Goal: Task Accomplishment & Management: Manage account settings

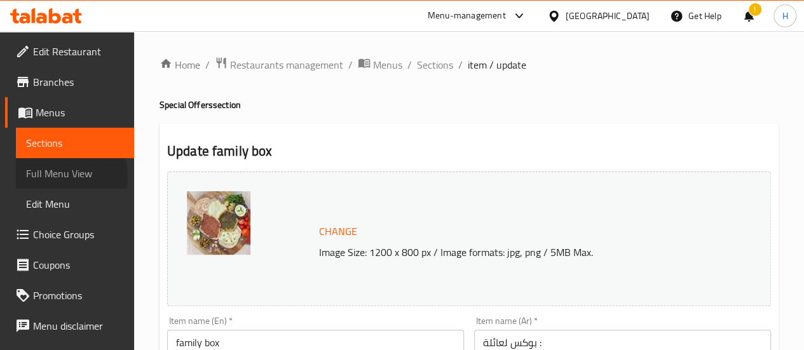
click at [43, 178] on span "Full Menu View" at bounding box center [75, 173] width 98 height 15
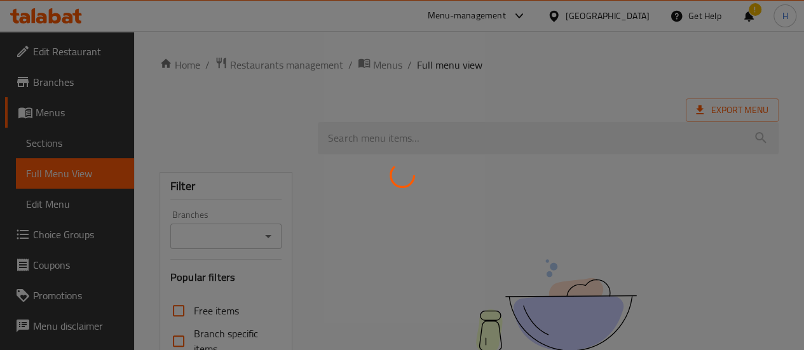
click at [56, 120] on div at bounding box center [402, 175] width 804 height 350
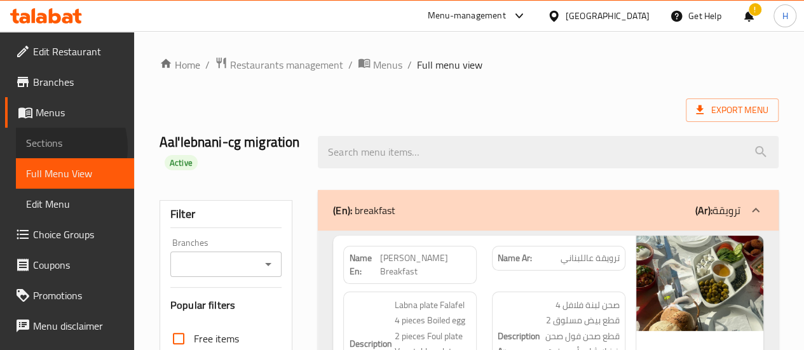
click at [48, 147] on span "Sections" at bounding box center [75, 142] width 98 height 15
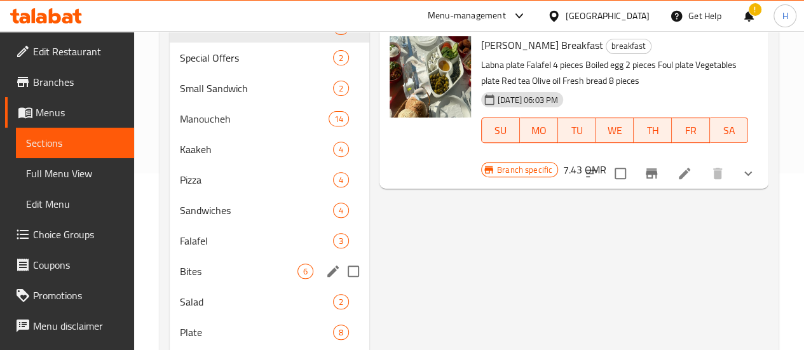
scroll to position [47, 0]
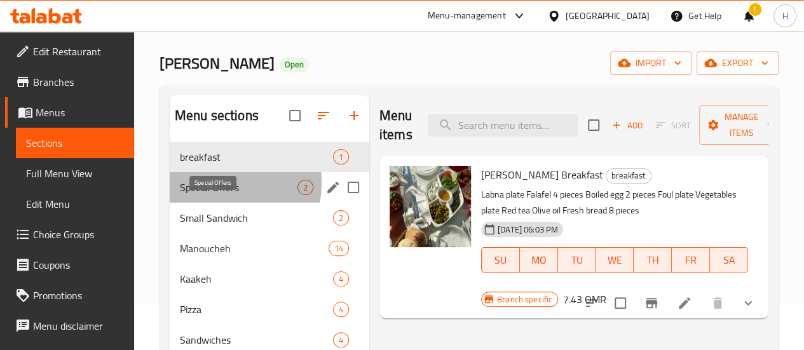
click at [213, 195] on span "Special Offers" at bounding box center [239, 187] width 118 height 15
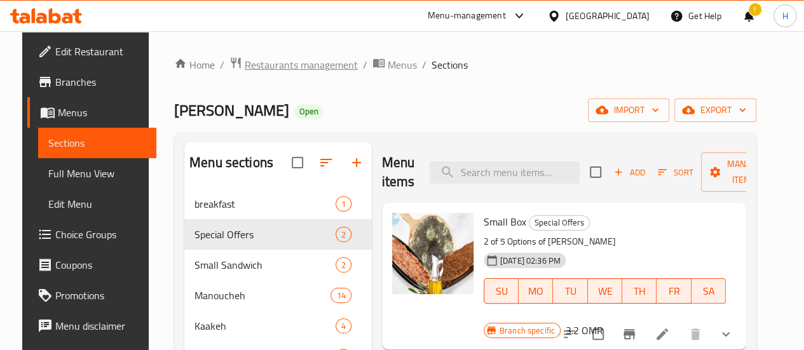
click at [305, 57] on span "Restaurants management" at bounding box center [301, 64] width 113 height 15
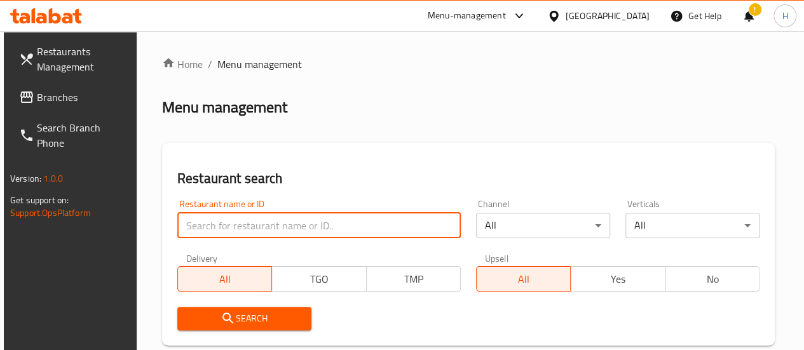
click at [205, 216] on input "search" at bounding box center [319, 225] width 284 height 25
type input "e"
type input "delicato kitchen"
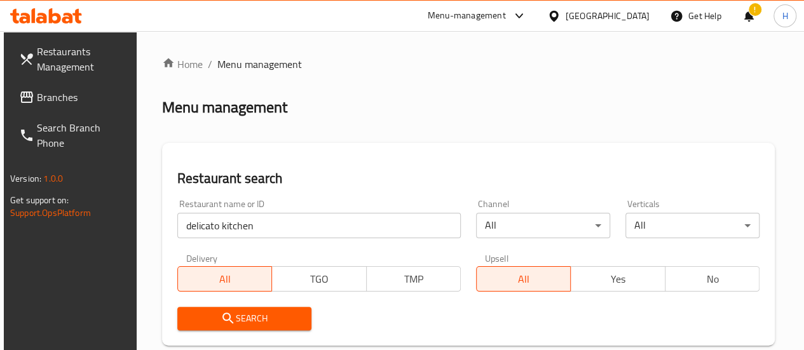
click at [267, 323] on span "Search" at bounding box center [245, 319] width 114 height 16
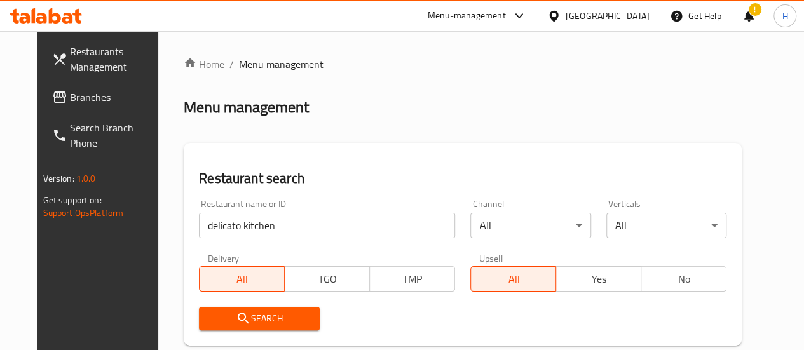
scroll to position [206, 0]
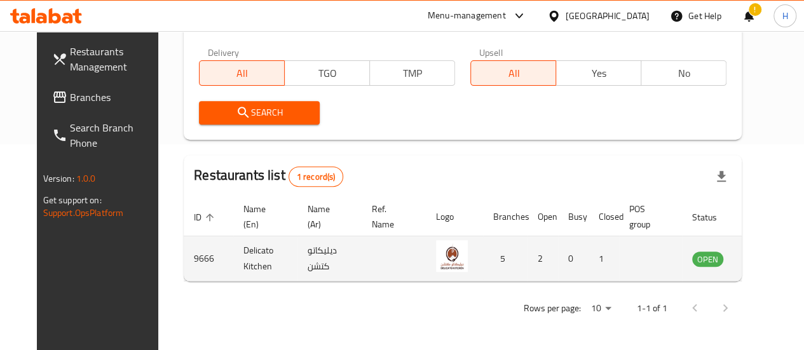
click at [749, 261] on td "enhanced table" at bounding box center [771, 258] width 44 height 45
click at [760, 261] on icon "enhanced table" at bounding box center [767, 259] width 14 height 11
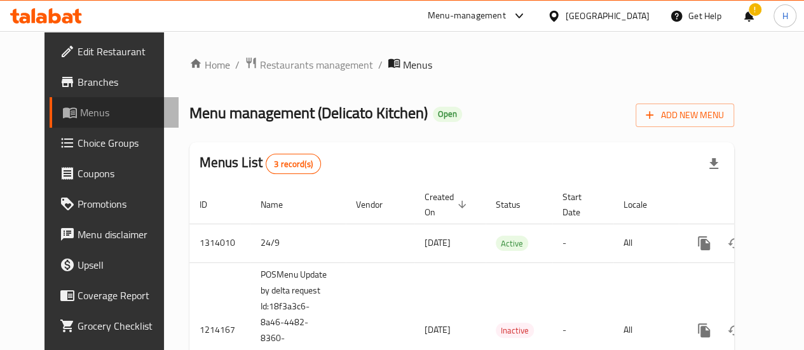
click at [75, 99] on link "Menus" at bounding box center [114, 112] width 129 height 31
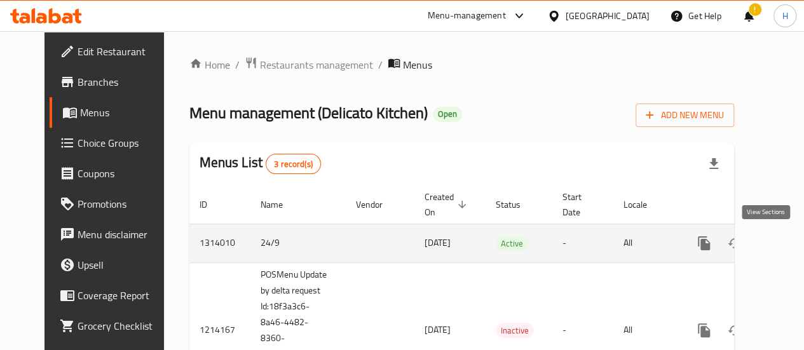
click at [781, 238] on link "enhanced table" at bounding box center [796, 243] width 31 height 31
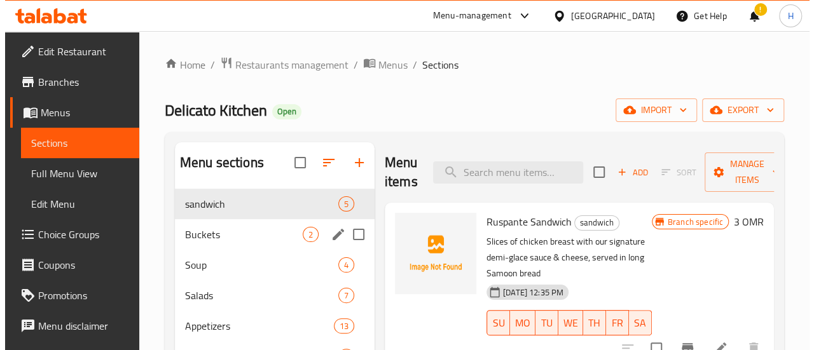
scroll to position [198, 0]
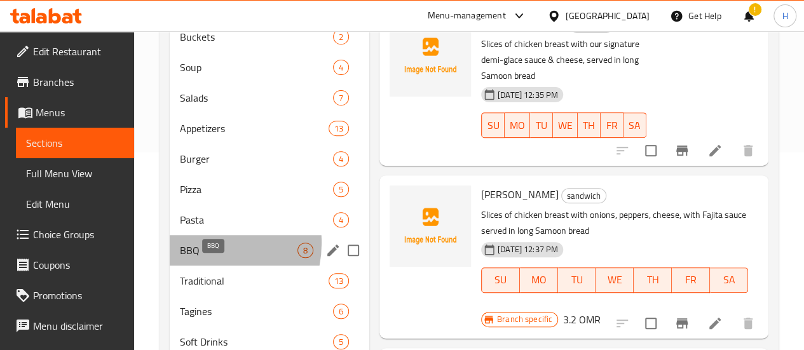
click at [203, 258] on span "BBQ" at bounding box center [239, 250] width 118 height 15
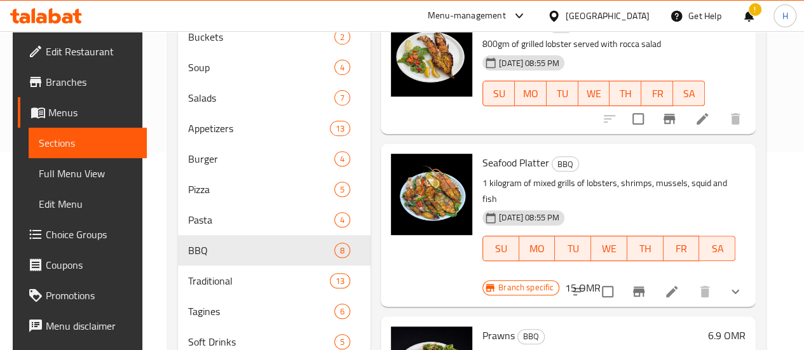
click at [636, 287] on icon "Branch-specific-item" at bounding box center [638, 292] width 11 height 10
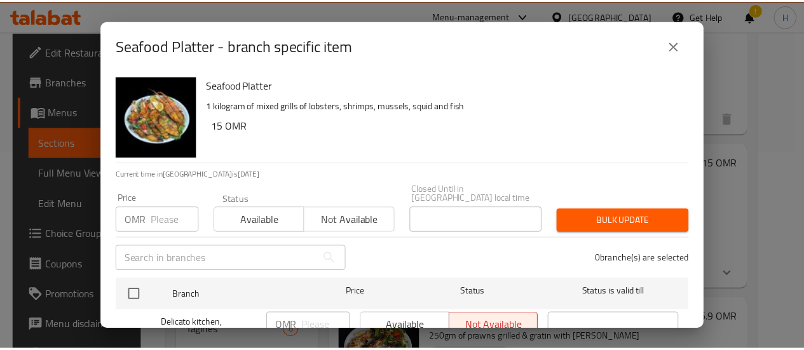
scroll to position [205, 0]
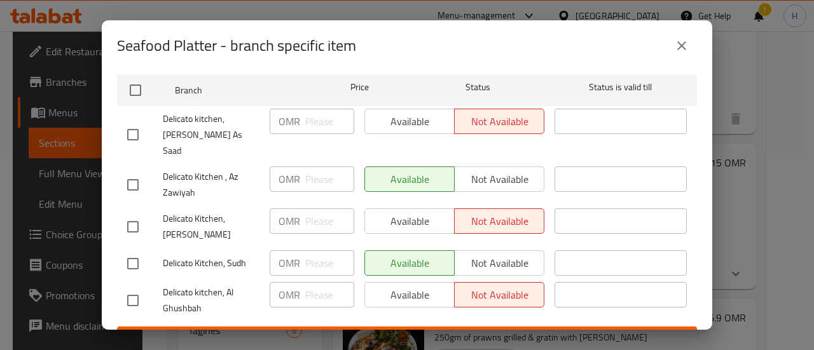
click at [135, 214] on input "checkbox" at bounding box center [133, 227] width 27 height 27
checkbox input "true"
click at [132, 287] on input "checkbox" at bounding box center [133, 300] width 27 height 27
checkbox input "true"
click at [384, 212] on span "Available" at bounding box center [409, 221] width 79 height 18
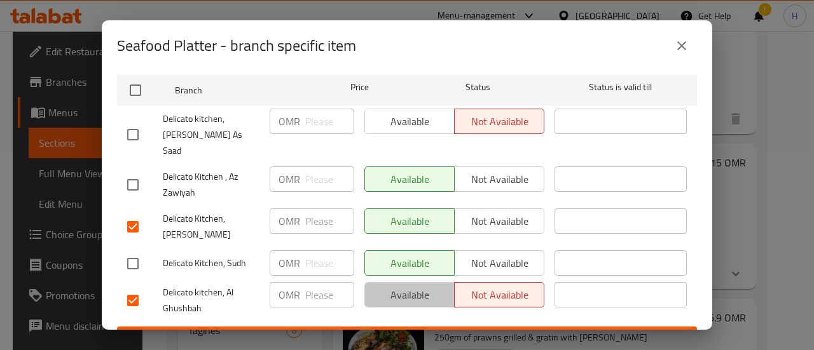
click at [394, 286] on span "Available" at bounding box center [409, 295] width 79 height 18
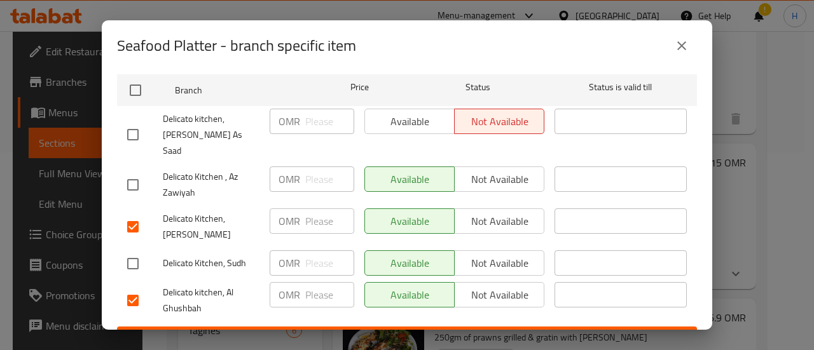
click at [404, 331] on span "Save" at bounding box center [406, 339] width 559 height 16
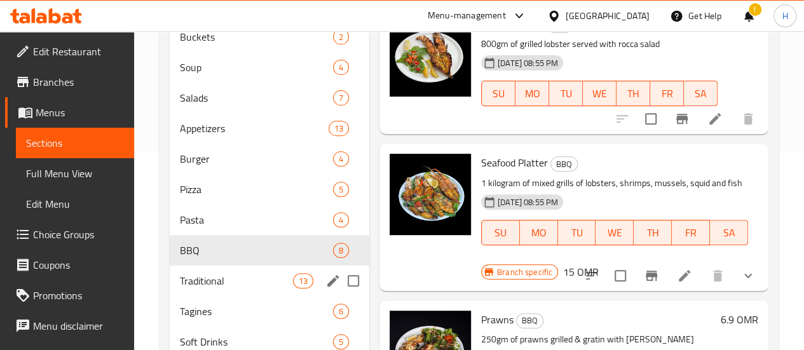
click at [221, 289] on span "Traditional" at bounding box center [236, 280] width 113 height 15
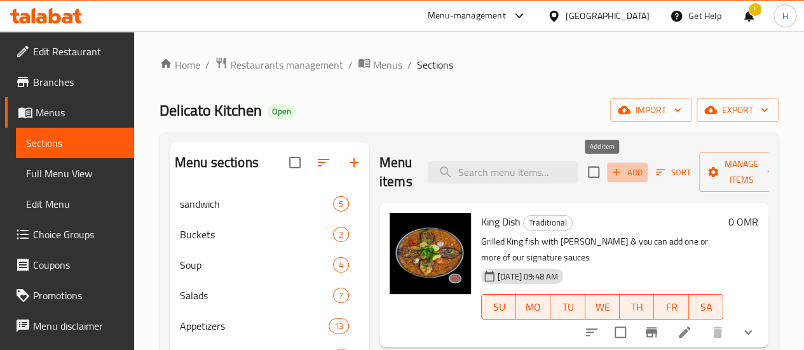
click at [610, 174] on span "Add" at bounding box center [627, 172] width 34 height 15
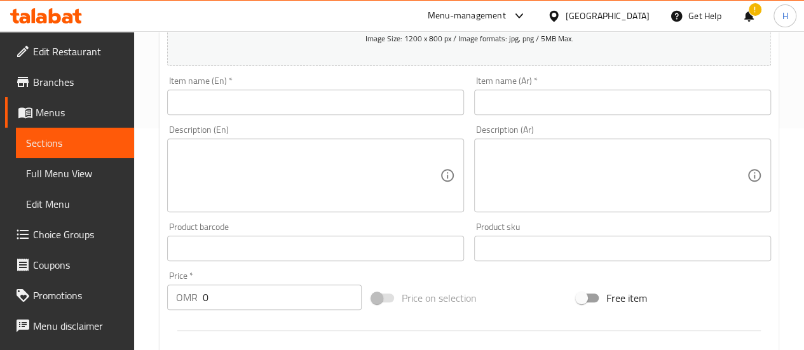
scroll to position [223, 0]
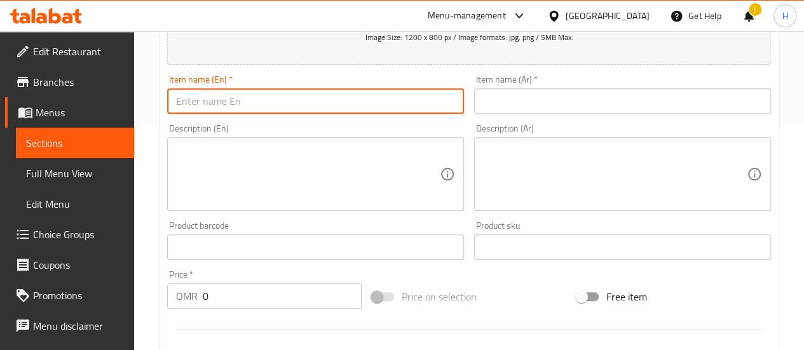
click at [257, 95] on input "text" at bounding box center [315, 100] width 297 height 25
type input "Tsunami"
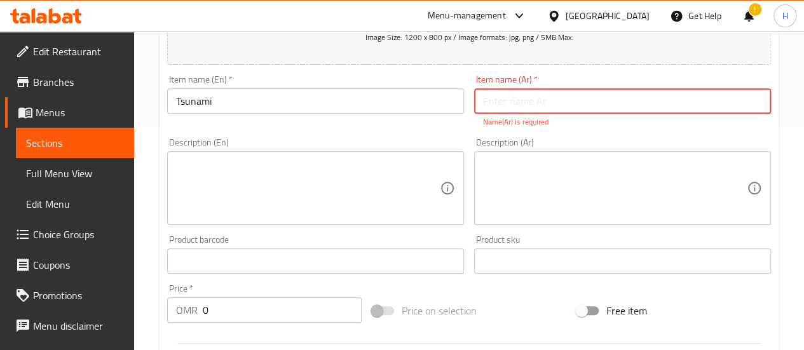
paste input "تسونامي"
type input "تسونامي"
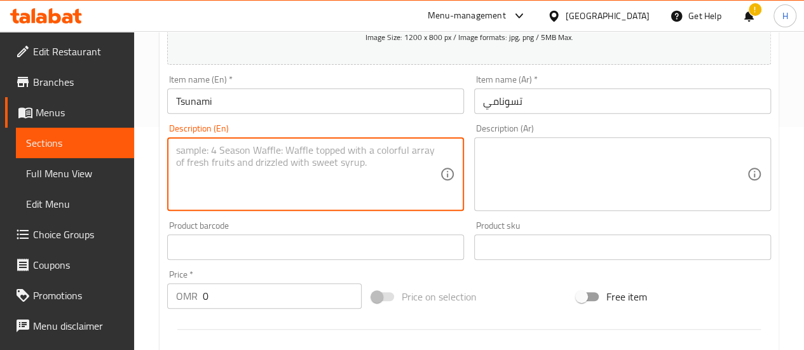
click at [343, 184] on textarea at bounding box center [308, 174] width 264 height 60
click at [505, 209] on div "Description (Ar)" at bounding box center [622, 174] width 297 height 74
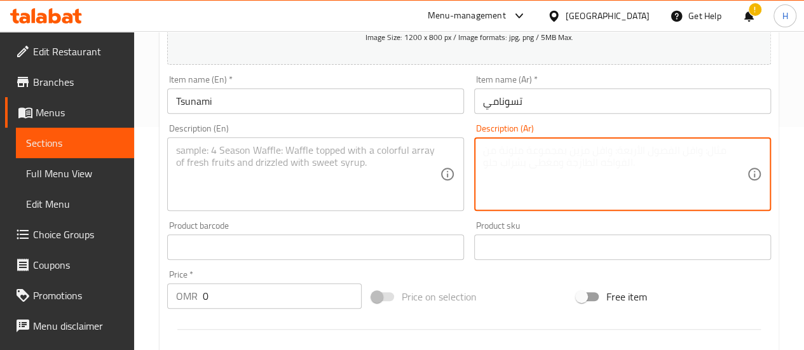
paste textarea "[PERSON_NAME] و [PERSON_NAME] ومقلي و محار مقلي وغراتان و أصابع السمك وكالاماري…"
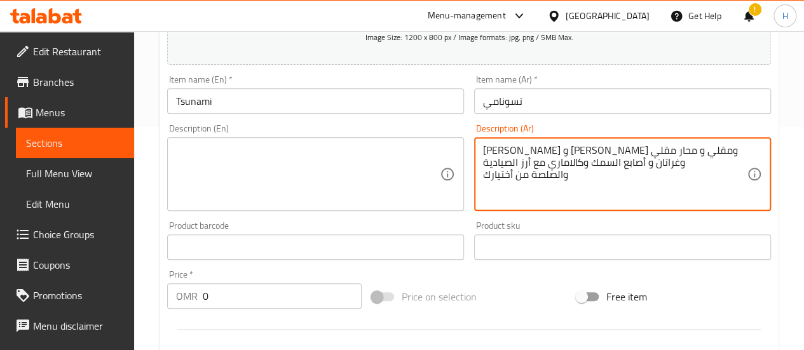
type textarea "[PERSON_NAME] و [PERSON_NAME] ومقلي و محار مقلي وغراتان و أصابع السمك وكالاماري…"
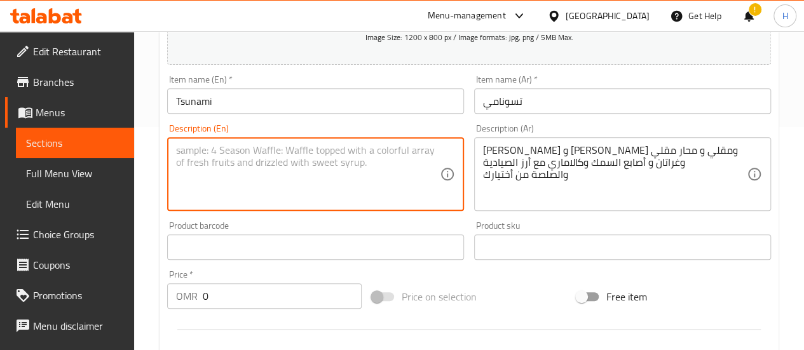
click at [378, 163] on textarea at bounding box center [308, 174] width 264 height 60
paste textarea "Grilled fish, grilled & fried prawns, grilled & gratin mussels, fish fingers & …"
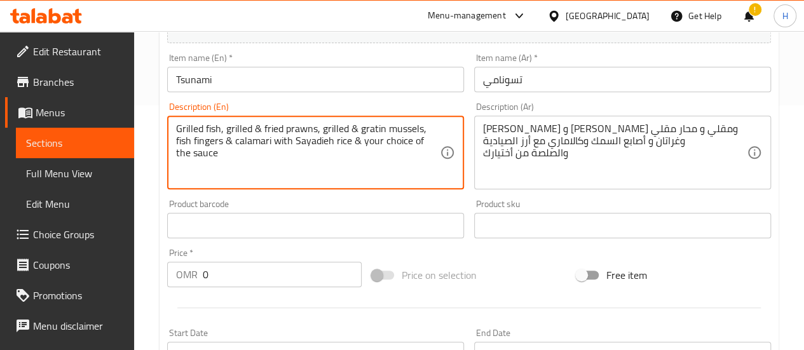
scroll to position [254, 0]
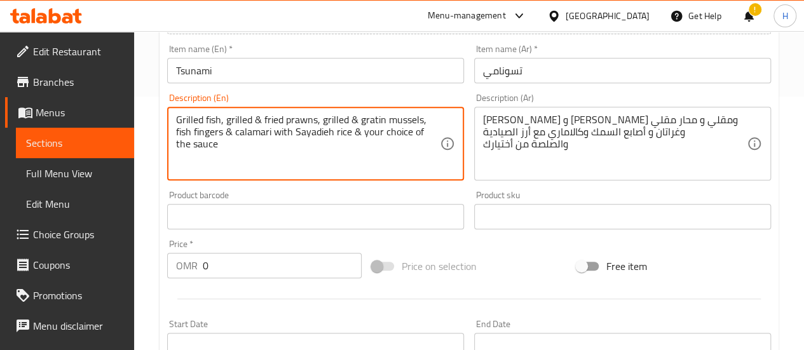
type textarea "Grilled fish, grilled & fried prawns, grilled & gratin mussels, fish fingers & …"
click at [270, 253] on input "0" at bounding box center [282, 265] width 159 height 25
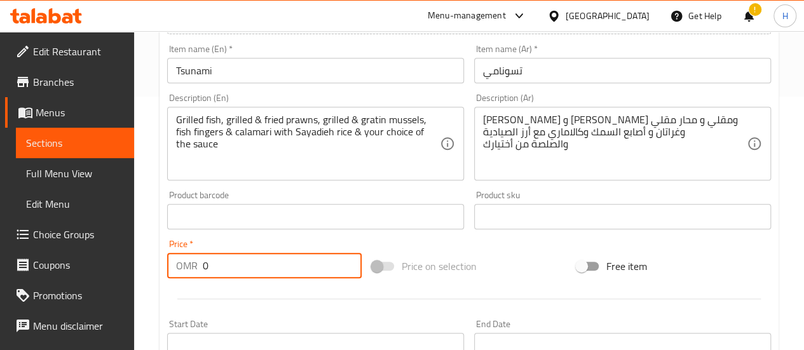
click at [270, 253] on input "0" at bounding box center [282, 265] width 159 height 25
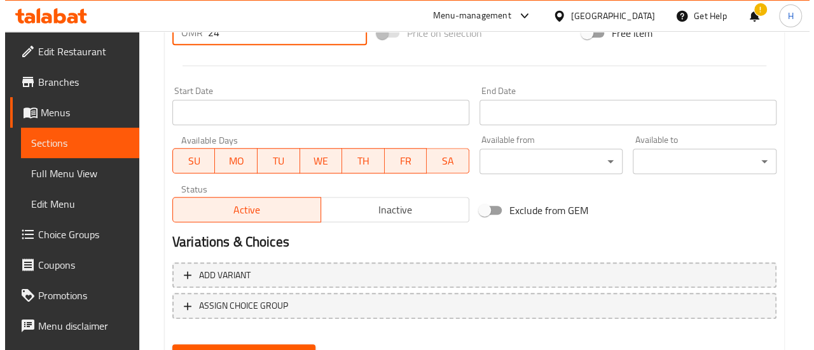
scroll to position [547, 0]
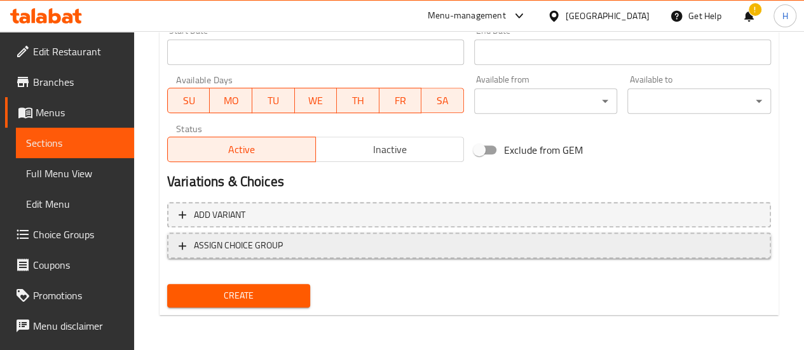
type input "24"
click at [260, 246] on span "ASSIGN CHOICE GROUP" at bounding box center [238, 246] width 89 height 16
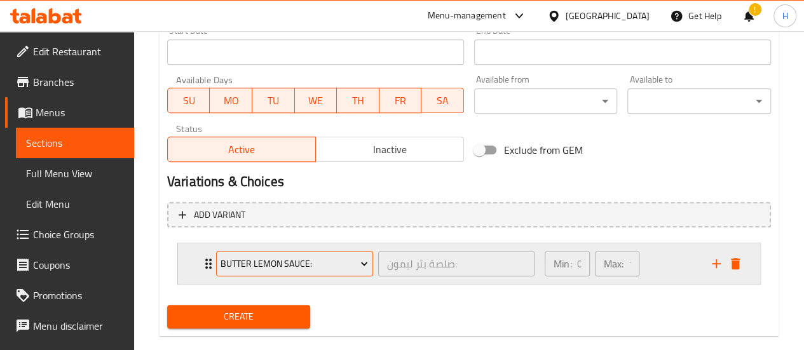
click at [259, 265] on span "Butter Lemon Sauce:" at bounding box center [294, 264] width 147 height 16
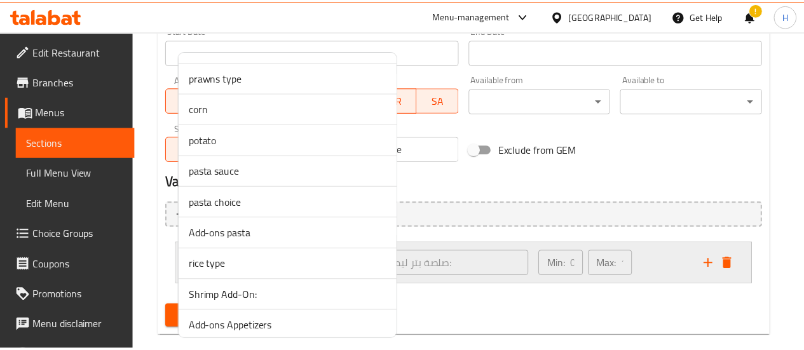
scroll to position [306, 0]
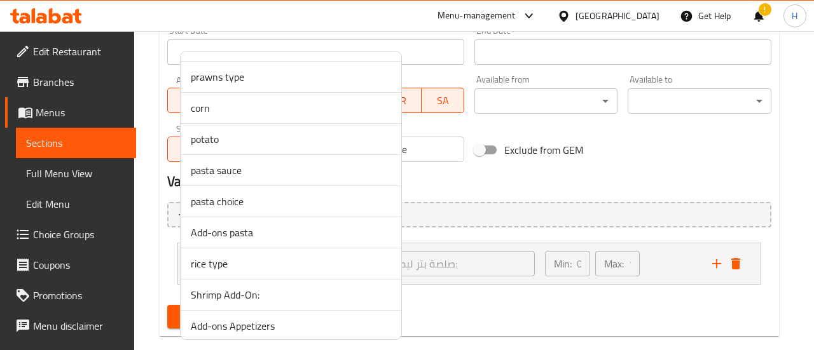
click at [243, 174] on span "pasta sauce" at bounding box center [291, 170] width 200 height 15
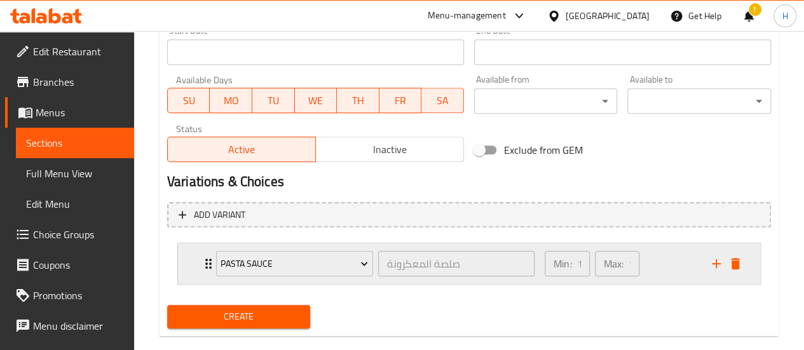
click at [202, 261] on icon "Expand" at bounding box center [208, 263] width 15 height 15
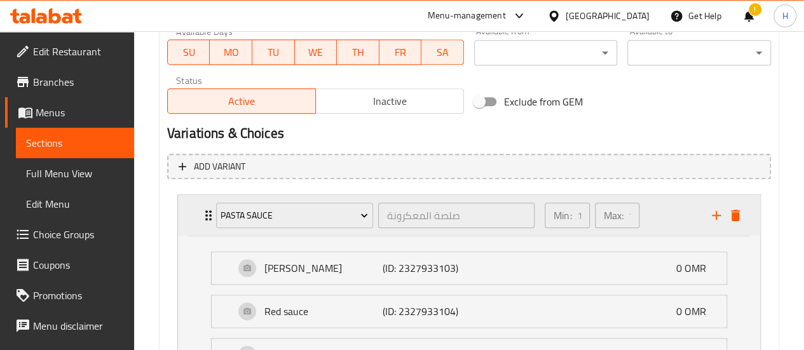
scroll to position [597, 0]
click at [741, 213] on icon "delete" at bounding box center [735, 214] width 15 height 15
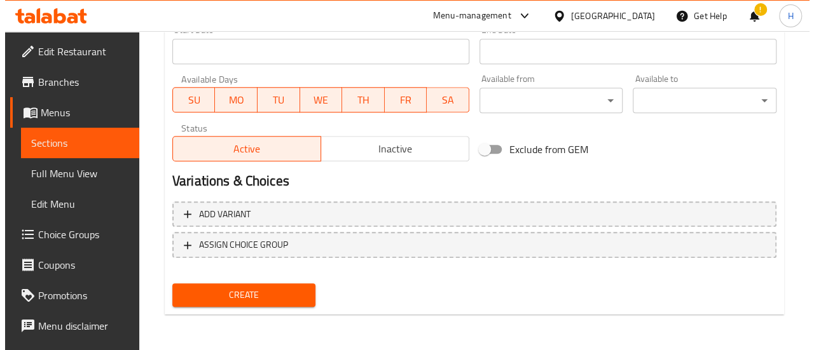
scroll to position [547, 0]
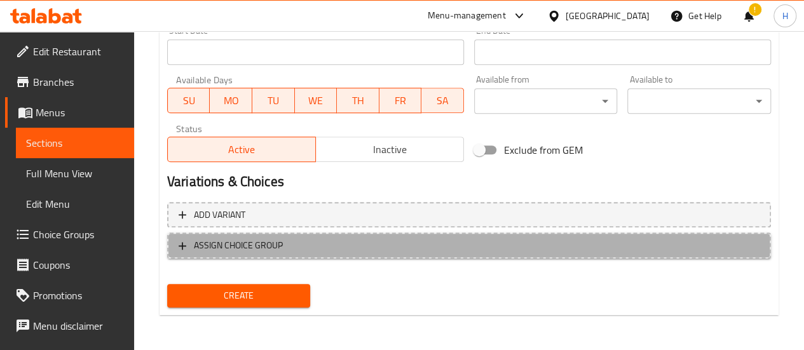
click at [394, 243] on span "ASSIGN CHOICE GROUP" at bounding box center [469, 246] width 581 height 16
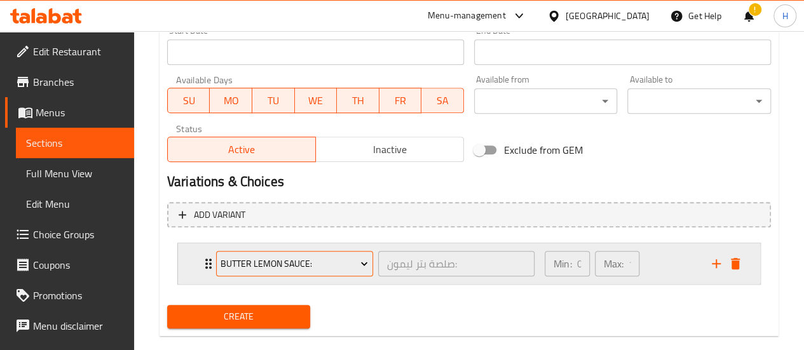
click at [270, 262] on span "Butter Lemon Sauce:" at bounding box center [294, 264] width 147 height 16
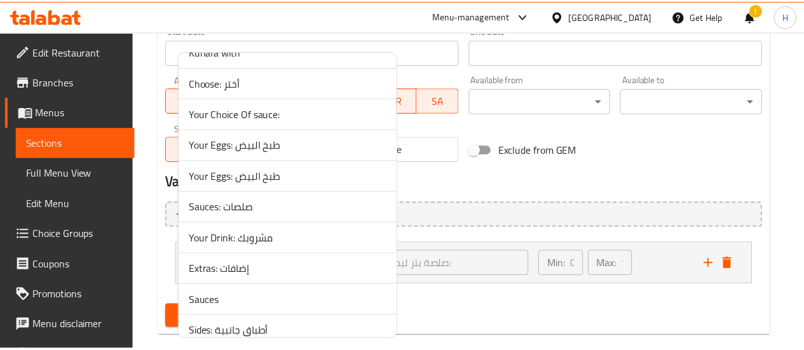
scroll to position [1238, 0]
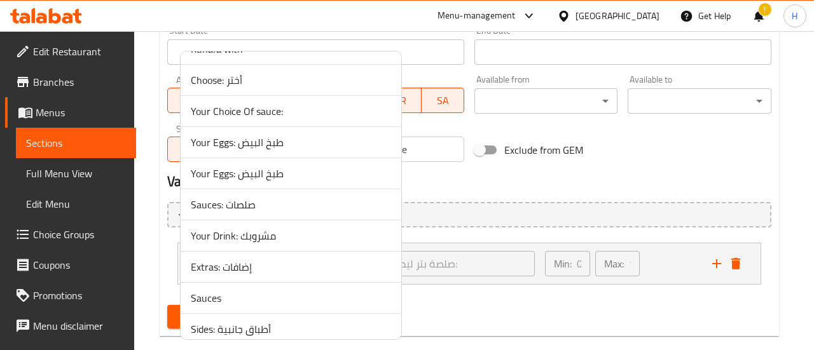
click at [239, 198] on span "Sauces: صلصات" at bounding box center [291, 204] width 200 height 15
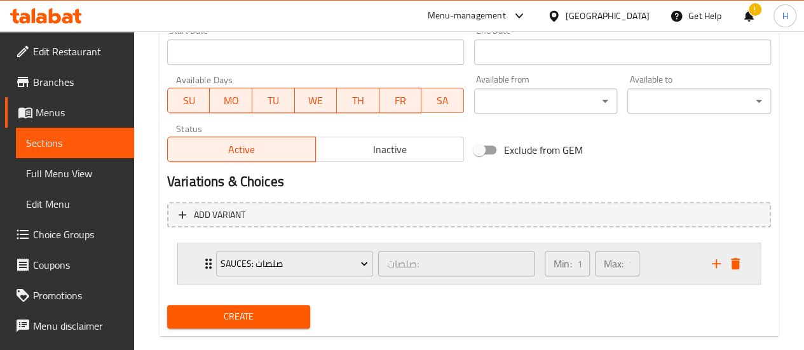
click at [186, 268] on div "Sauces: صلصات صلصات: ​ Min: 1 ​ Max: 1 ​" at bounding box center [469, 263] width 582 height 41
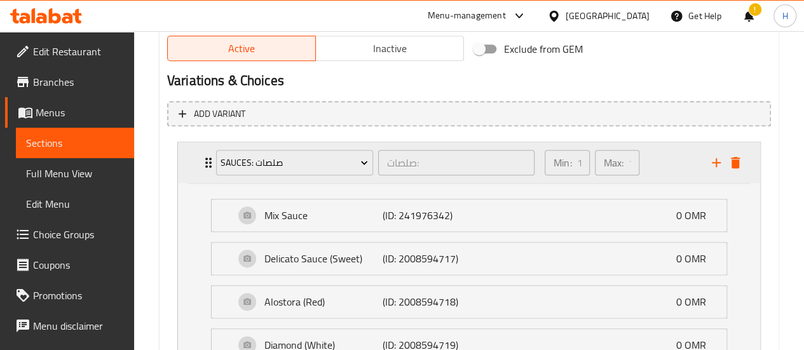
scroll to position [649, 0]
click at [733, 154] on icon "delete" at bounding box center [735, 161] width 15 height 15
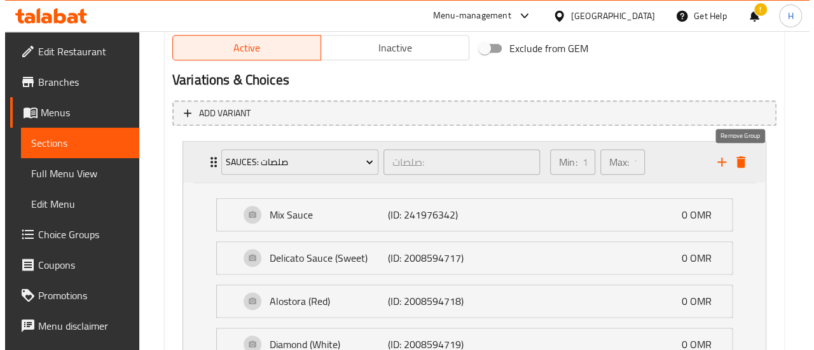
scroll to position [547, 0]
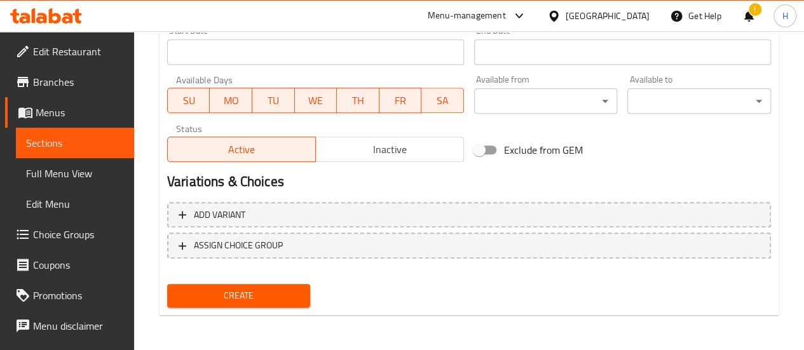
click at [454, 262] on div "Add variant ASSIGN CHOICE GROUP" at bounding box center [469, 238] width 614 height 83
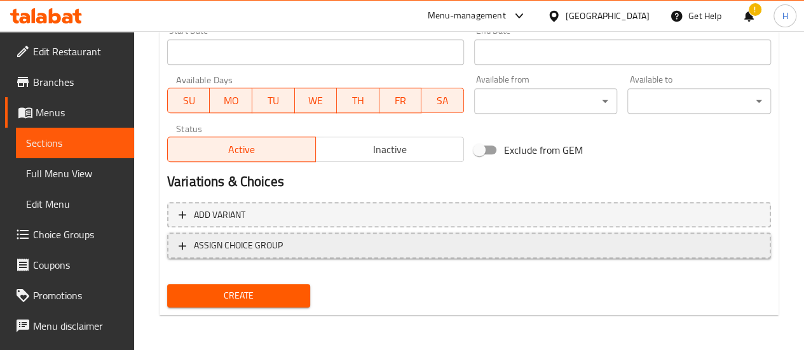
click at [434, 252] on span "ASSIGN CHOICE GROUP" at bounding box center [469, 246] width 581 height 16
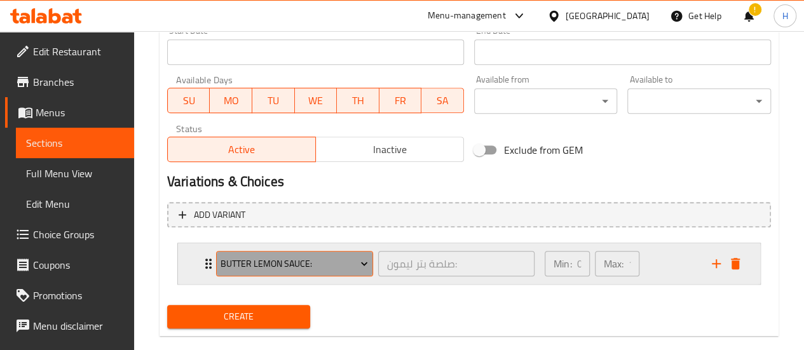
click at [231, 256] on span "Butter Lemon Sauce:" at bounding box center [294, 264] width 147 height 16
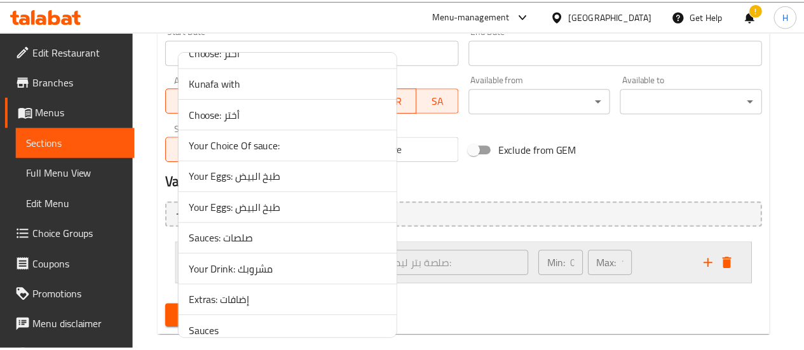
scroll to position [1327, 0]
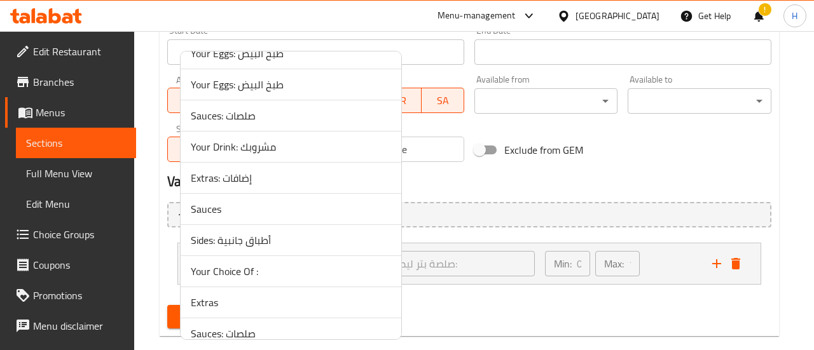
click at [203, 202] on span "Sauces" at bounding box center [291, 209] width 200 height 15
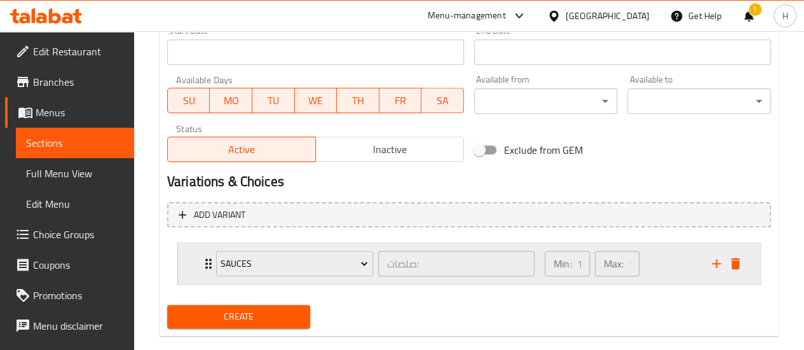
click at [201, 249] on div "Sauces صلصات: ​ Min: 1 ​ Max: 1 ​" at bounding box center [473, 263] width 544 height 41
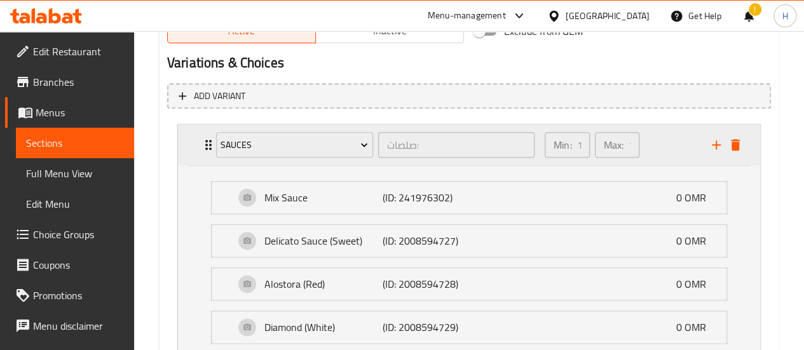
scroll to position [668, 0]
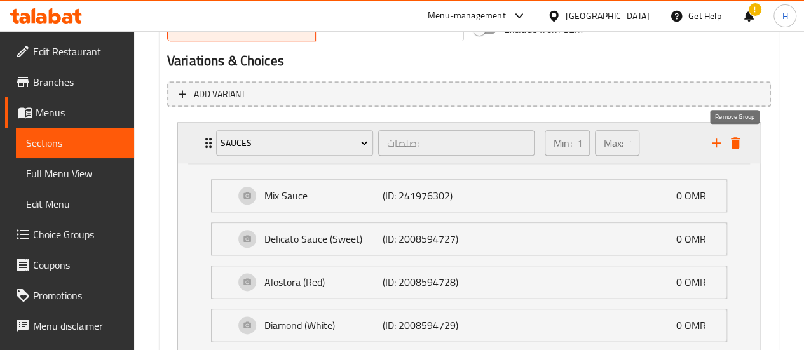
click at [732, 142] on icon "delete" at bounding box center [735, 142] width 9 height 11
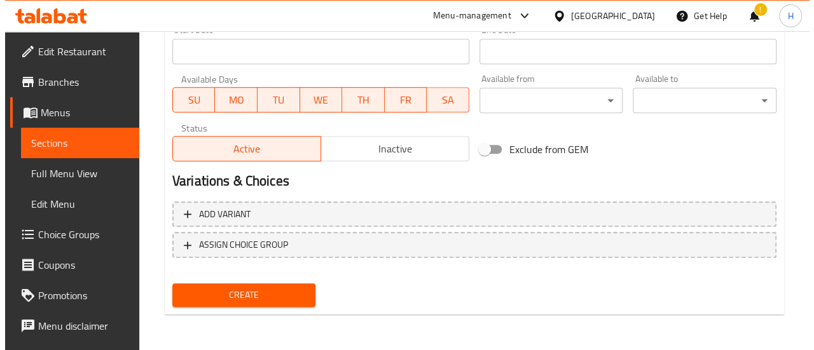
scroll to position [547, 0]
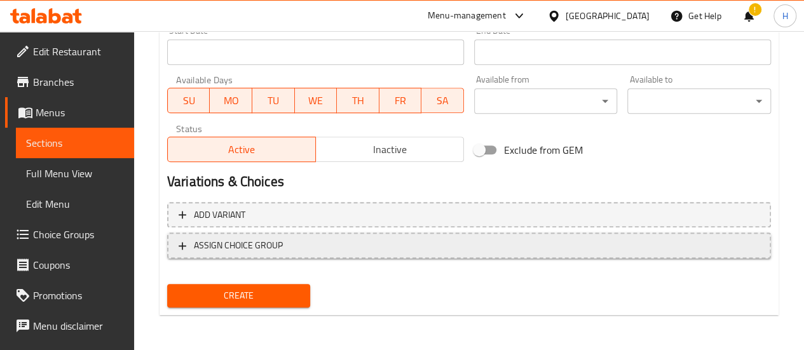
click at [587, 249] on span "ASSIGN CHOICE GROUP" at bounding box center [469, 246] width 581 height 16
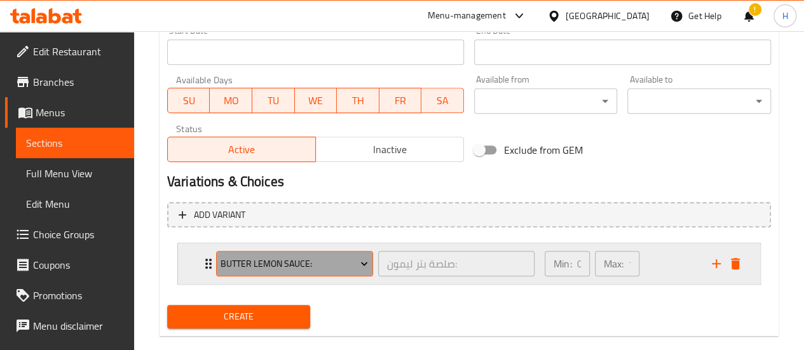
click at [270, 264] on span "Butter Lemon Sauce:" at bounding box center [294, 264] width 147 height 16
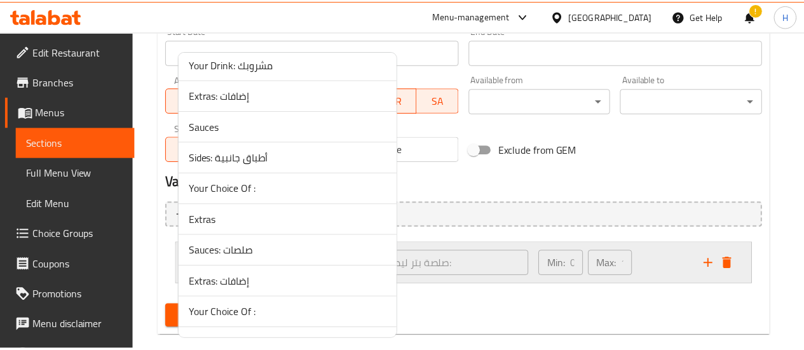
scroll to position [1516, 0]
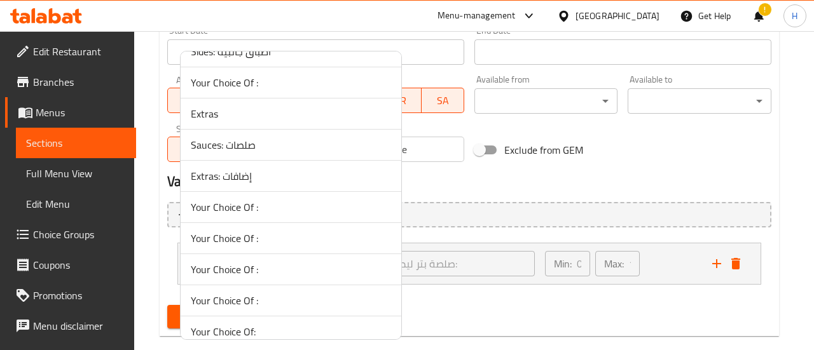
click at [210, 140] on span "Sauces: صلصات" at bounding box center [291, 144] width 200 height 15
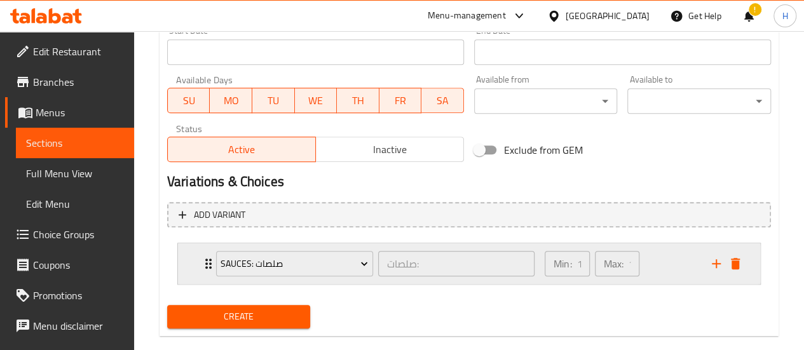
click at [189, 278] on div "Sauces: صلصات صلصات: ​ Min: 1 ​ Max: 1 ​" at bounding box center [469, 263] width 582 height 41
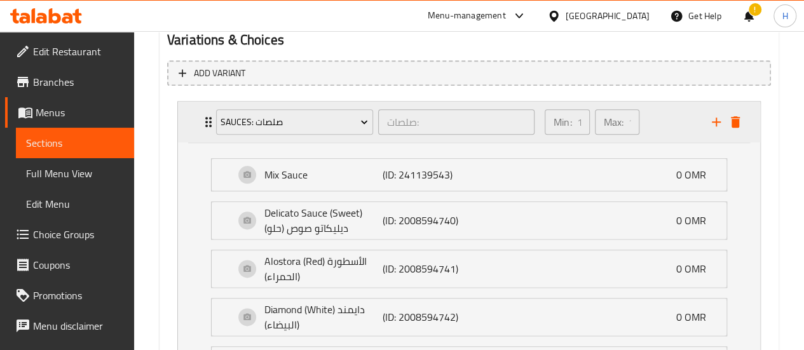
scroll to position [690, 0]
click at [740, 123] on icon "delete" at bounding box center [735, 120] width 15 height 15
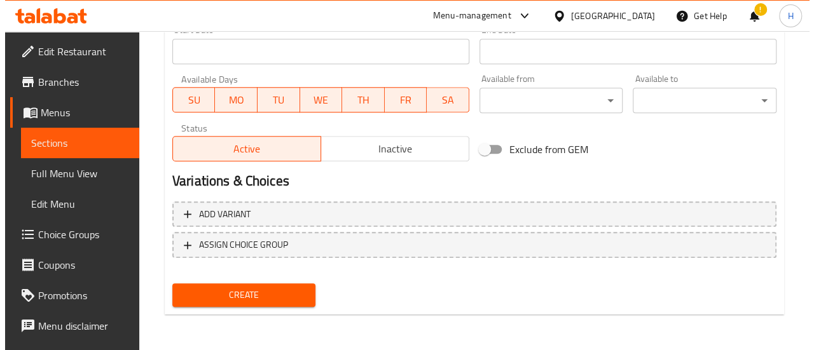
scroll to position [547, 0]
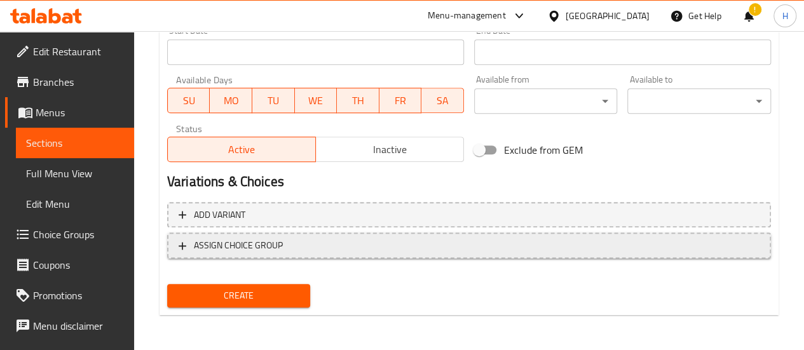
click at [411, 245] on span "ASSIGN CHOICE GROUP" at bounding box center [469, 246] width 581 height 16
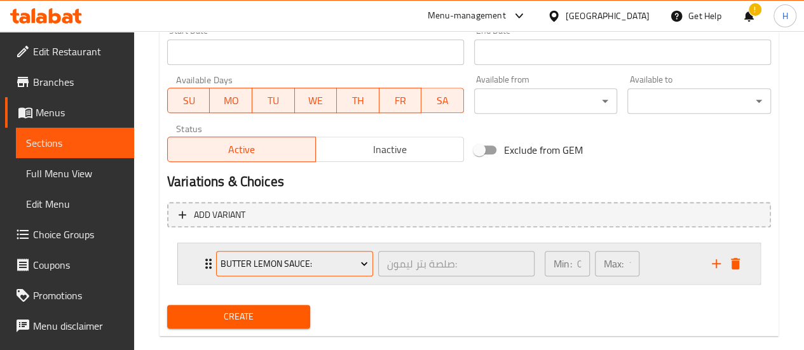
click at [319, 257] on span "Butter Lemon Sauce:" at bounding box center [294, 264] width 147 height 16
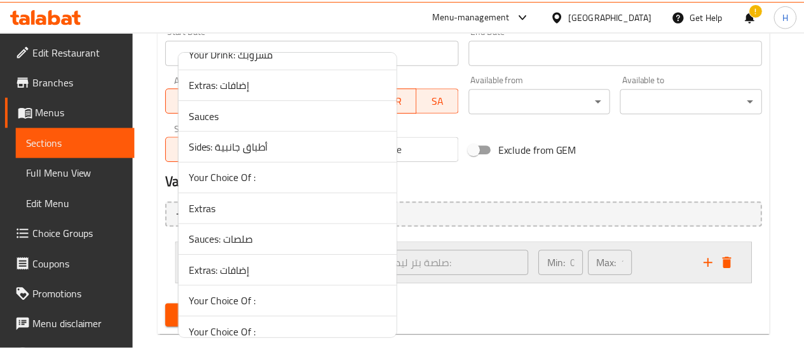
scroll to position [1423, 0]
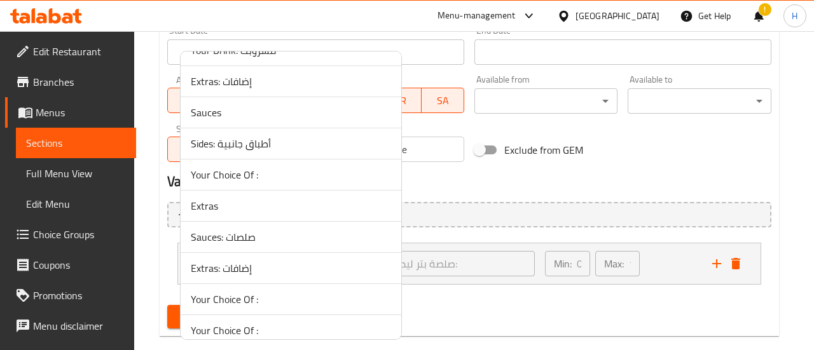
click at [244, 229] on span "Sauces: صلصات" at bounding box center [291, 236] width 200 height 15
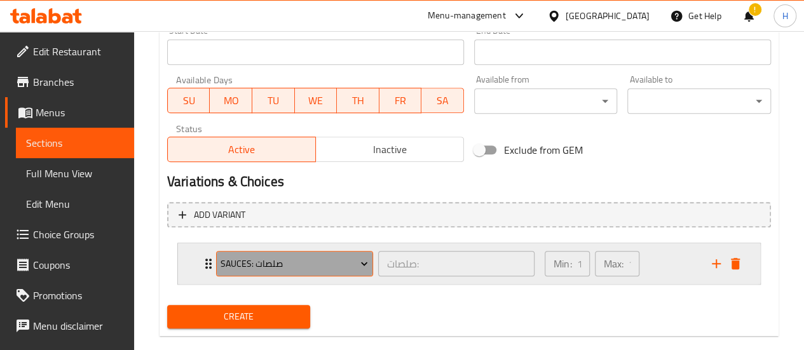
click at [221, 269] on span "Sauces: صلصات" at bounding box center [294, 264] width 147 height 16
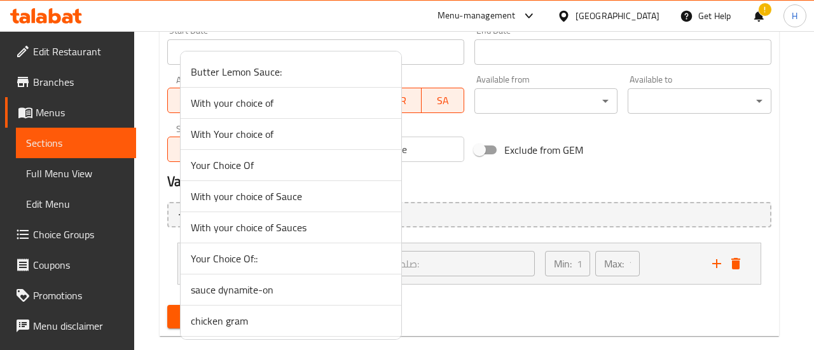
click at [104, 276] on div at bounding box center [407, 175] width 814 height 350
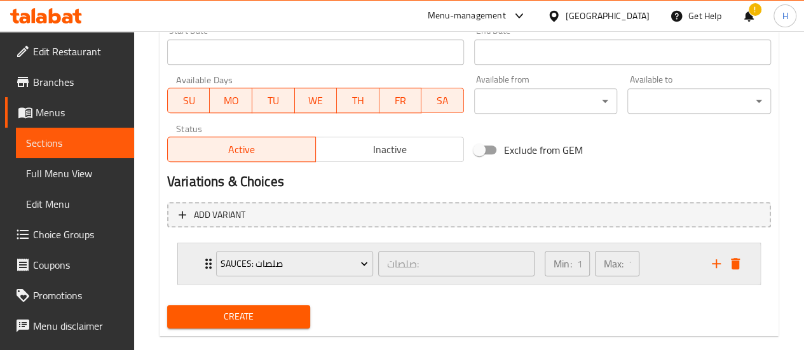
click at [207, 270] on icon "Expand" at bounding box center [208, 263] width 15 height 15
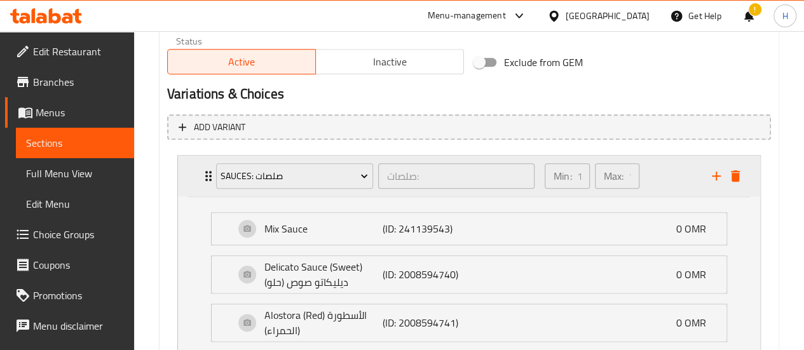
scroll to position [634, 0]
click at [744, 188] on div "Sauces: صلصات صلصات: ​ Min: 1 ​ Max: 1 ​" at bounding box center [473, 177] width 544 height 41
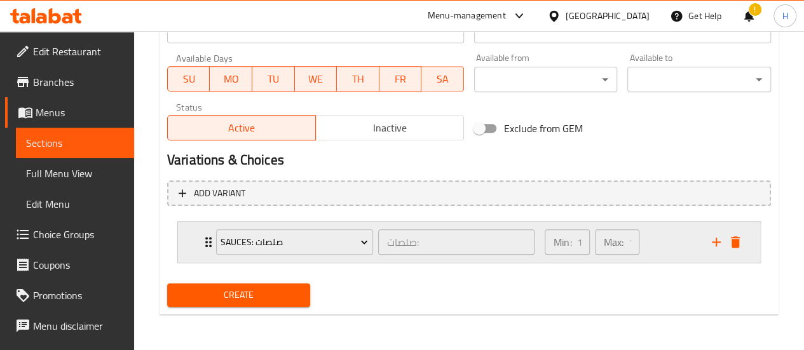
scroll to position [568, 0]
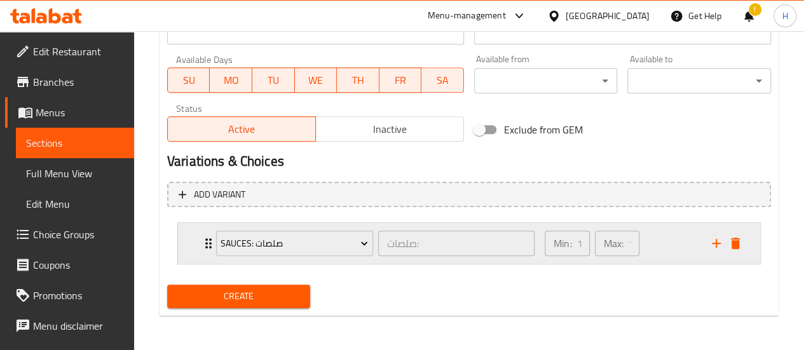
click at [737, 249] on icon "delete" at bounding box center [735, 243] width 15 height 15
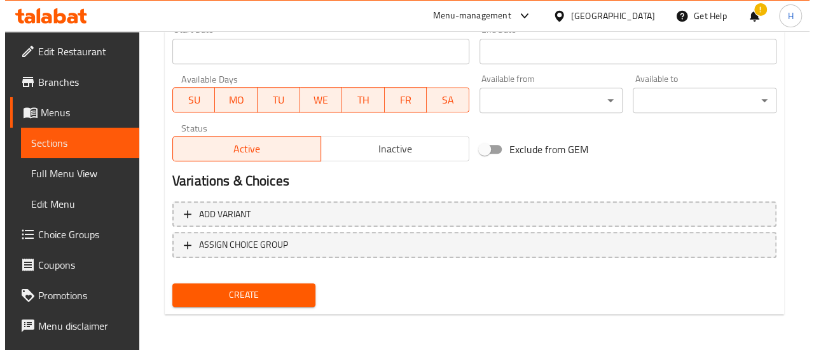
scroll to position [547, 0]
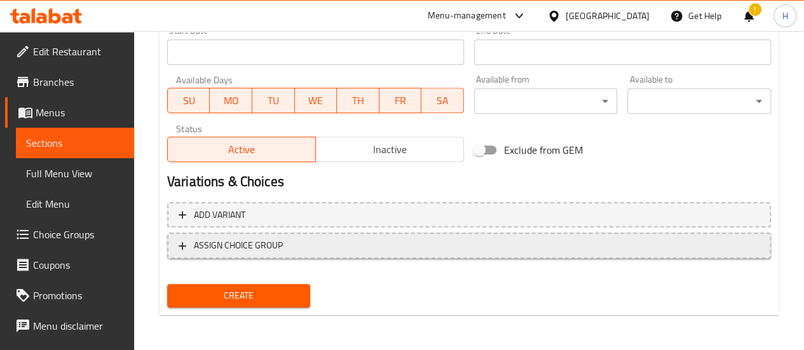
click at [352, 240] on span "ASSIGN CHOICE GROUP" at bounding box center [469, 246] width 581 height 16
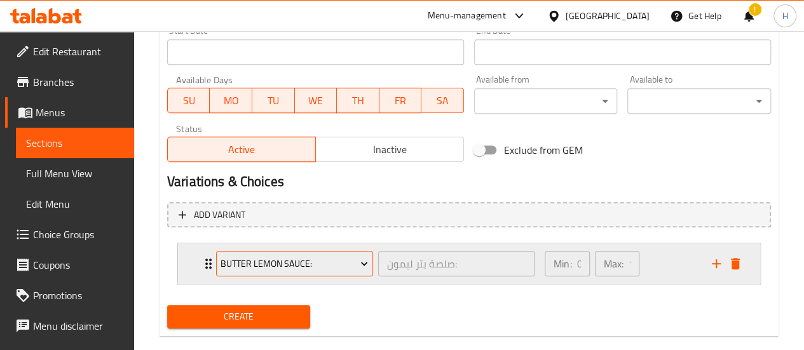
click at [280, 258] on span "Butter Lemon Sauce:" at bounding box center [294, 264] width 147 height 16
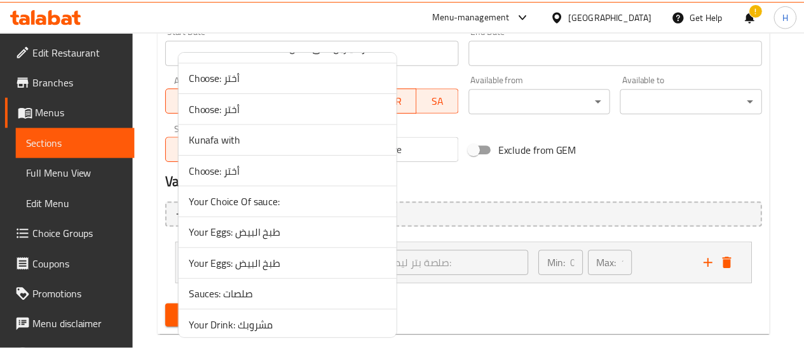
scroll to position [1516, 0]
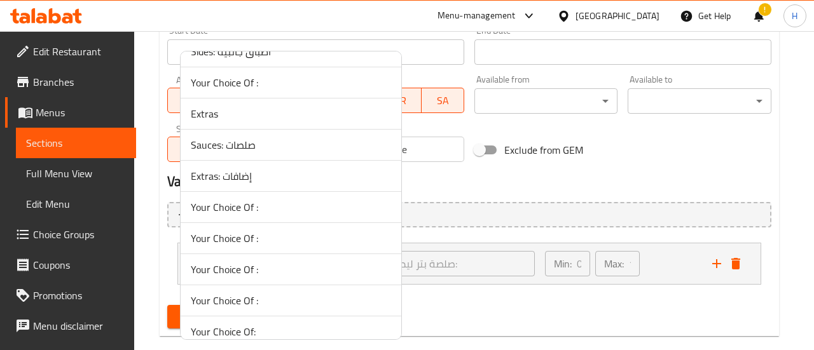
click at [243, 168] on span "Extras: إضافات" at bounding box center [291, 175] width 200 height 15
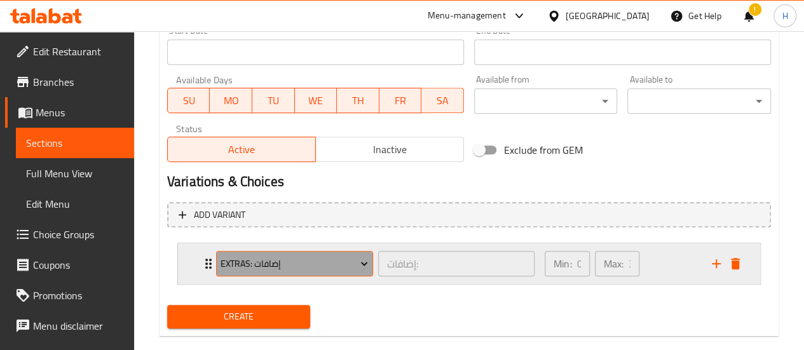
click at [222, 259] on span "Extras: إضافات" at bounding box center [294, 264] width 147 height 16
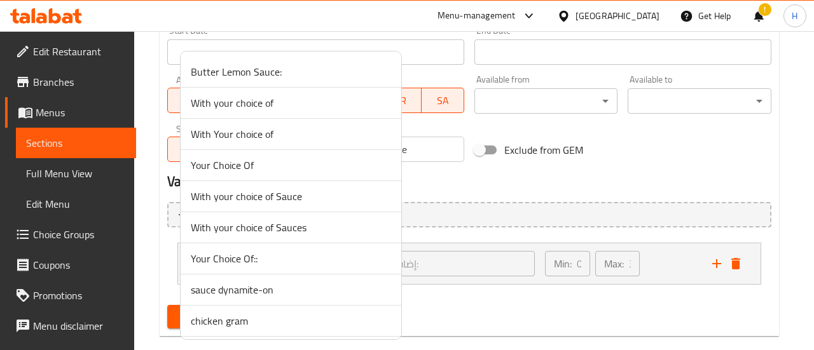
click at [175, 254] on div at bounding box center [407, 175] width 814 height 350
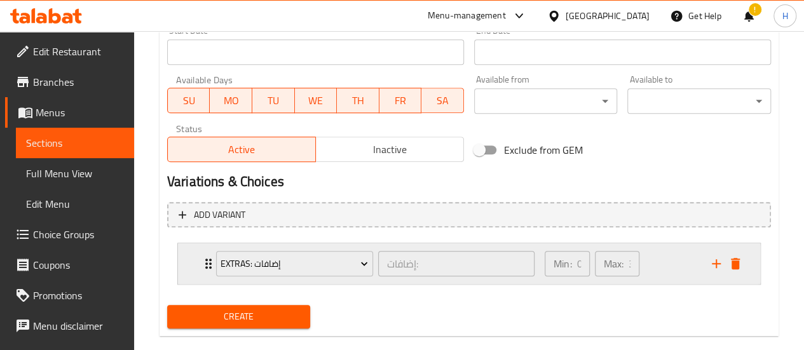
click at [184, 259] on div "Extras: إضافات إضافات: ​ Min: 0 ​ Max: 3 ​" at bounding box center [469, 263] width 582 height 41
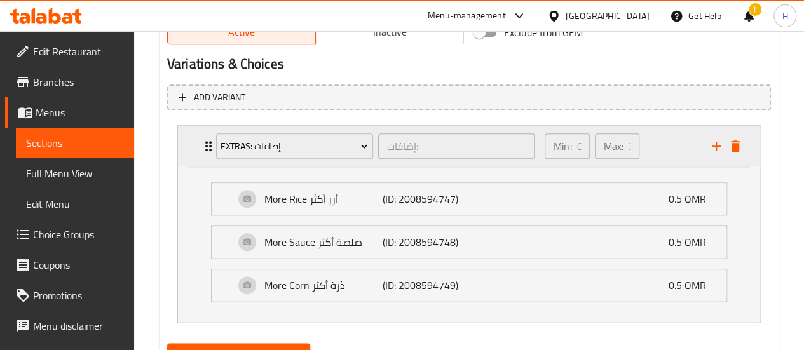
scroll to position [666, 0]
click at [734, 148] on icon "delete" at bounding box center [735, 145] width 9 height 11
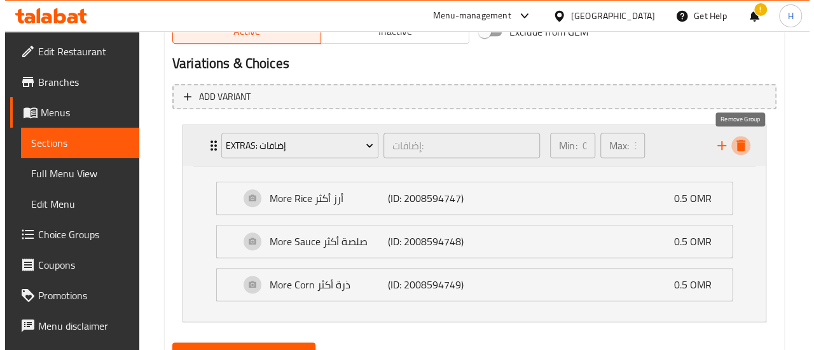
scroll to position [547, 0]
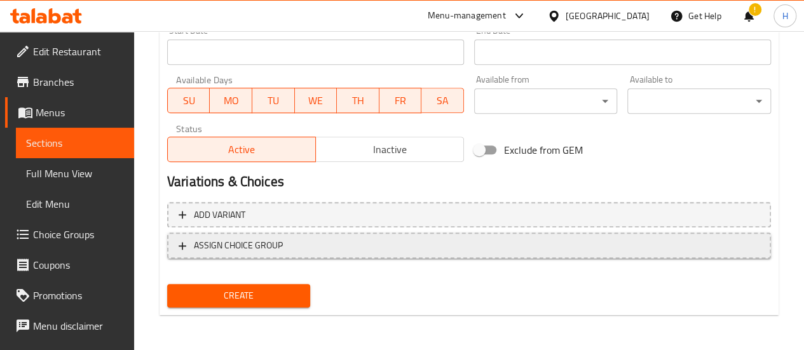
click at [289, 242] on span "ASSIGN CHOICE GROUP" at bounding box center [469, 246] width 581 height 16
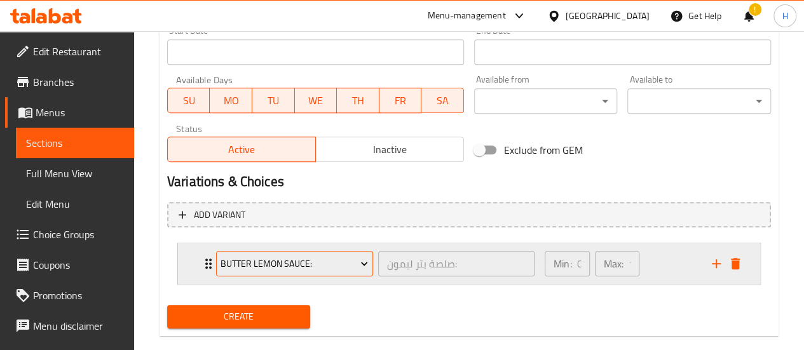
click at [273, 268] on span "Butter Lemon Sauce:" at bounding box center [294, 264] width 147 height 16
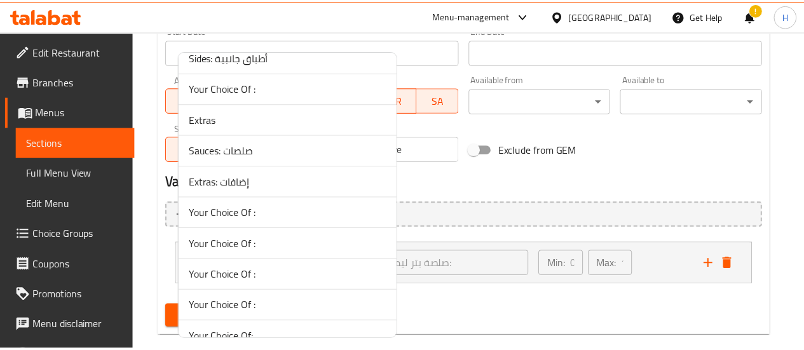
scroll to position [1516, 0]
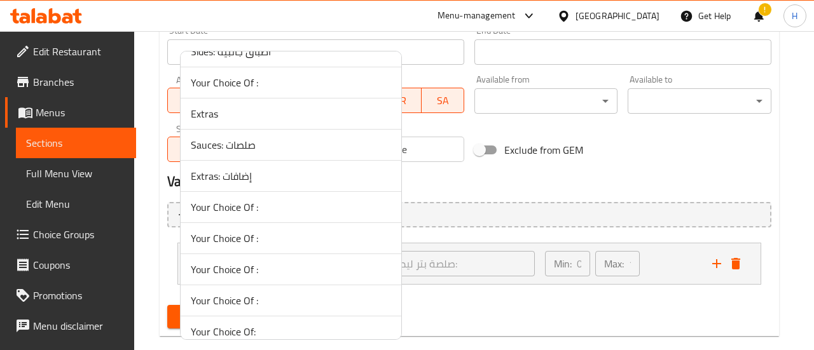
click at [224, 262] on span "Your Choice Of :" at bounding box center [291, 269] width 200 height 15
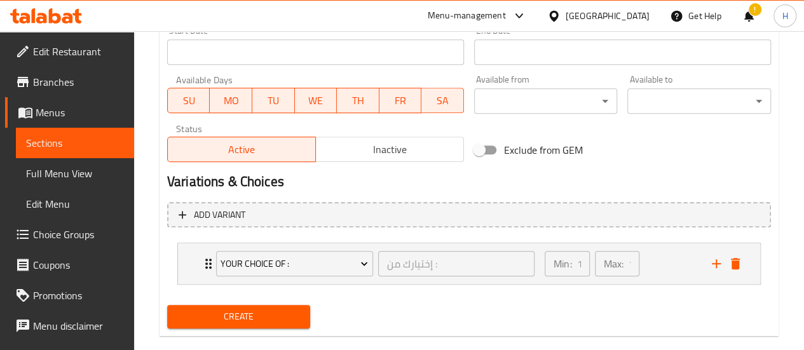
click at [224, 256] on span "Your Choice Of :" at bounding box center [294, 264] width 147 height 16
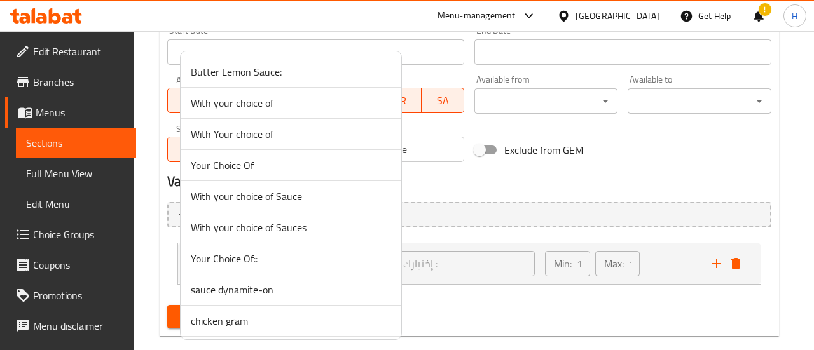
click at [140, 256] on div at bounding box center [407, 175] width 814 height 350
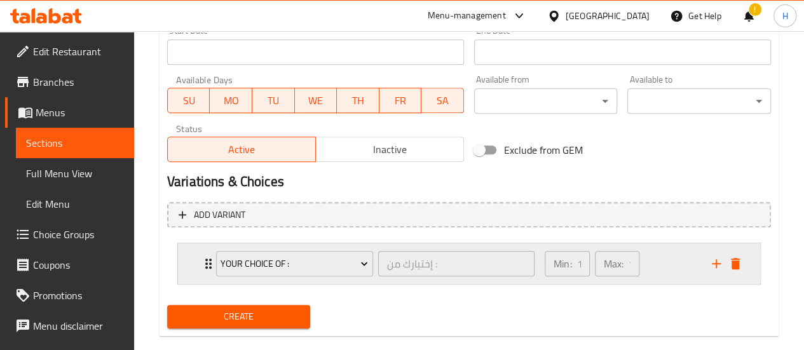
click at [183, 265] on div "Your Choice Of : إختيارك من : ​ Min: 1 ​ Max: 1 ​" at bounding box center [469, 263] width 582 height 41
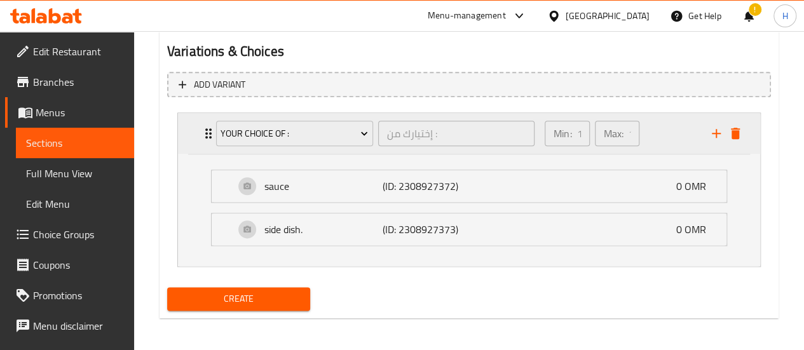
scroll to position [680, 0]
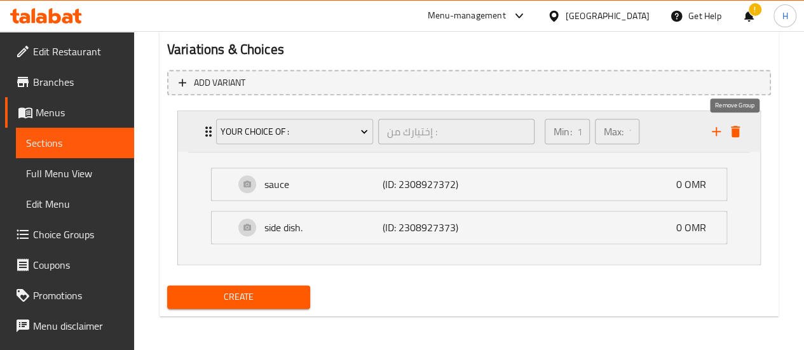
click at [734, 134] on icon "delete" at bounding box center [735, 131] width 9 height 11
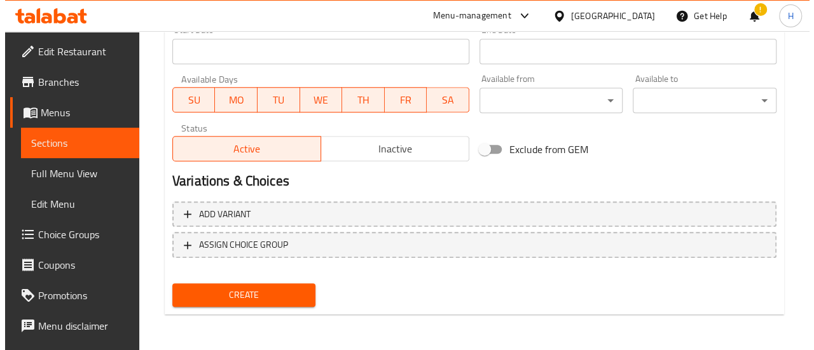
scroll to position [547, 0]
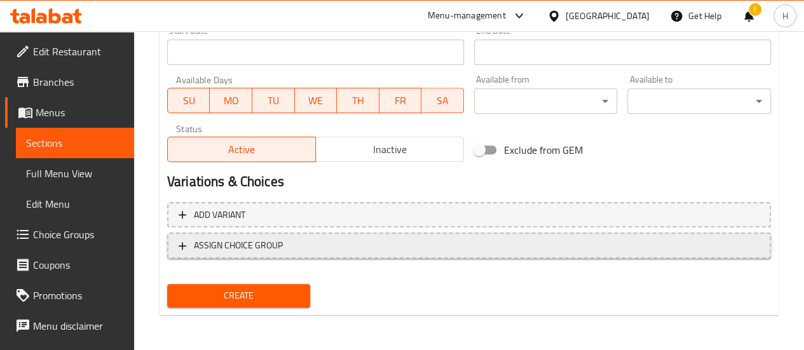
click at [310, 244] on span "ASSIGN CHOICE GROUP" at bounding box center [469, 246] width 581 height 16
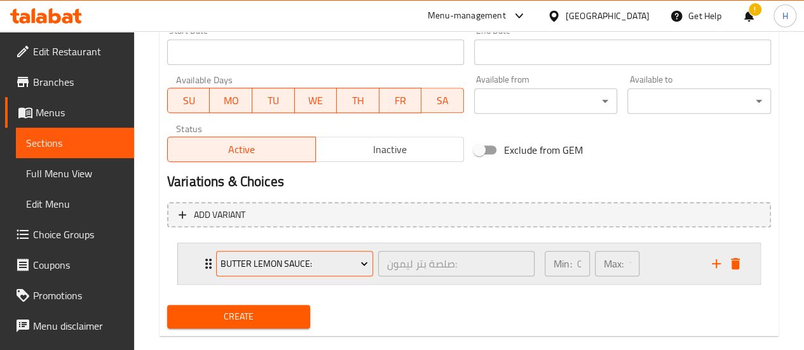
click at [304, 261] on span "Butter Lemon Sauce:" at bounding box center [294, 264] width 147 height 16
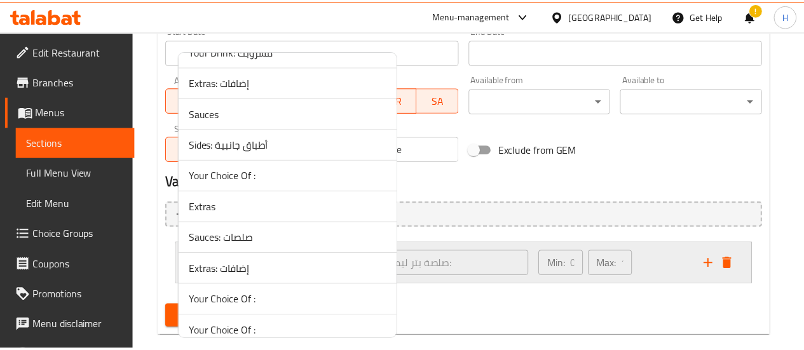
scroll to position [1516, 0]
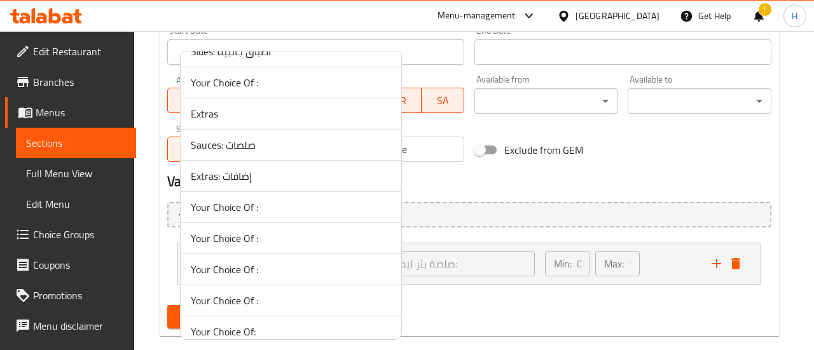
click at [260, 200] on span "Your Choice Of :" at bounding box center [291, 207] width 200 height 15
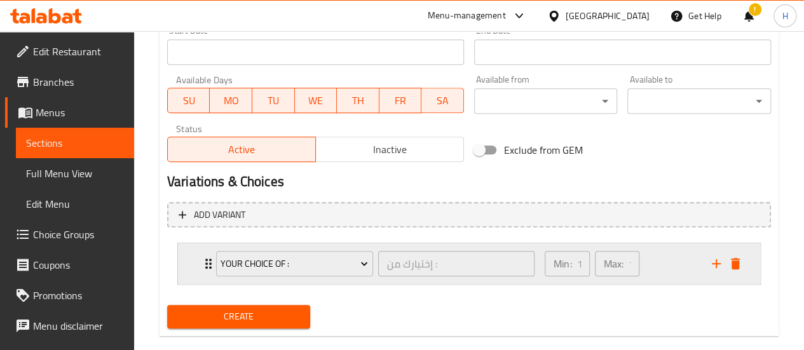
click at [189, 253] on div "Your Choice Of : إختيارك من : ​ Min: 1 ​ Max: 1 ​" at bounding box center [469, 263] width 582 height 41
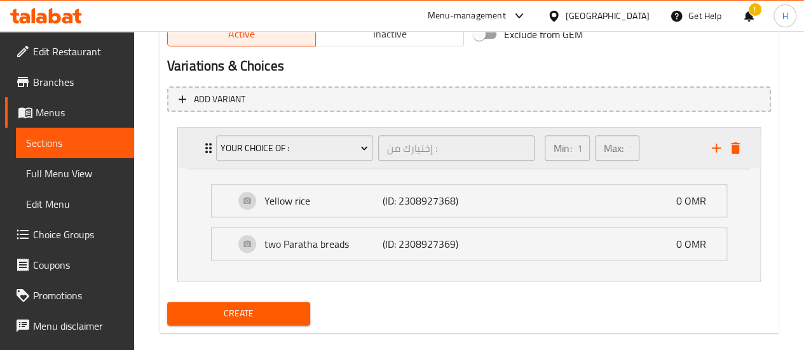
scroll to position [680, 0]
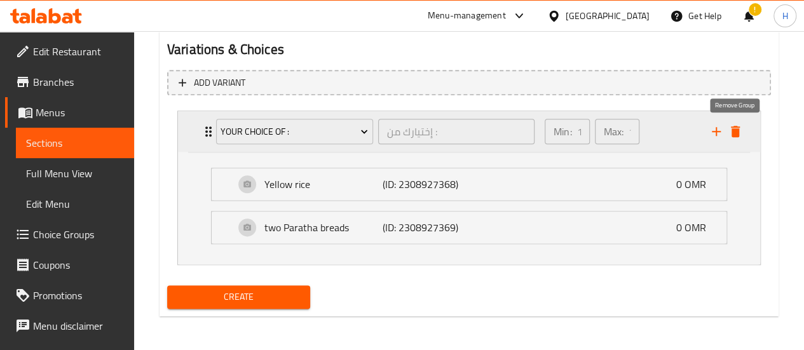
click at [732, 134] on icon "delete" at bounding box center [735, 131] width 9 height 11
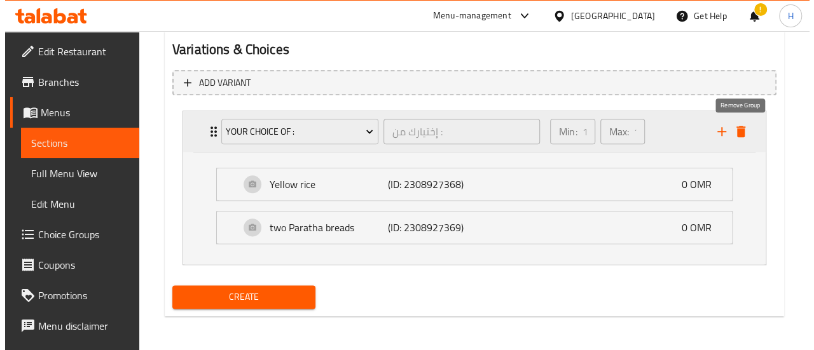
scroll to position [547, 0]
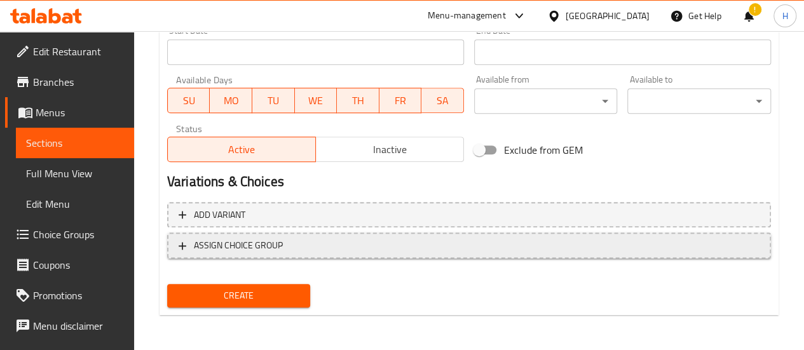
click at [247, 238] on span "ASSIGN CHOICE GROUP" at bounding box center [238, 246] width 89 height 16
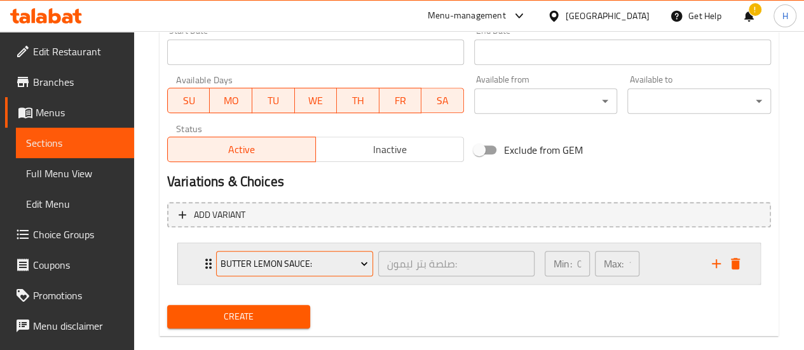
click at [238, 263] on span "Butter Lemon Sauce:" at bounding box center [294, 264] width 147 height 16
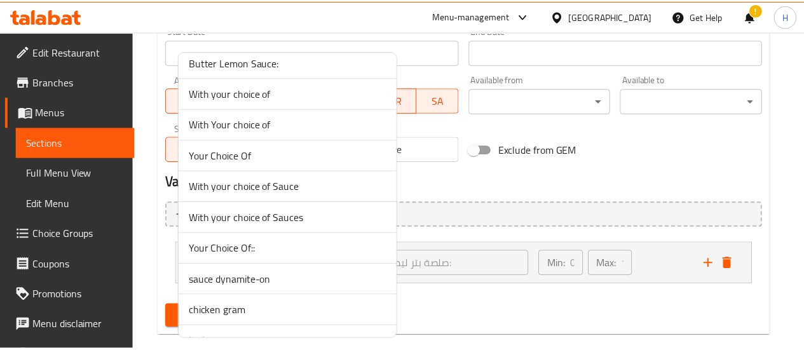
scroll to position [0, 0]
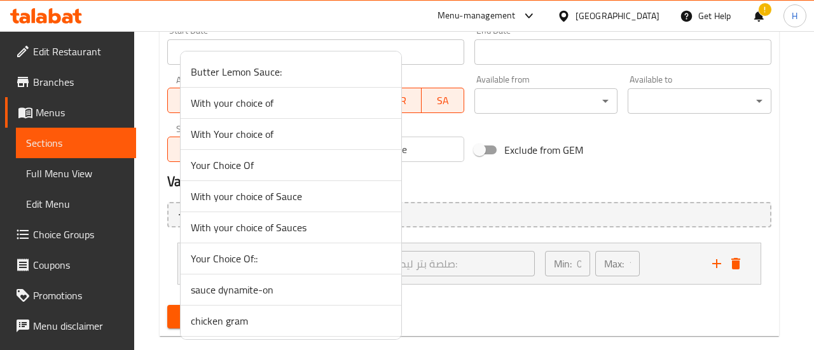
click at [229, 68] on span "Butter Lemon Sauce:" at bounding box center [291, 71] width 200 height 15
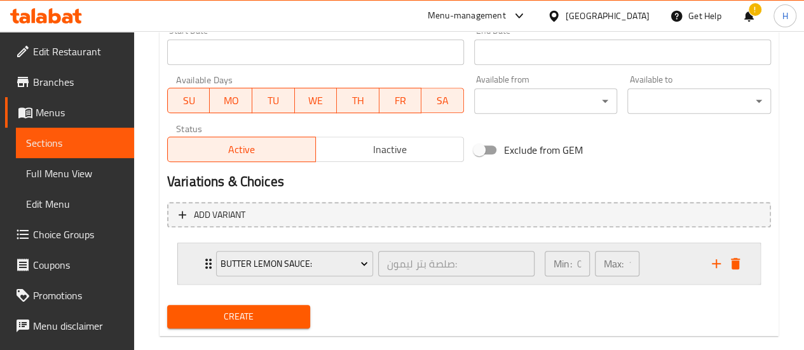
click at [197, 270] on div "Butter Lemon Sauce: صلصة بتر ليمون: ​ Min: 0 ​ Max: 1 ​" at bounding box center [469, 263] width 582 height 41
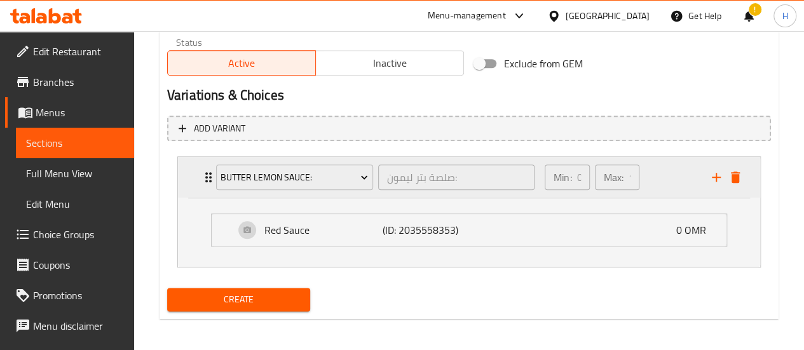
scroll to position [637, 0]
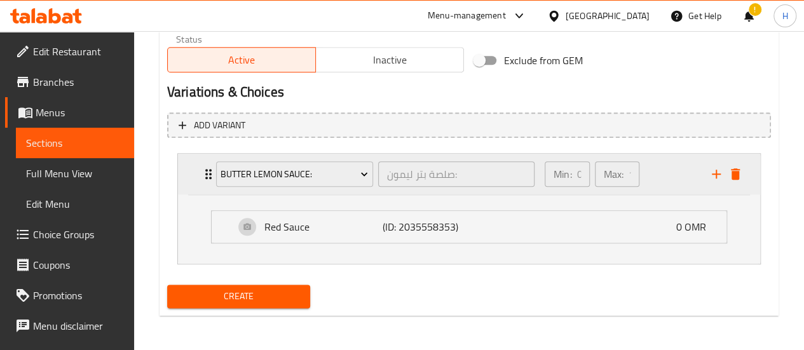
click at [194, 176] on div "Butter Lemon Sauce: صلصة بتر ليمون: ​ Min: 0 ​ Max: 1 ​" at bounding box center [469, 174] width 582 height 41
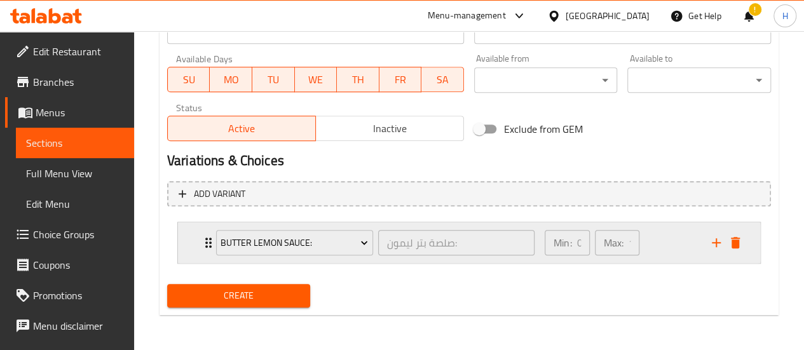
scroll to position [568, 0]
click at [203, 245] on icon "Expand" at bounding box center [208, 243] width 15 height 15
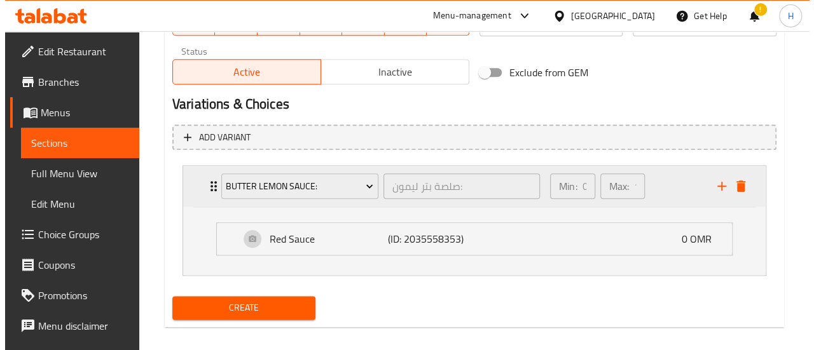
scroll to position [637, 0]
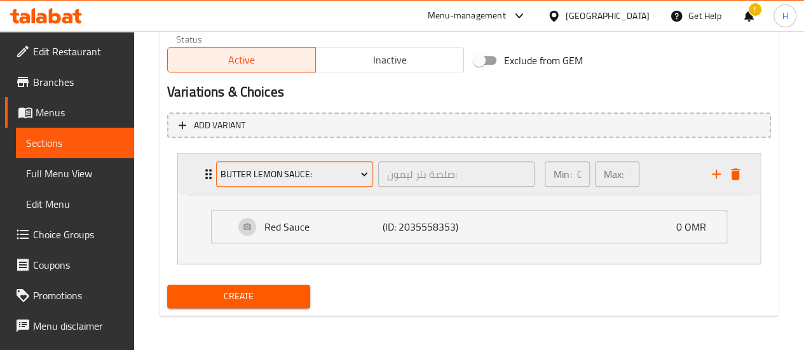
click at [295, 179] on span "Butter Lemon Sauce:" at bounding box center [294, 175] width 147 height 16
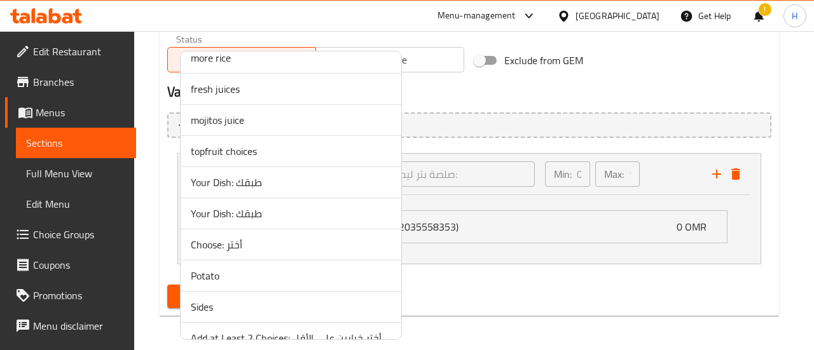
scroll to position [896, 0]
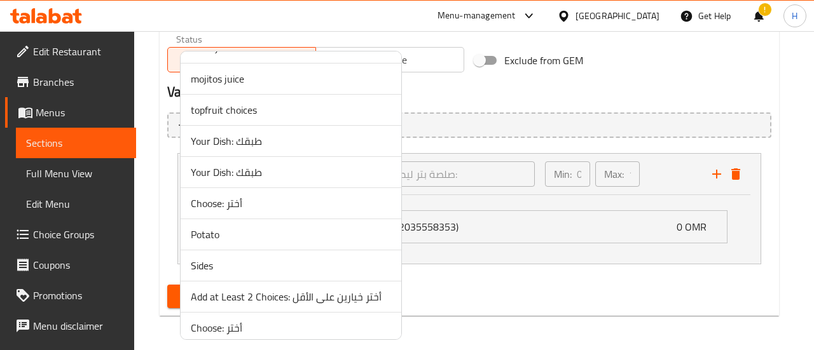
click at [233, 202] on span "Choose: أختر" at bounding box center [291, 203] width 200 height 15
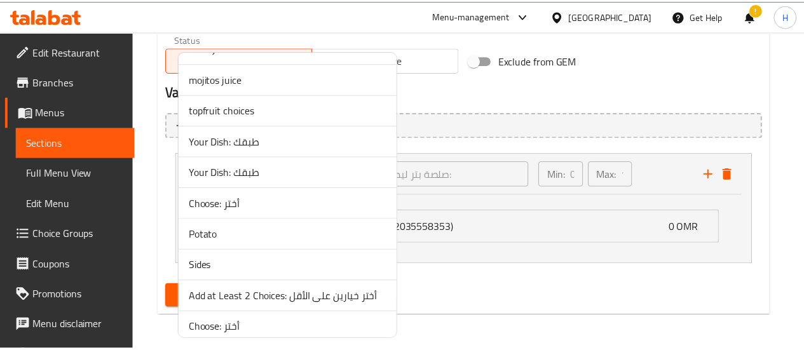
scroll to position [568, 0]
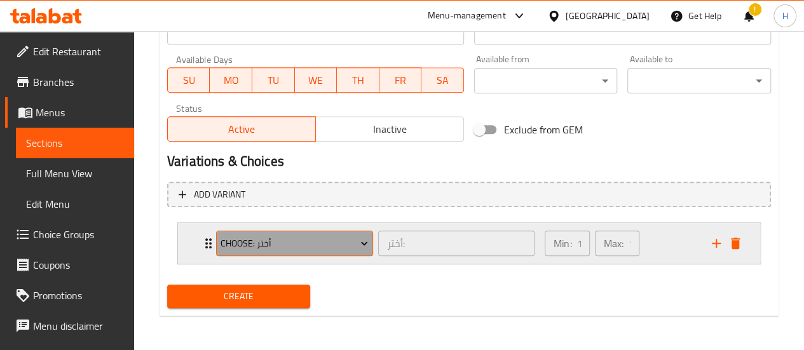
click at [221, 241] on span "Choose: أختر" at bounding box center [294, 244] width 147 height 16
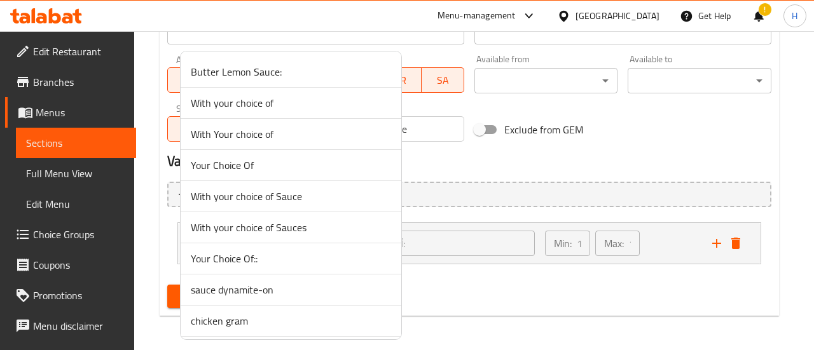
click at [179, 247] on div at bounding box center [407, 175] width 814 height 350
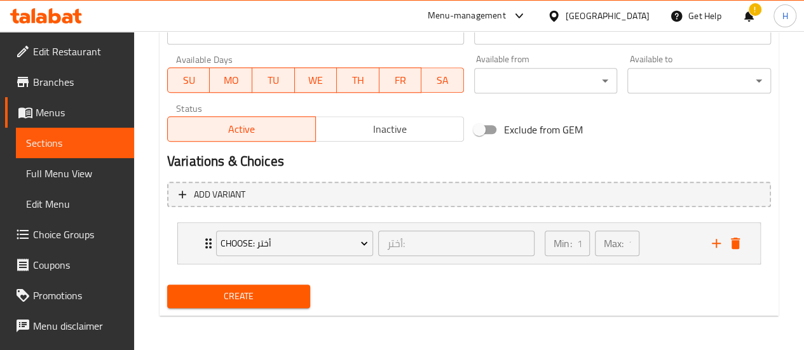
click at [179, 247] on div "Choose: أختر أختر: ​ Min: 1 ​ Max: 1 ​" at bounding box center [469, 243] width 582 height 41
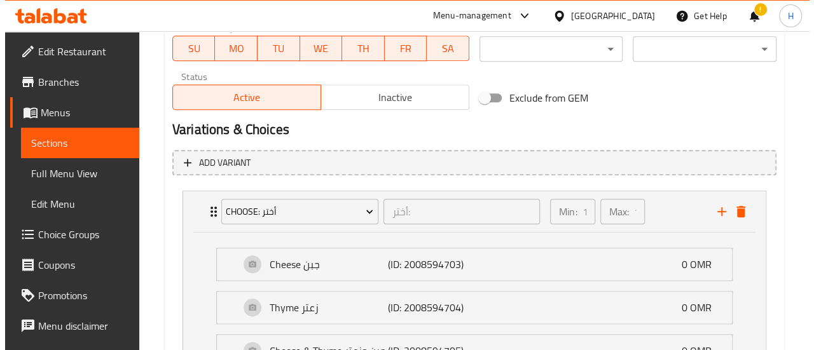
scroll to position [598, 0]
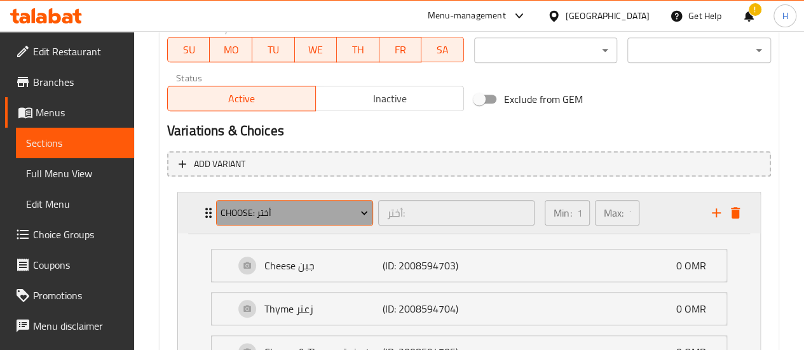
click at [245, 213] on span "Choose: أختر" at bounding box center [294, 213] width 147 height 16
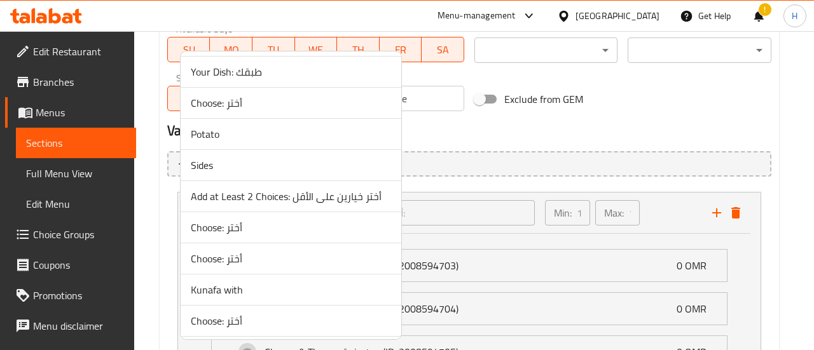
scroll to position [999, 0]
click at [228, 198] on li "Add at Least 2 Choices: أختر خيارين على الأقل" at bounding box center [291, 194] width 221 height 31
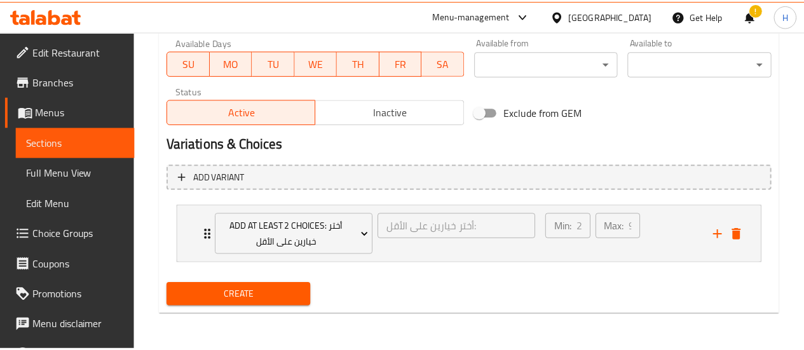
scroll to position [583, 0]
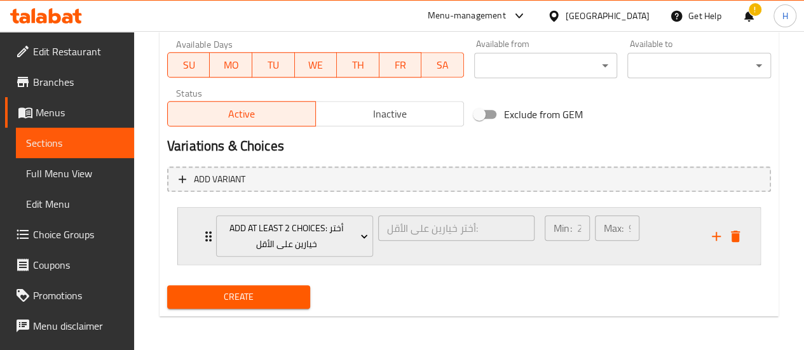
click at [193, 238] on div "Add at Least 2 Choices: أختر خيارين على الأقل أختر خيارين على الأقل: ​ Min: 2 ​…" at bounding box center [469, 236] width 582 height 57
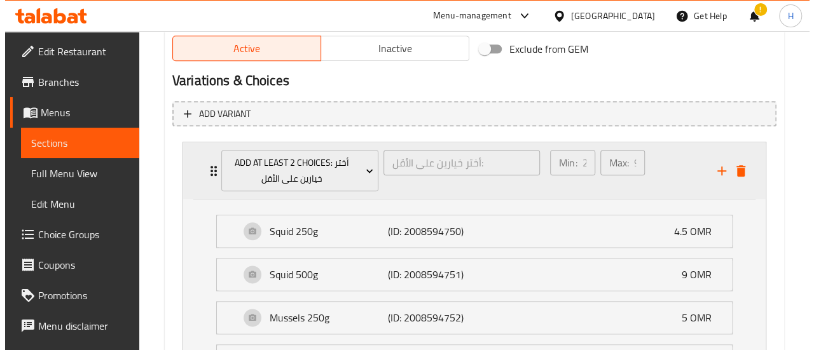
scroll to position [650, 0]
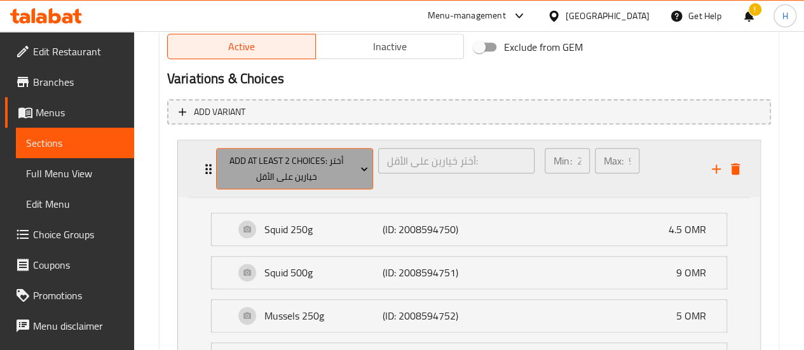
click at [225, 165] on span "Add at Least 2 Choices: أختر خيارين على الأقل" at bounding box center [294, 169] width 147 height 32
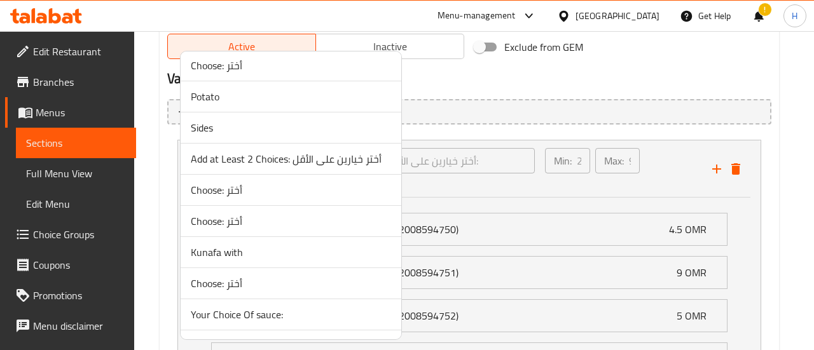
scroll to position [1053, 0]
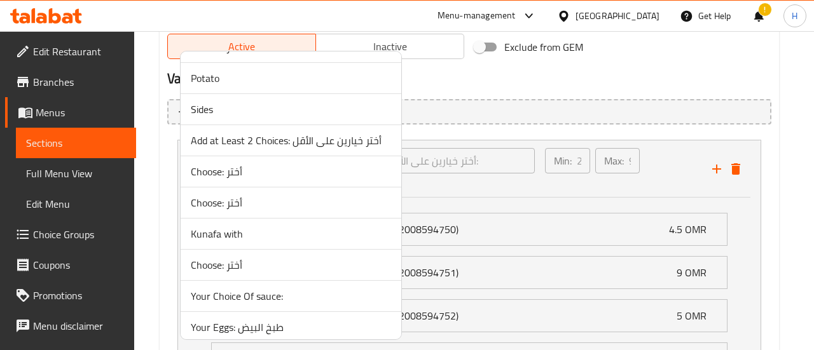
click at [216, 165] on span "Choose: أختر" at bounding box center [291, 171] width 200 height 15
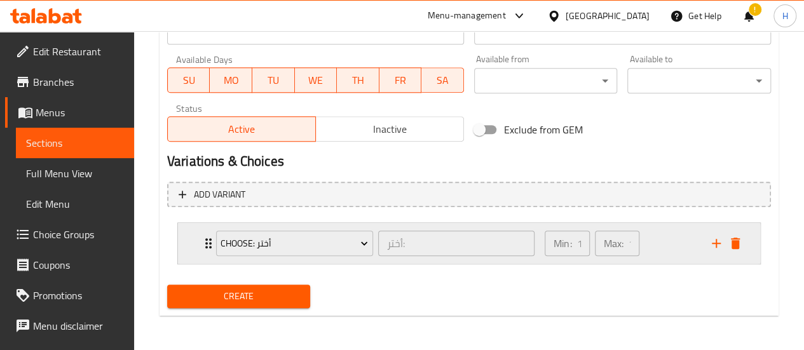
click at [195, 255] on div "Choose: أختر أختر: ​ Min: 1 ​ Max: 1 ​" at bounding box center [469, 243] width 582 height 41
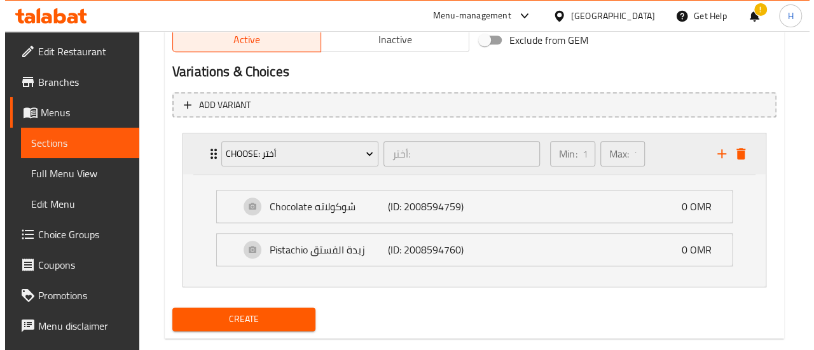
scroll to position [658, 0]
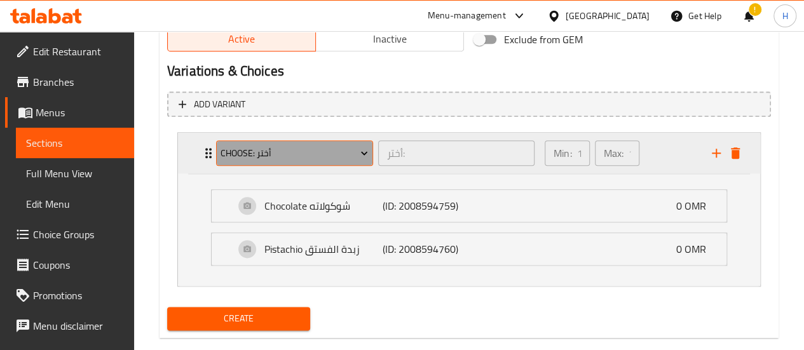
click at [254, 154] on span "Choose: أختر" at bounding box center [294, 154] width 147 height 16
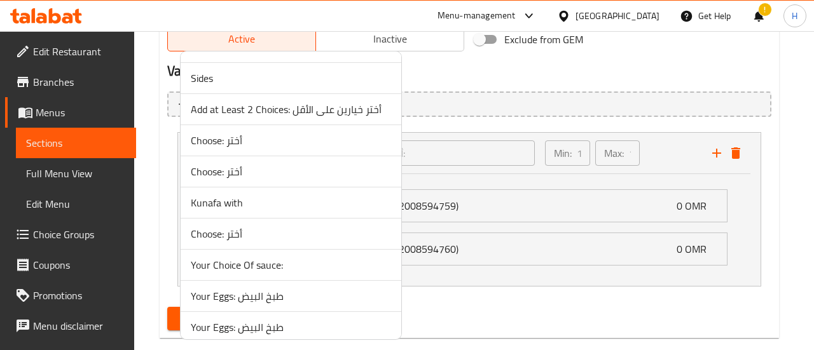
scroll to position [1085, 0]
click at [236, 147] on li "Choose: أختر" at bounding box center [291, 140] width 221 height 31
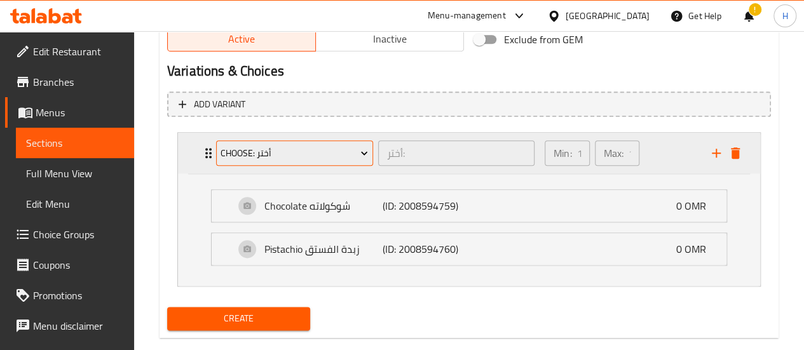
click at [236, 156] on span "Choose: أختر" at bounding box center [294, 154] width 147 height 16
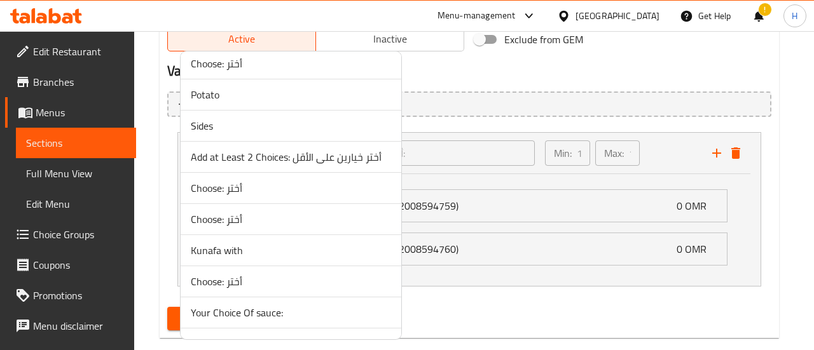
scroll to position [1028, 0]
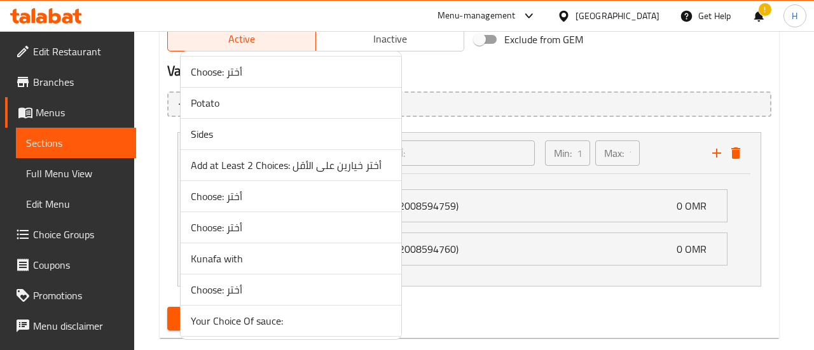
click at [230, 224] on span "Choose: أختر" at bounding box center [291, 227] width 200 height 15
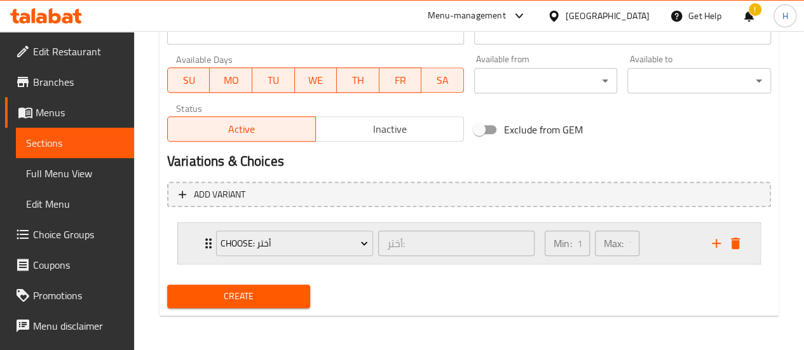
click at [186, 254] on div "Choose: أختر أختر: ​ Min: 1 ​ Max: 1 ​" at bounding box center [469, 243] width 582 height 41
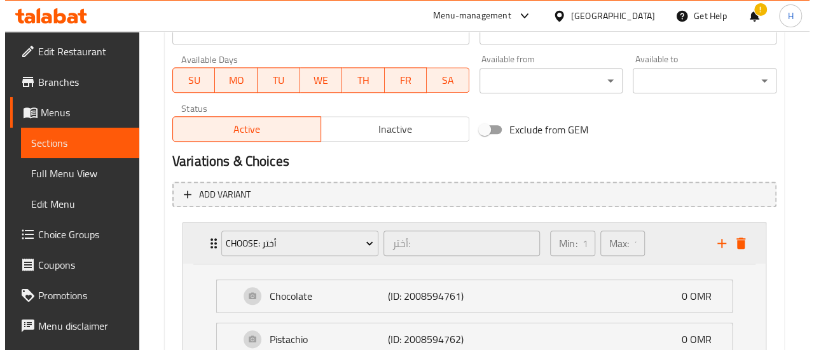
scroll to position [658, 0]
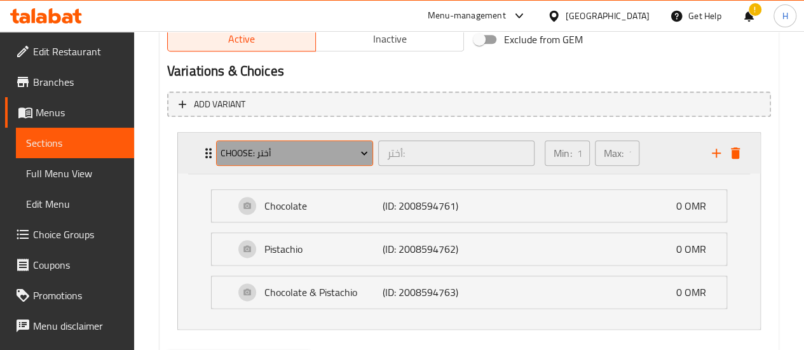
click at [256, 157] on span "Choose: أختر" at bounding box center [294, 154] width 147 height 16
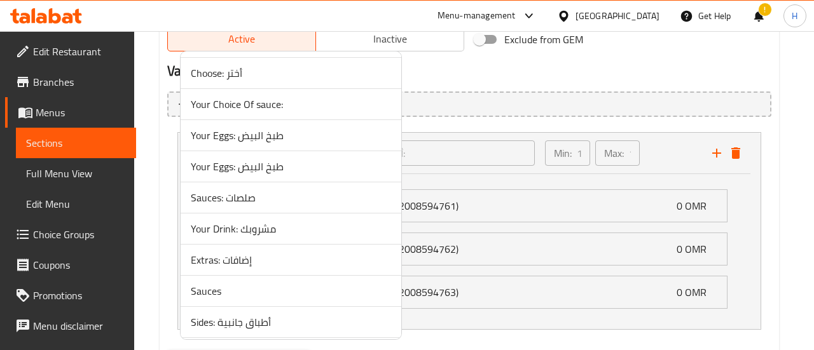
scroll to position [1188, 0]
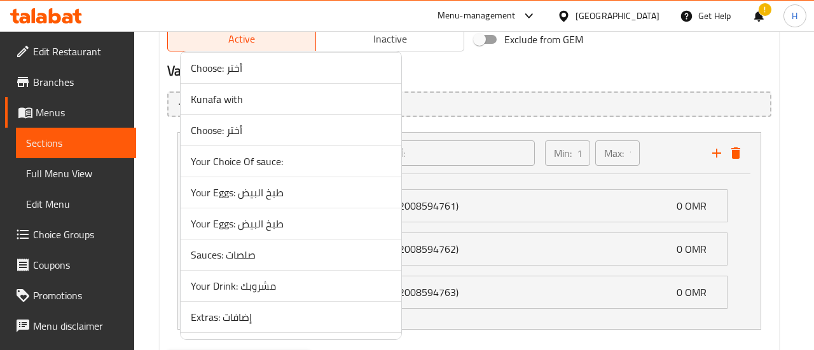
click at [242, 156] on span "Your Choice Of sauce:" at bounding box center [291, 161] width 200 height 15
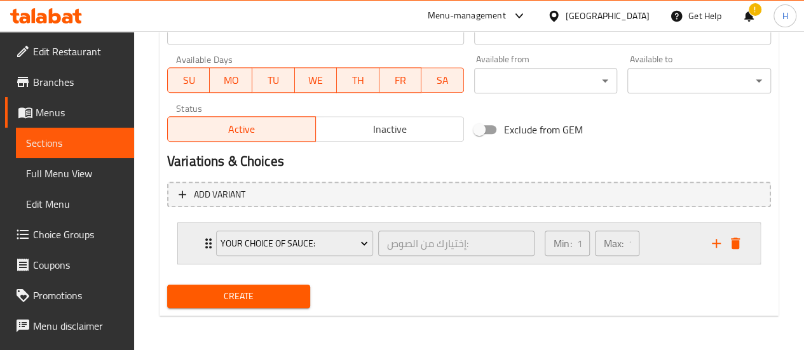
click at [190, 245] on div "Your Choice Of sauce: إختيارك من الصوص: ​ Min: 1 ​ Max: 1 ​" at bounding box center [469, 243] width 582 height 41
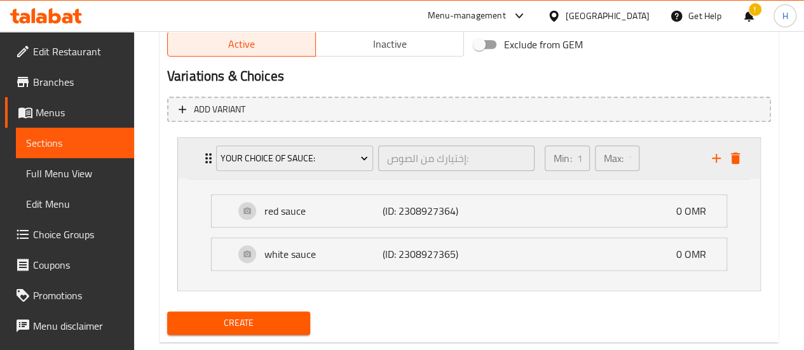
scroll to position [658, 0]
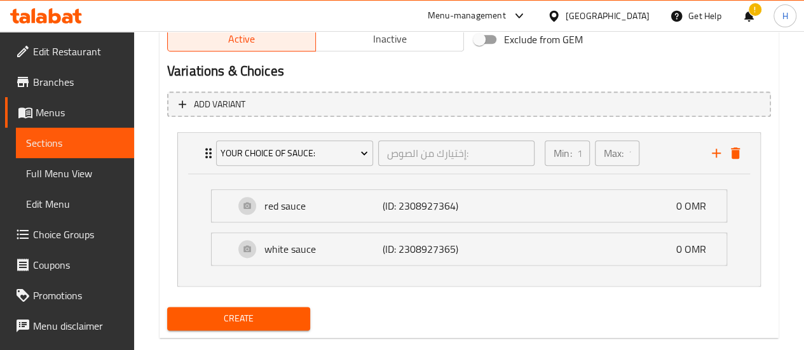
click at [292, 313] on span "Create" at bounding box center [238, 319] width 123 height 16
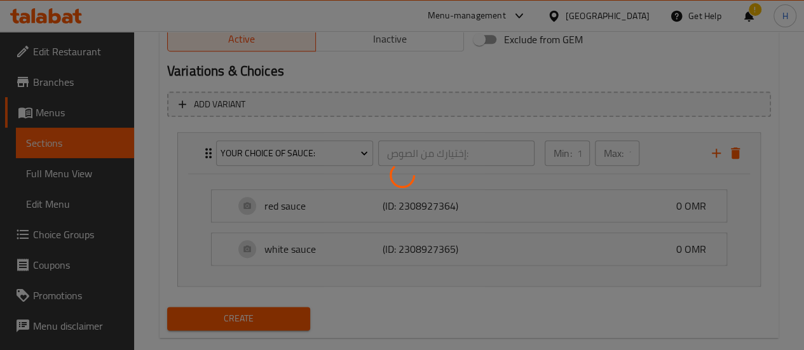
type input "0"
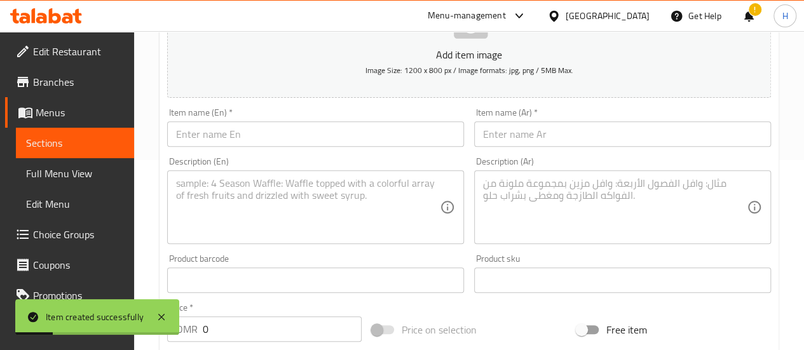
scroll to position [0, 0]
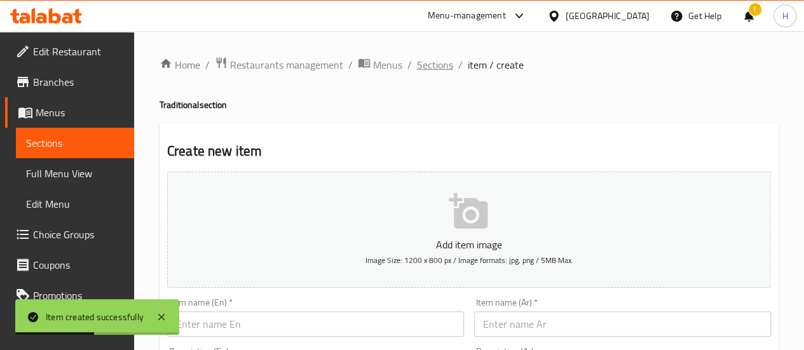
click at [422, 62] on span "Sections" at bounding box center [435, 64] width 36 height 15
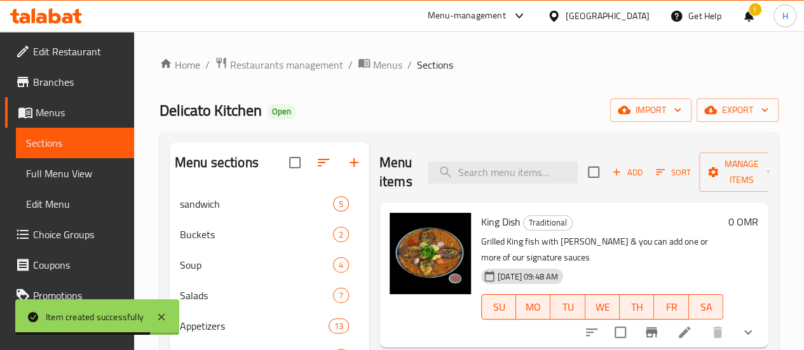
scroll to position [225, 0]
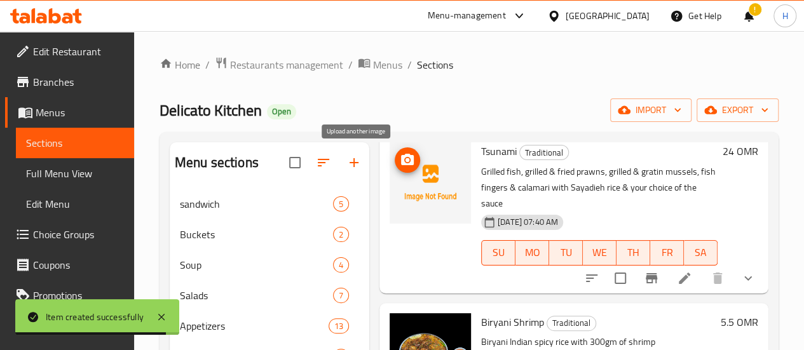
click at [401, 156] on icon "upload picture" at bounding box center [407, 159] width 13 height 11
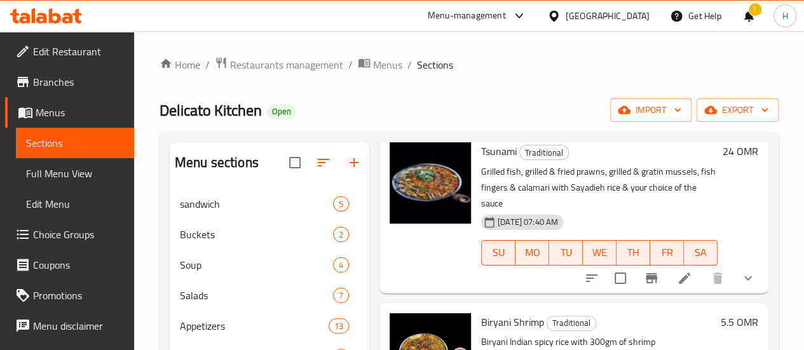
click at [683, 267] on li at bounding box center [685, 278] width 36 height 23
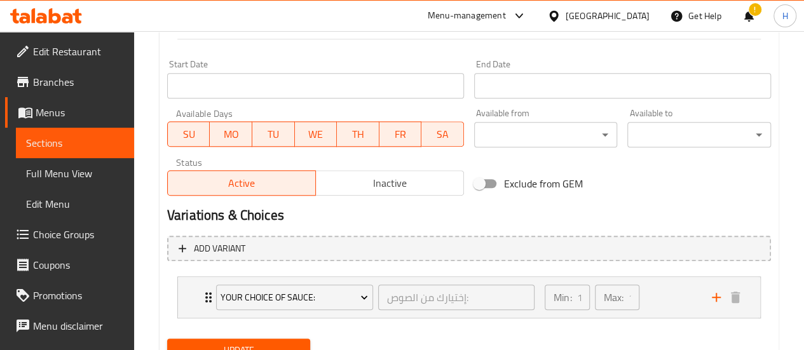
scroll to position [537, 0]
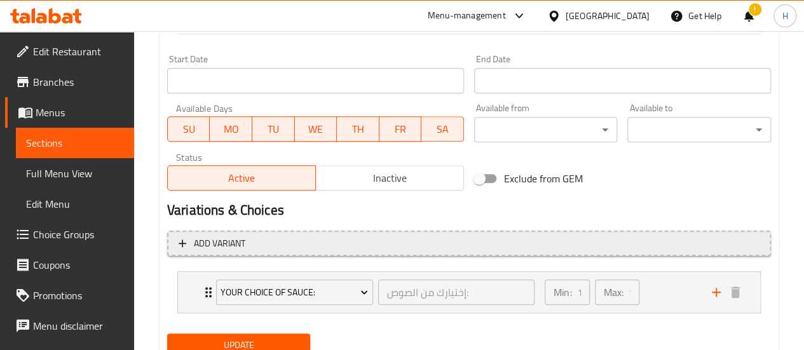
click at [195, 249] on span "Add variant" at bounding box center [219, 244] width 51 height 16
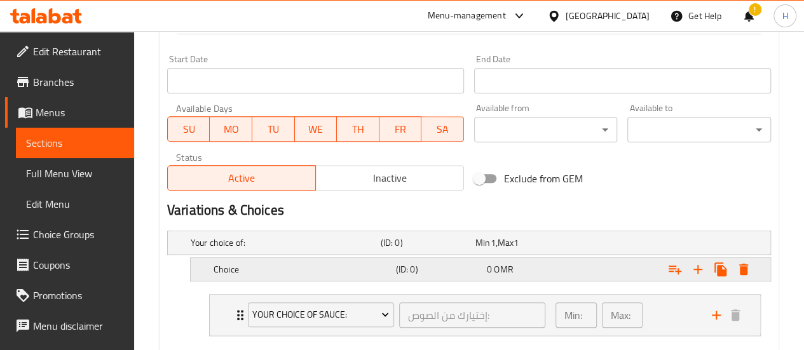
click at [743, 267] on icon "Expand" at bounding box center [743, 269] width 9 height 11
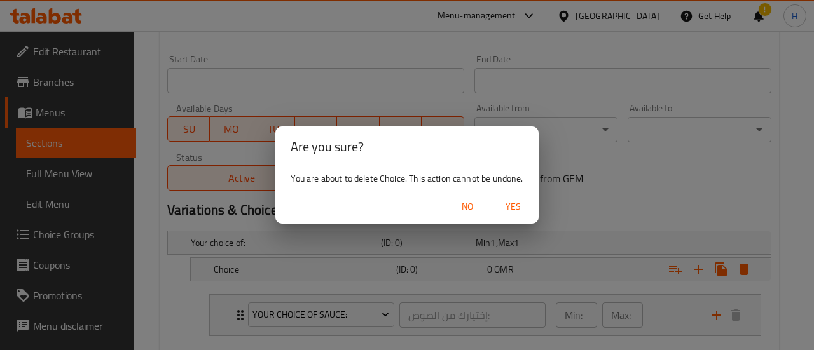
click at [503, 205] on span "Yes" at bounding box center [513, 207] width 31 height 16
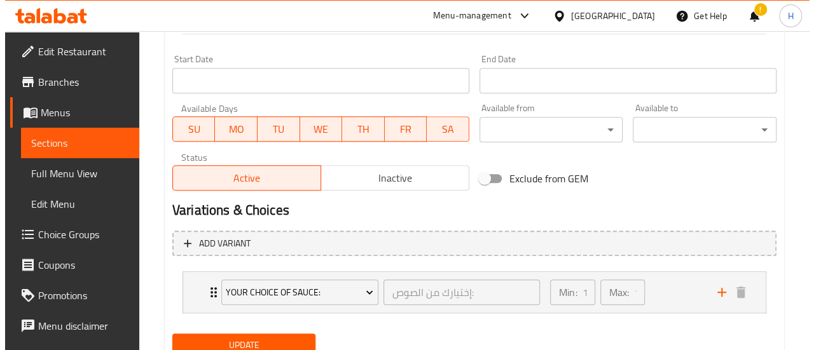
scroll to position [587, 0]
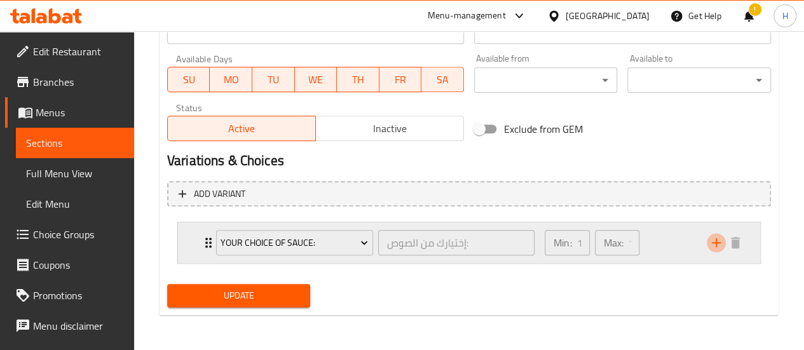
click at [720, 240] on icon "add" at bounding box center [716, 242] width 15 height 15
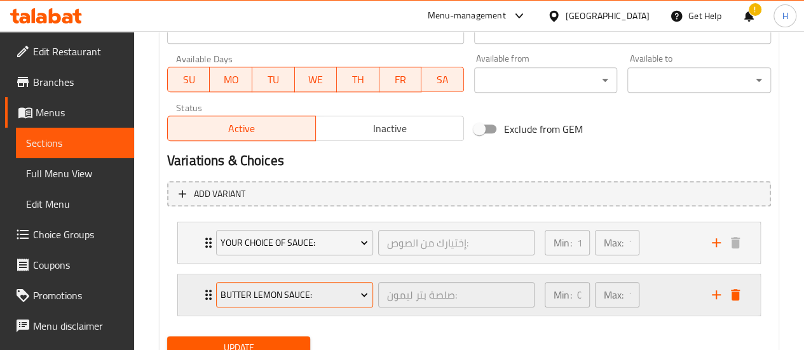
click at [328, 287] on span "Butter Lemon Sauce:" at bounding box center [294, 295] width 147 height 16
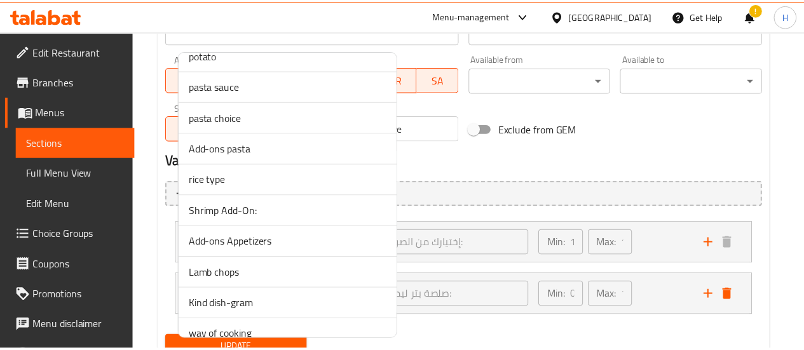
scroll to position [392, 0]
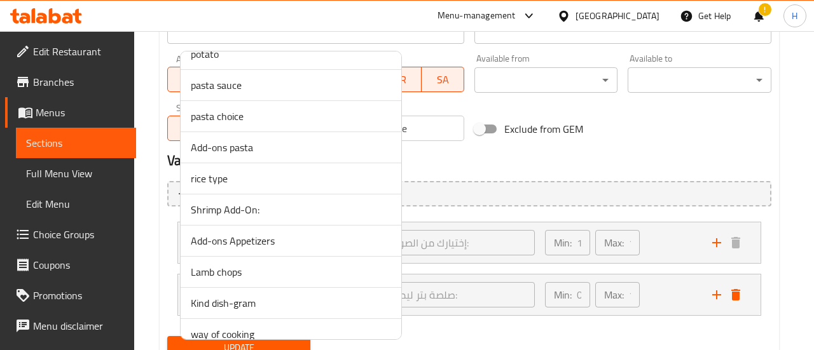
click at [216, 176] on span "rice type" at bounding box center [291, 178] width 200 height 15
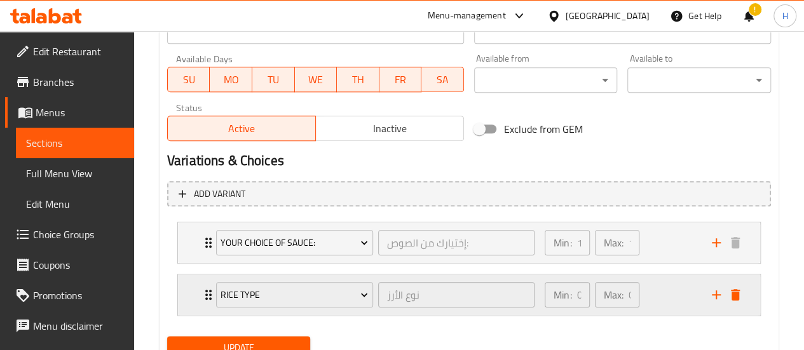
click at [194, 297] on div "rice type نوع الأرز ​ Min: 0 ​ Max: 0 ​" at bounding box center [469, 295] width 582 height 41
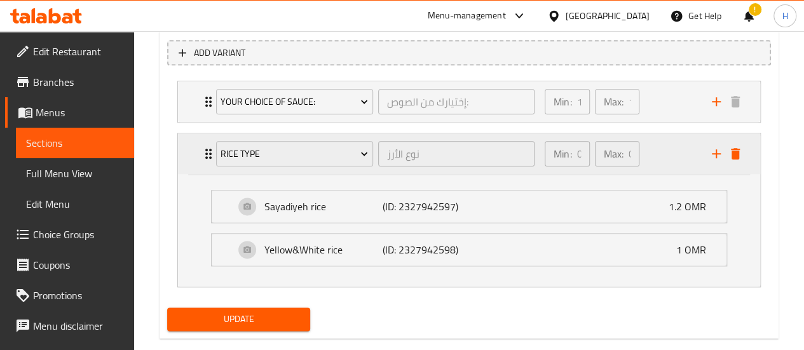
scroll to position [734, 0]
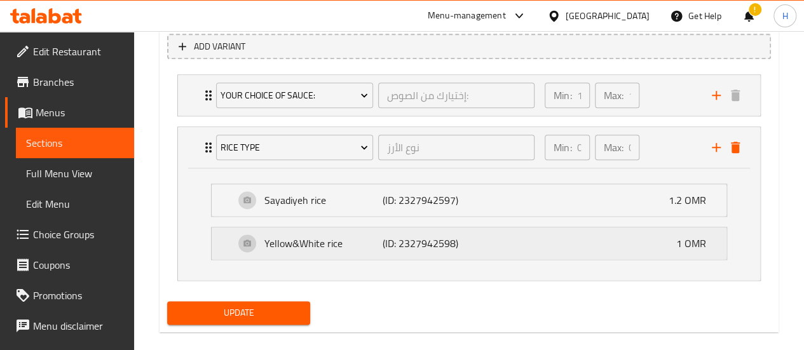
click at [403, 238] on p "(ID: 2327942598)" at bounding box center [422, 243] width 79 height 15
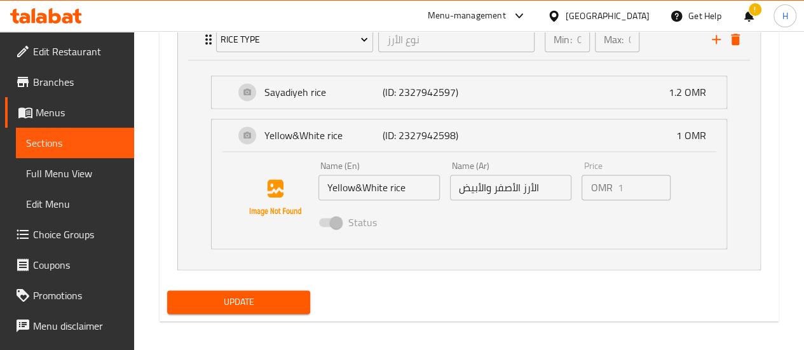
scroll to position [847, 0]
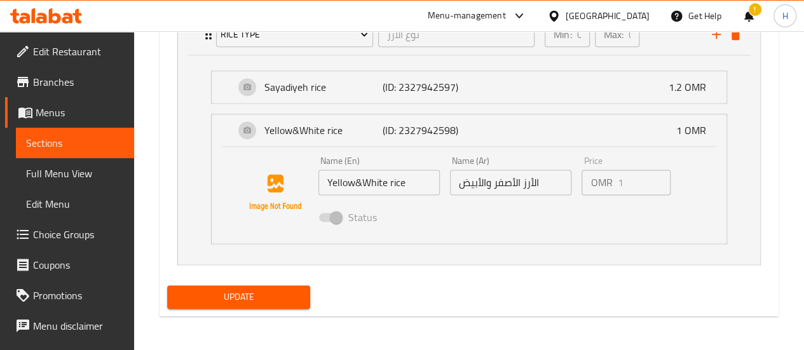
click at [341, 216] on span at bounding box center [329, 217] width 37 height 24
click at [467, 143] on div "Yellow&White rice (ID: 2327942598) 1 OMR" at bounding box center [473, 130] width 477 height 32
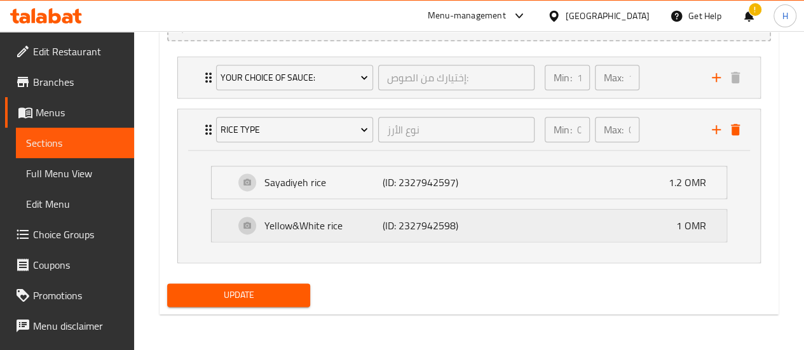
scroll to position [750, 0]
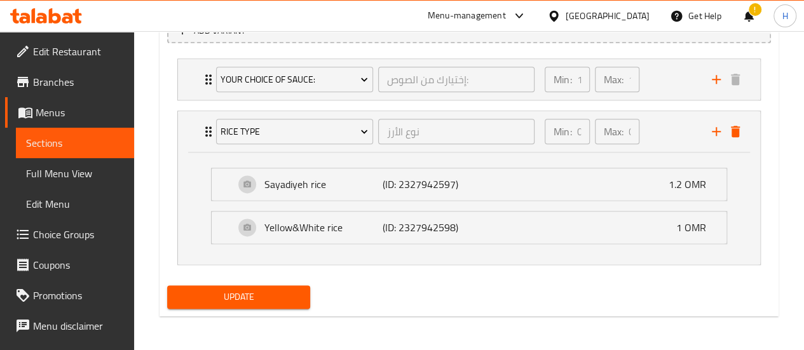
click at [262, 297] on span "Update" at bounding box center [238, 297] width 123 height 16
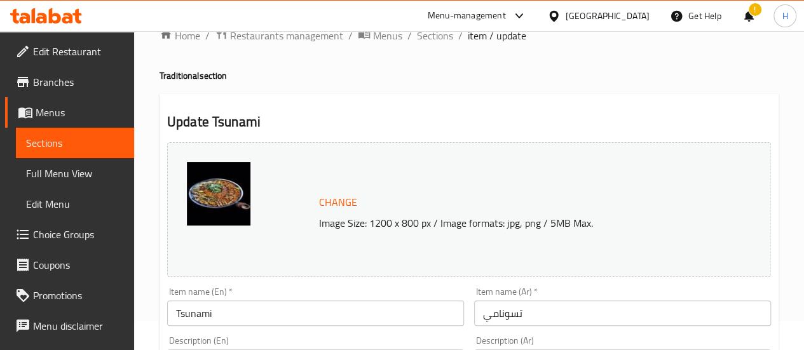
scroll to position [29, 0]
click at [442, 38] on span "Sections" at bounding box center [435, 35] width 36 height 15
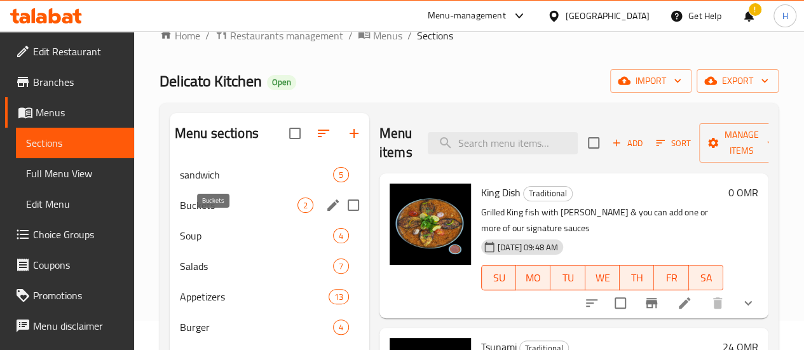
click at [190, 213] on span "Buckets" at bounding box center [239, 205] width 118 height 15
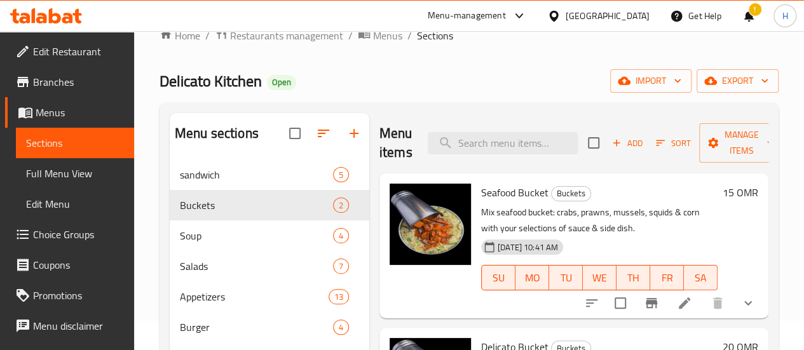
click at [676, 294] on li at bounding box center [685, 303] width 36 height 23
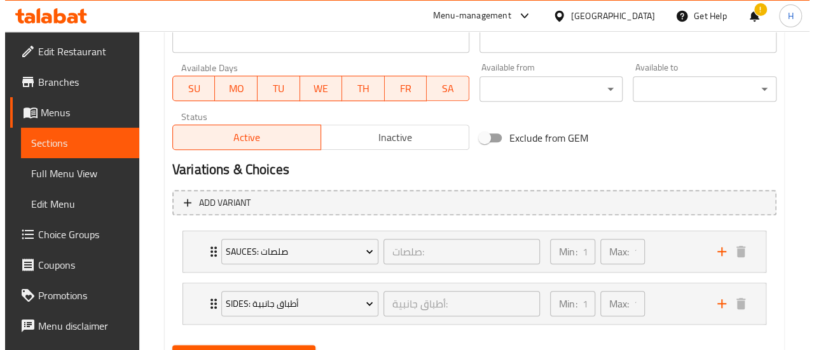
scroll to position [638, 0]
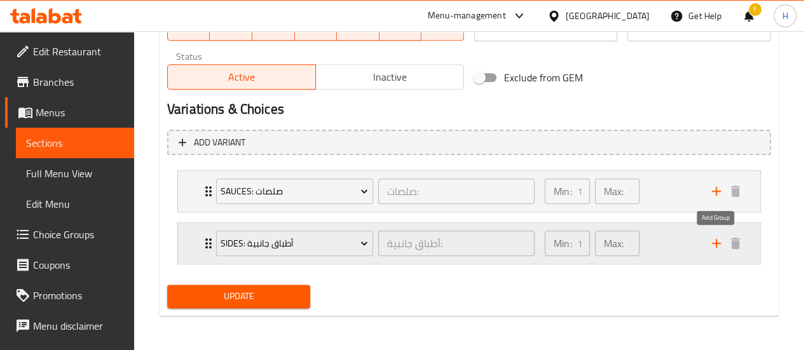
click at [715, 243] on icon "add" at bounding box center [716, 243] width 15 height 15
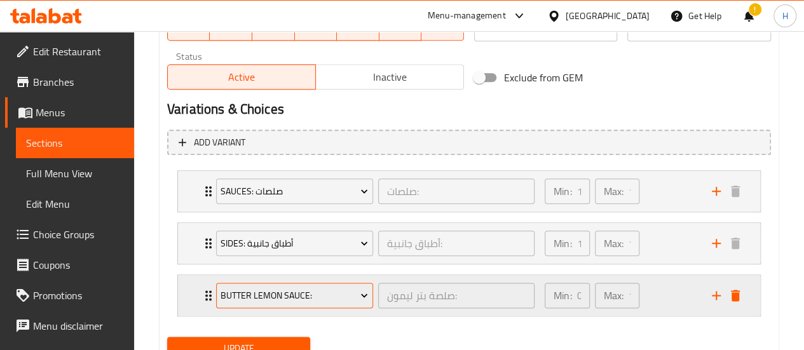
click at [299, 299] on span "Butter Lemon Sauce:" at bounding box center [294, 296] width 147 height 16
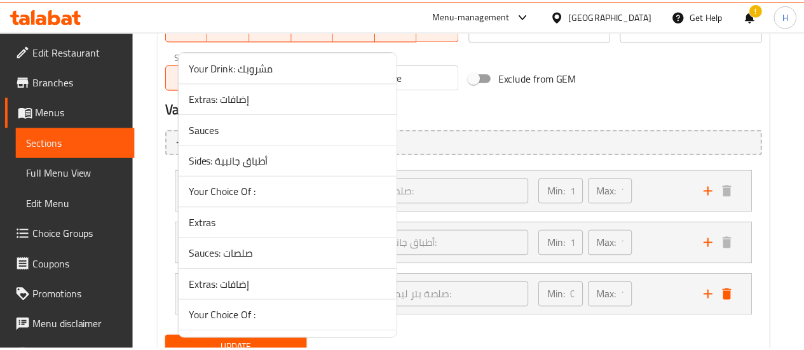
scroll to position [1407, 0]
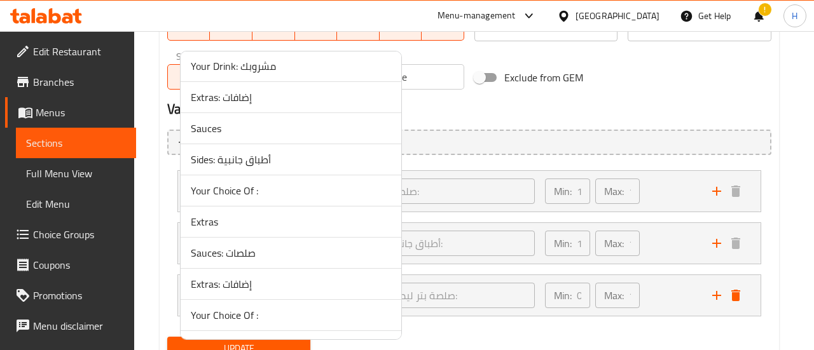
click at [219, 90] on span "Extras: إضافات" at bounding box center [291, 97] width 200 height 15
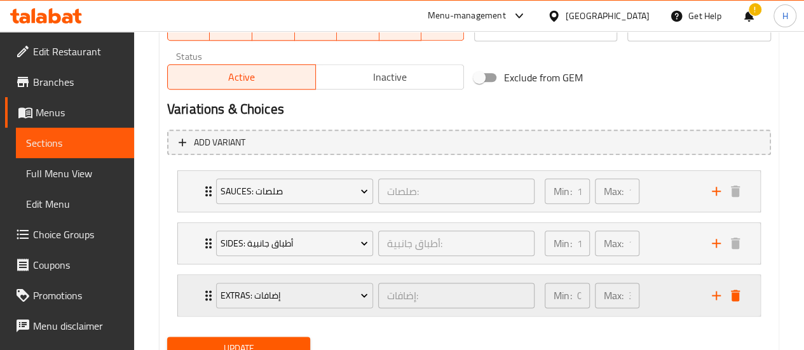
click at [187, 292] on div "Extras: إضافات إضافات: ​ Min: 0 ​ Max: 3 ​" at bounding box center [469, 295] width 582 height 41
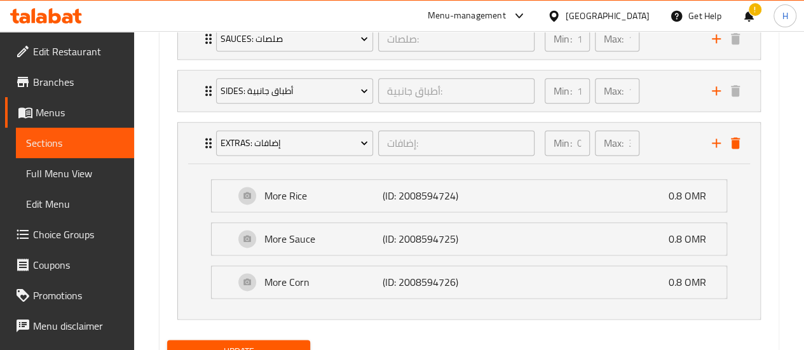
scroll to position [814, 0]
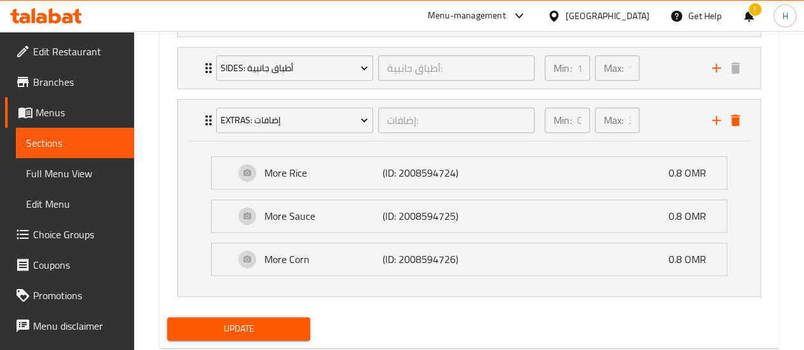
click at [271, 325] on span "Update" at bounding box center [238, 329] width 123 height 16
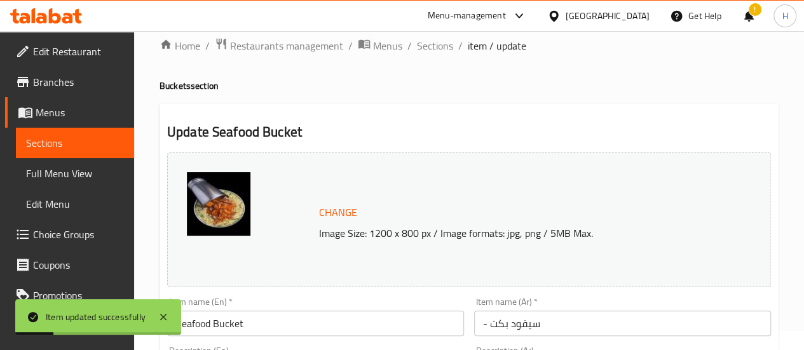
scroll to position [0, 0]
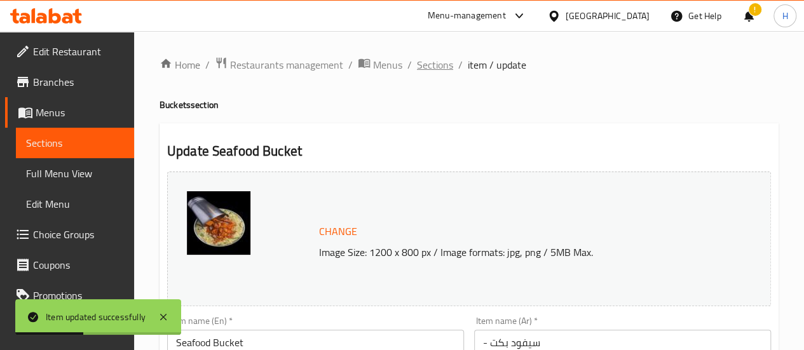
click at [440, 65] on span "Sections" at bounding box center [435, 64] width 36 height 15
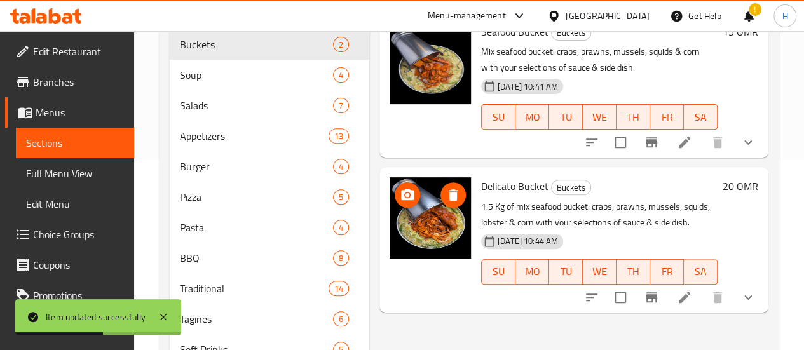
scroll to position [200, 0]
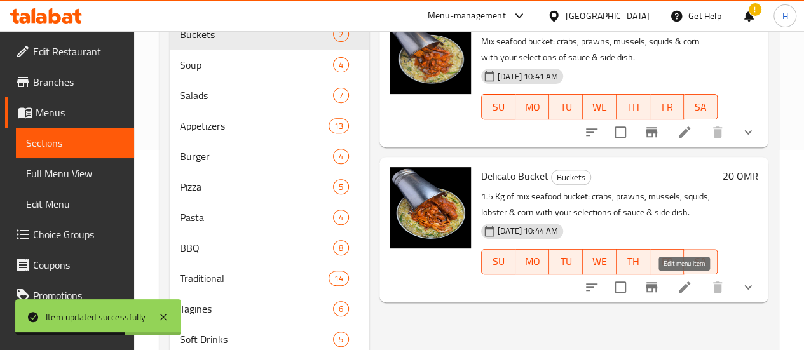
click at [685, 284] on icon at bounding box center [684, 287] width 11 height 11
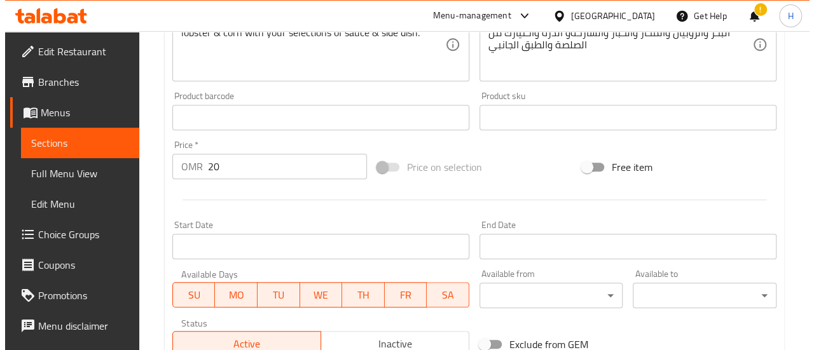
scroll to position [638, 0]
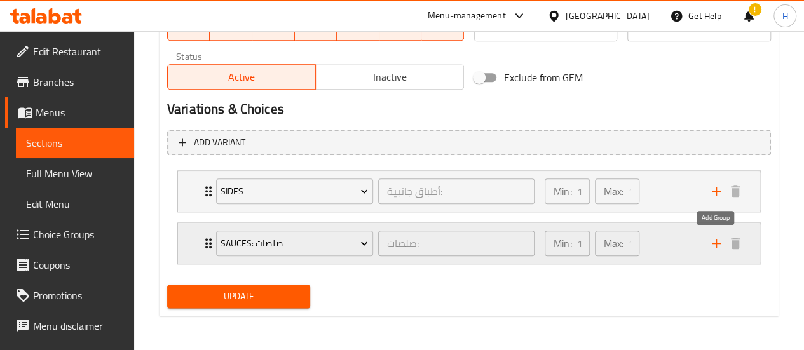
click at [719, 245] on icon "add" at bounding box center [716, 243] width 15 height 15
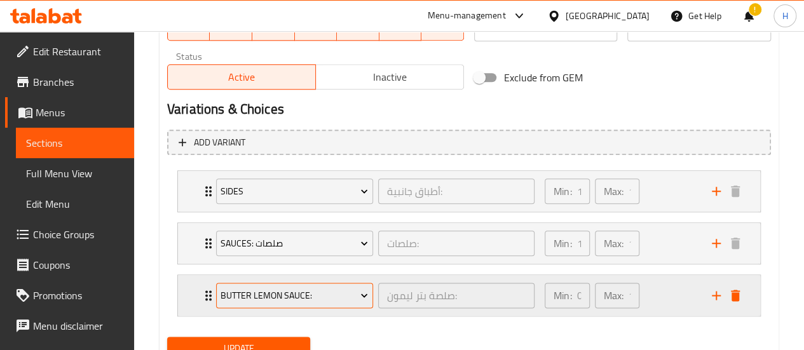
click at [288, 292] on span "Butter Lemon Sauce:" at bounding box center [294, 296] width 147 height 16
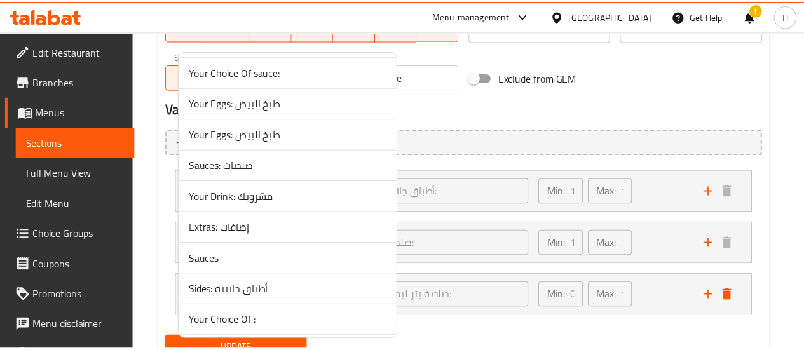
scroll to position [1278, 0]
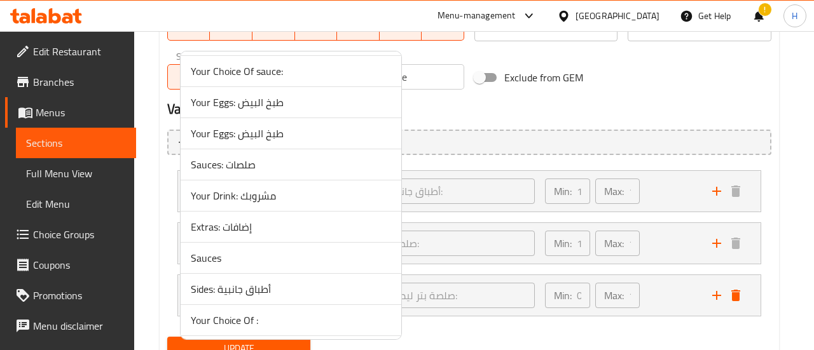
click at [248, 219] on span "Extras: إضافات" at bounding box center [291, 226] width 200 height 15
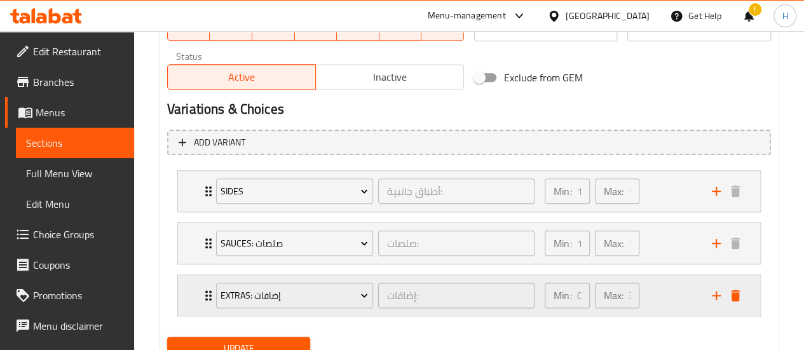
click at [200, 297] on div "Extras: إضافات إضافات: ​ Min: 0 ​ Max: 3 ​" at bounding box center [469, 295] width 582 height 41
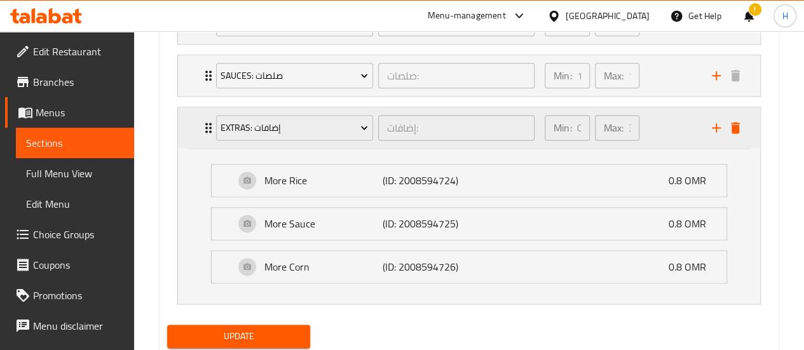
scroll to position [835, 0]
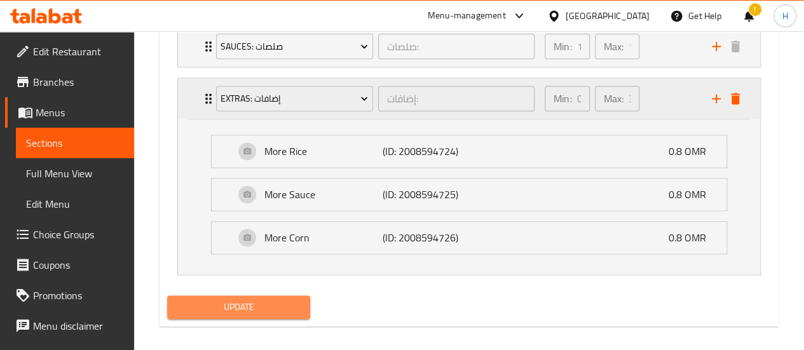
click at [200, 299] on span "Update" at bounding box center [238, 307] width 123 height 16
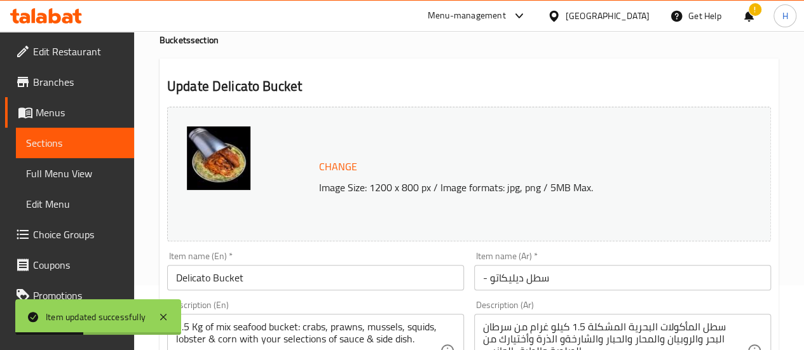
scroll to position [0, 0]
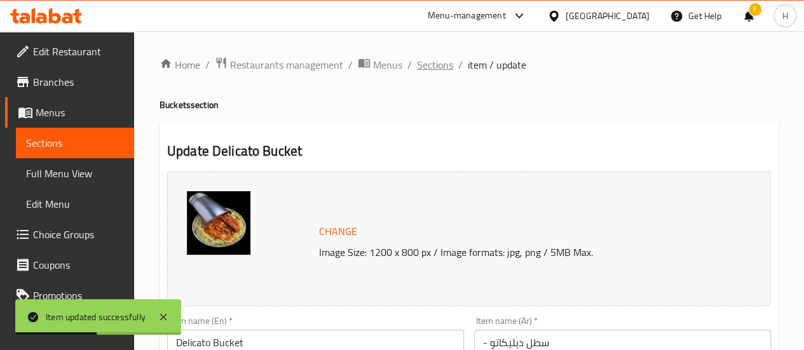
click at [448, 60] on span "Sections" at bounding box center [435, 64] width 36 height 15
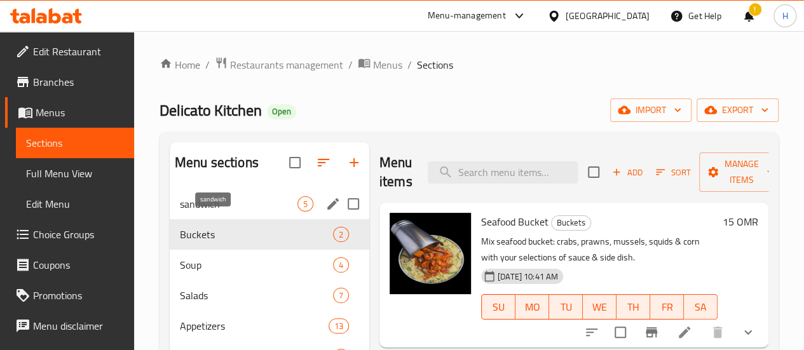
click at [212, 212] on span "sandwich" at bounding box center [239, 203] width 118 height 15
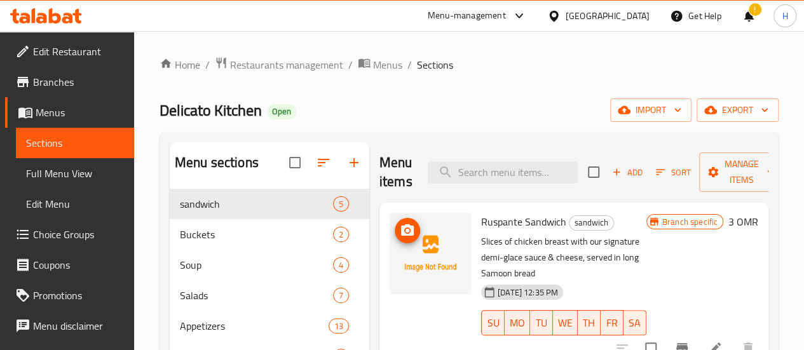
click at [400, 228] on icon "upload picture" at bounding box center [407, 230] width 15 height 15
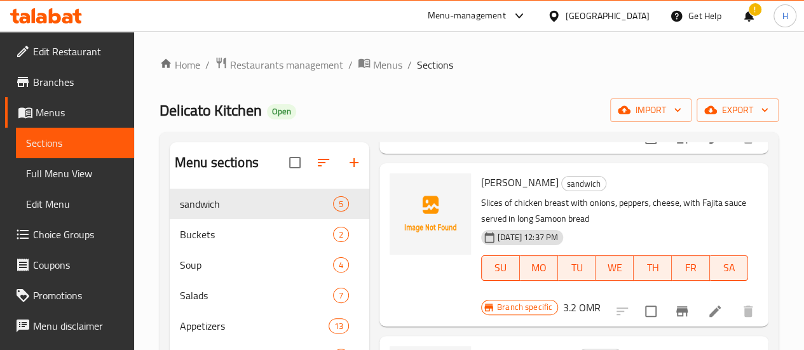
scroll to position [211, 0]
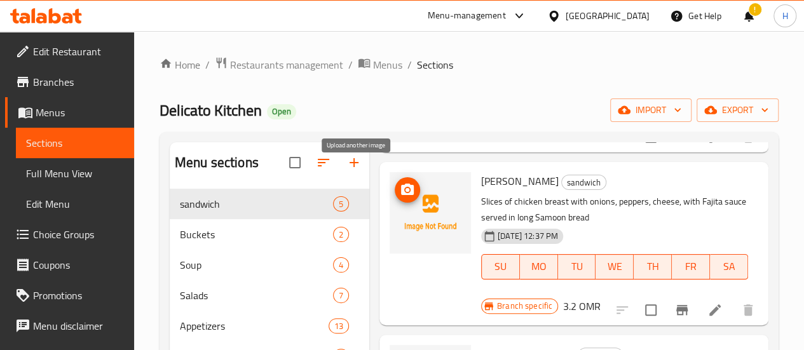
click at [401, 184] on icon "upload picture" at bounding box center [407, 189] width 13 height 11
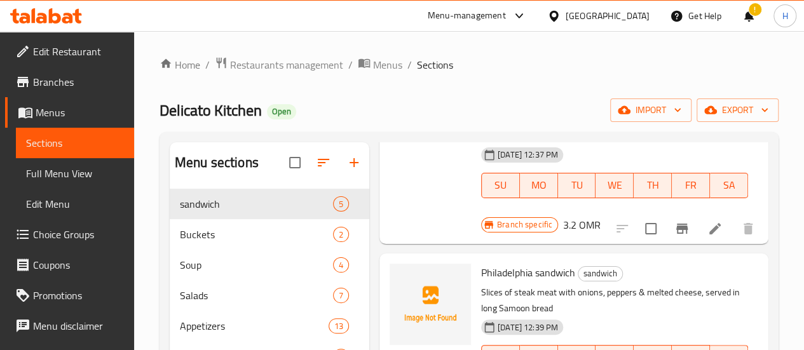
scroll to position [327, 0]
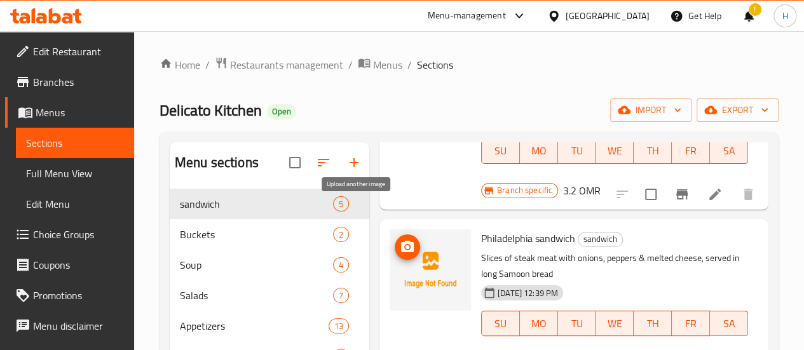
click at [400, 240] on icon "upload picture" at bounding box center [407, 247] width 15 height 15
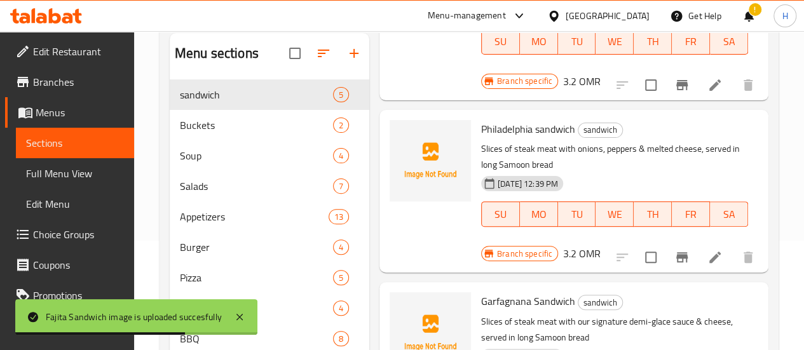
scroll to position [132, 0]
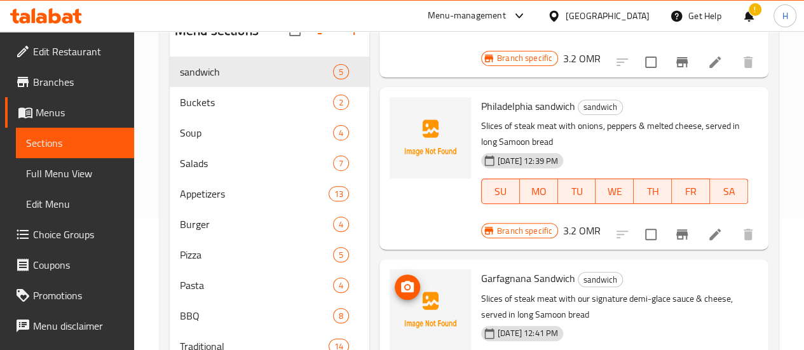
click at [395, 275] on button "upload picture" at bounding box center [407, 287] width 25 height 25
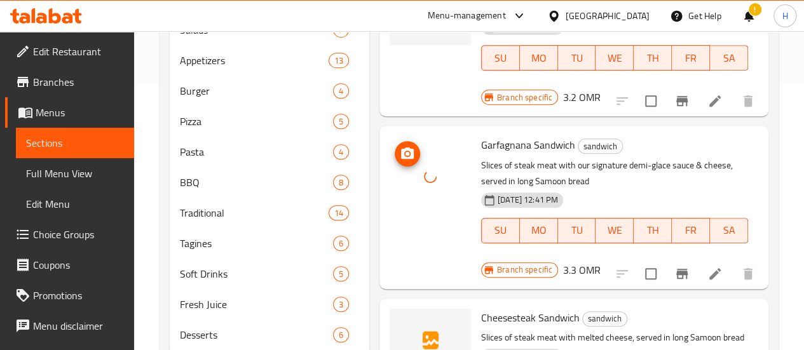
scroll to position [267, 0]
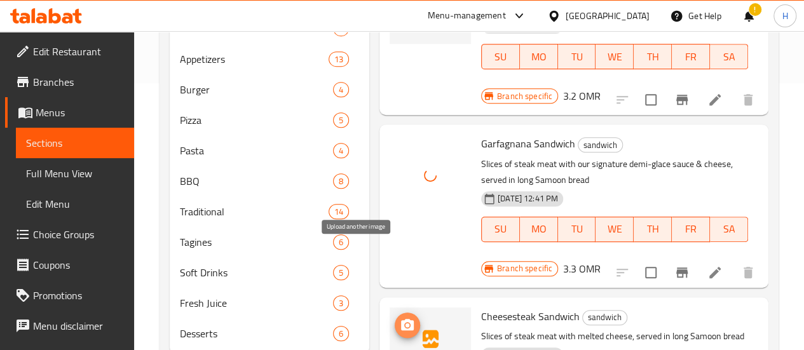
click at [400, 318] on icon "upload picture" at bounding box center [407, 325] width 15 height 15
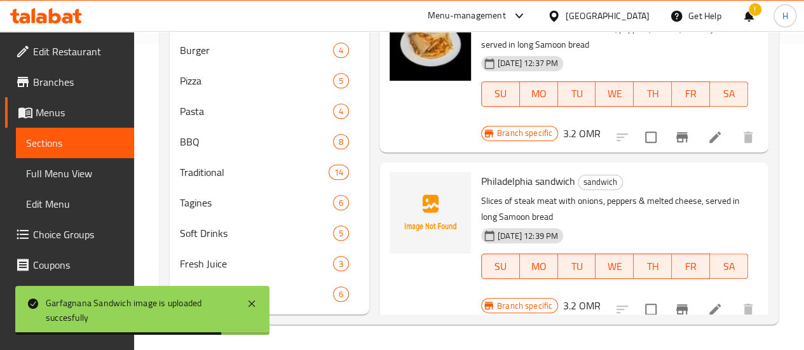
scroll to position [74, 0]
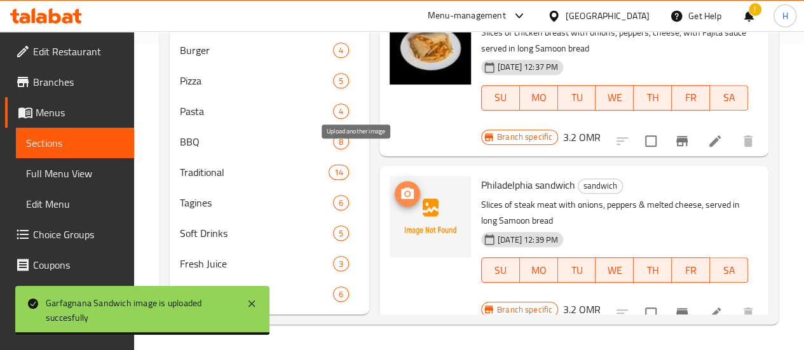
click at [395, 186] on span "upload picture" at bounding box center [407, 193] width 25 height 15
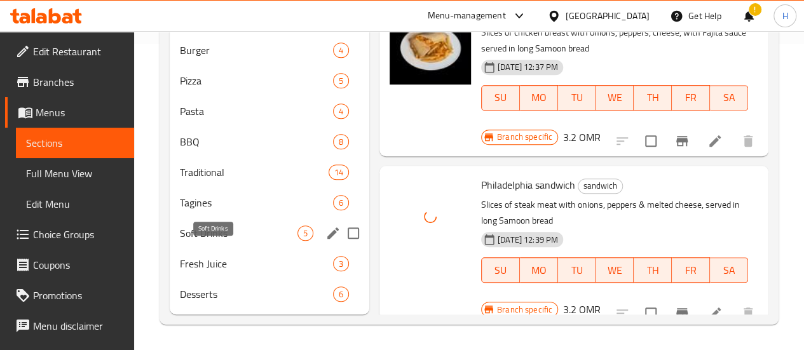
click at [215, 236] on span "Soft Drinks" at bounding box center [239, 233] width 118 height 15
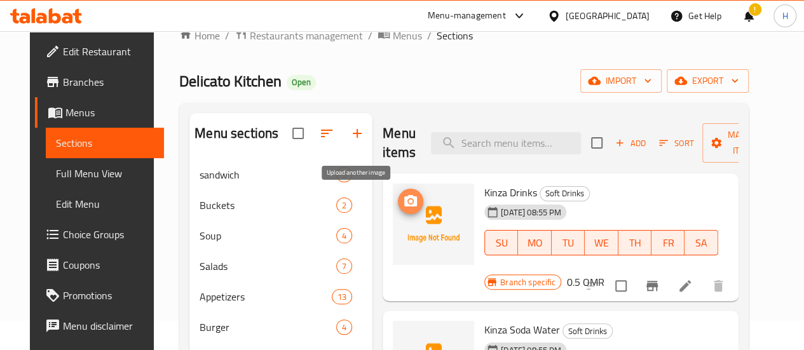
click at [409, 200] on circle "upload picture" at bounding box center [411, 202] width 4 height 4
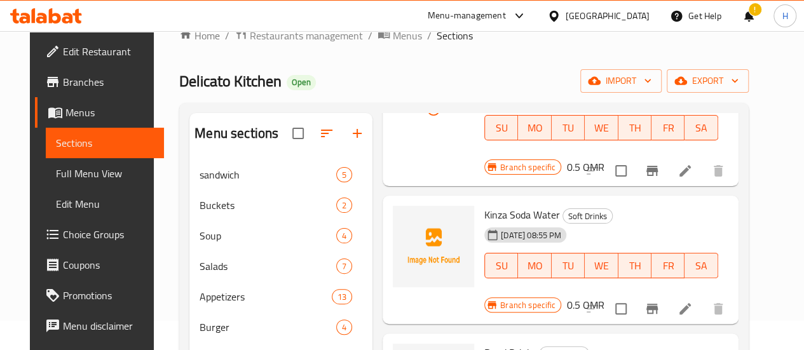
scroll to position [118, 0]
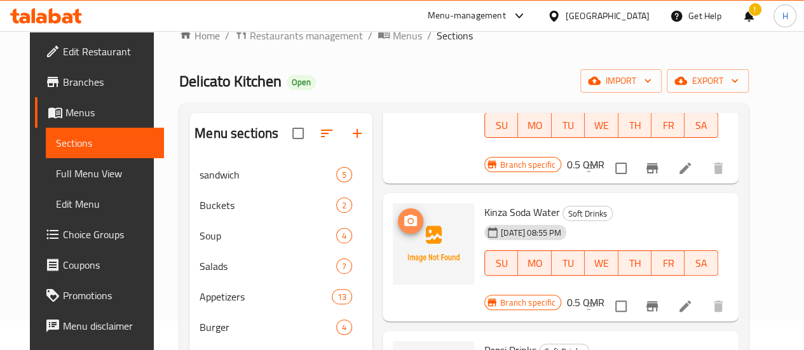
click at [409, 219] on circle "upload picture" at bounding box center [411, 221] width 4 height 4
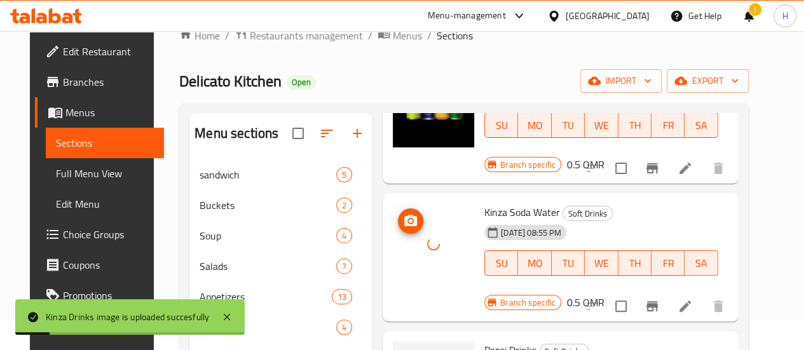
scroll to position [191, 0]
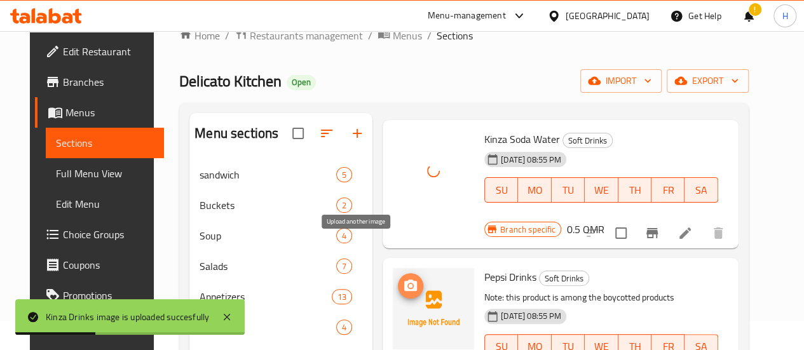
click at [404, 280] on icon "upload picture" at bounding box center [410, 285] width 13 height 11
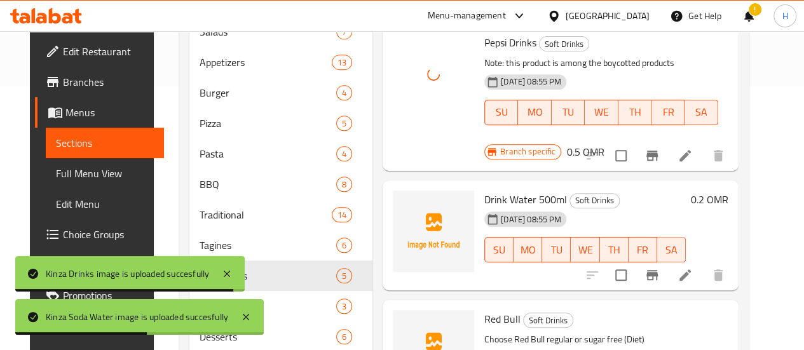
scroll to position [264, 0]
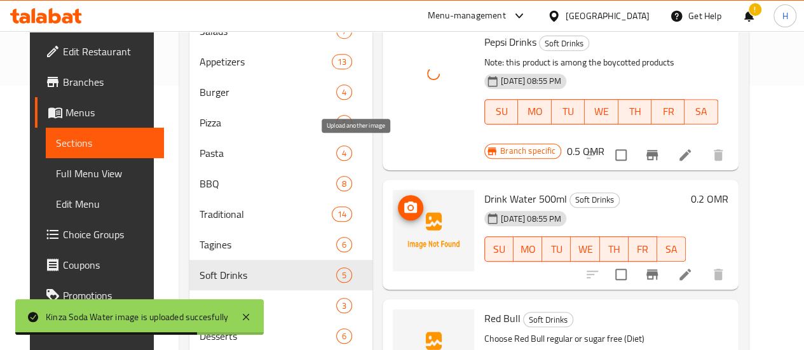
click at [398, 200] on span "upload picture" at bounding box center [410, 207] width 25 height 15
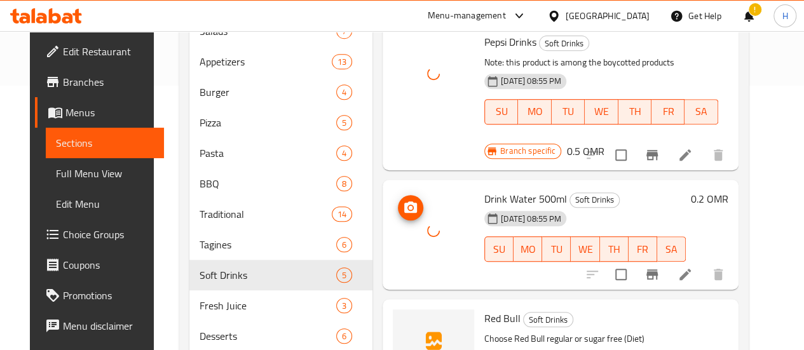
scroll to position [325, 0]
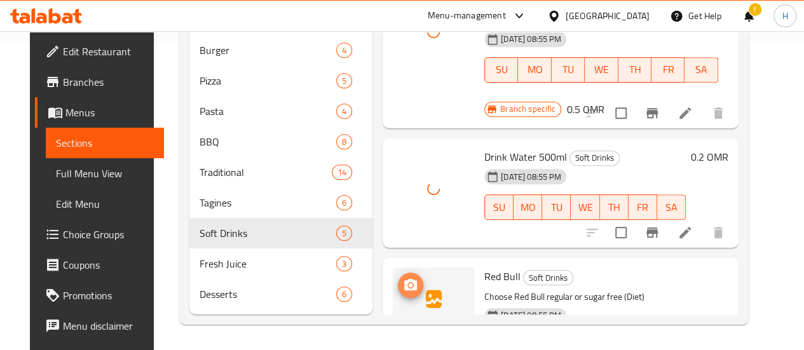
click at [404, 279] on icon "upload picture" at bounding box center [410, 284] width 13 height 11
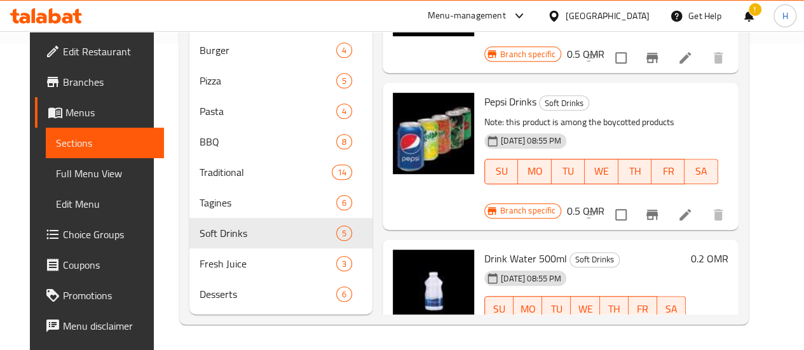
scroll to position [0, 0]
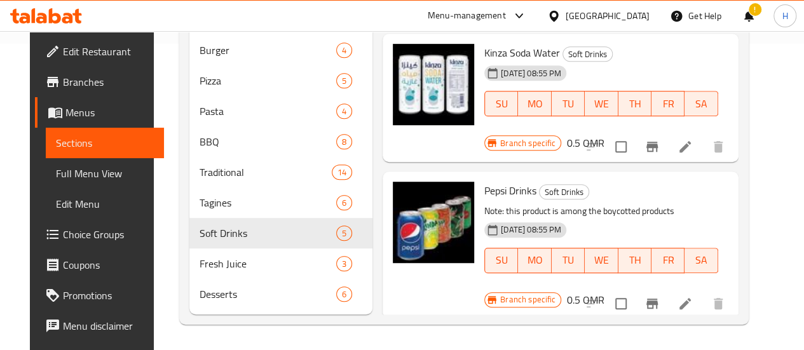
click at [63, 240] on span "Choice Groups" at bounding box center [108, 234] width 91 height 15
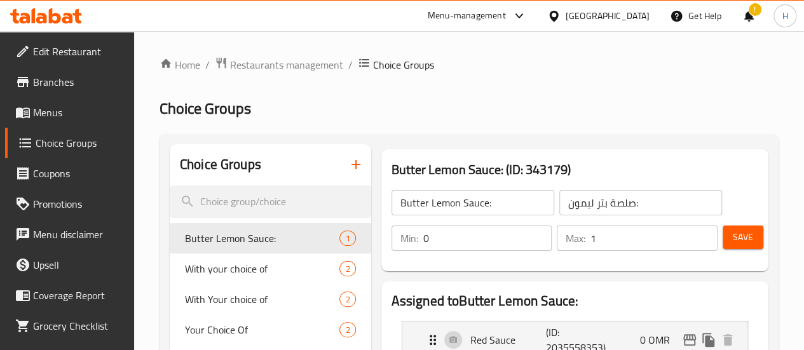
click at [348, 166] on icon "button" at bounding box center [355, 164] width 15 height 15
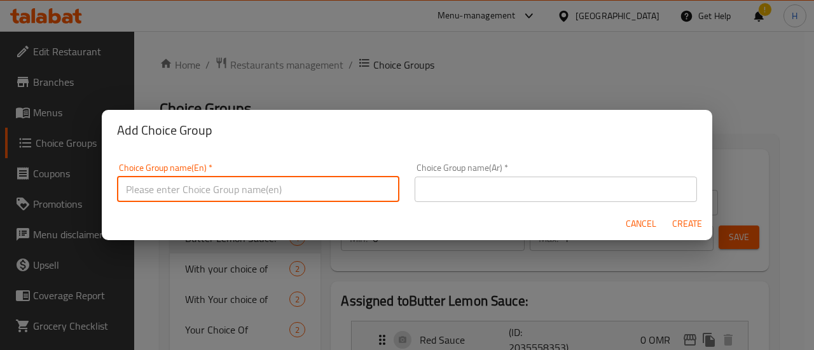
click at [317, 190] on input "text" at bounding box center [258, 189] width 282 height 25
type input "Kinza flavors"
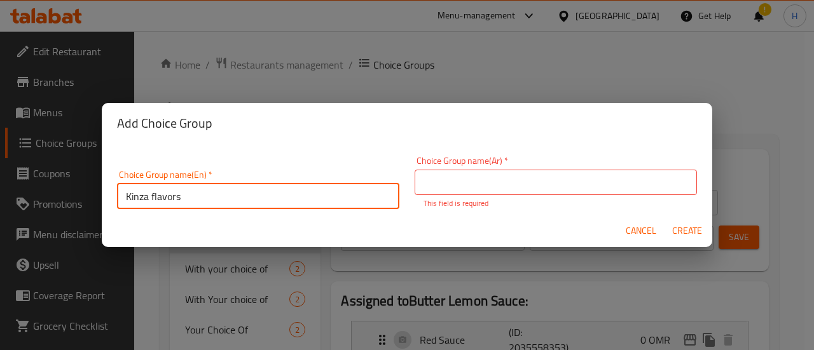
click at [317, 190] on input "Kinza flavors" at bounding box center [258, 196] width 282 height 25
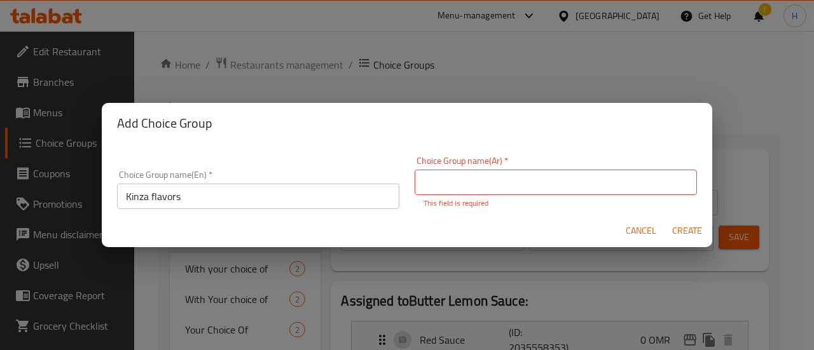
click at [458, 195] on div "Choice Group name(Ar)   * Choice Group name(Ar) * This field is required" at bounding box center [555, 182] width 282 height 53
click at [455, 188] on input "text" at bounding box center [555, 182] width 282 height 25
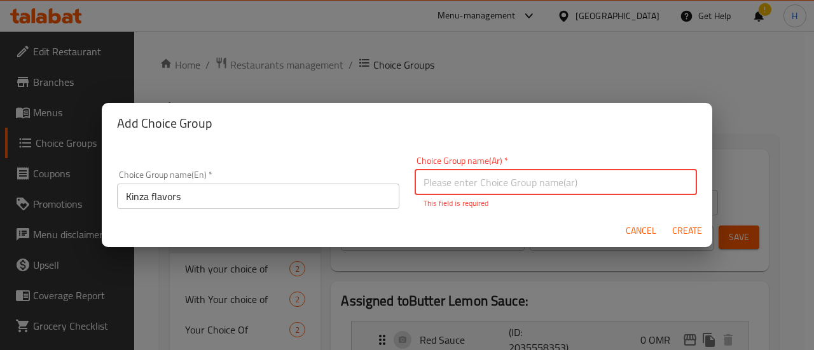
paste input "نكهات كنزة"
type input "نكهات كنزة"
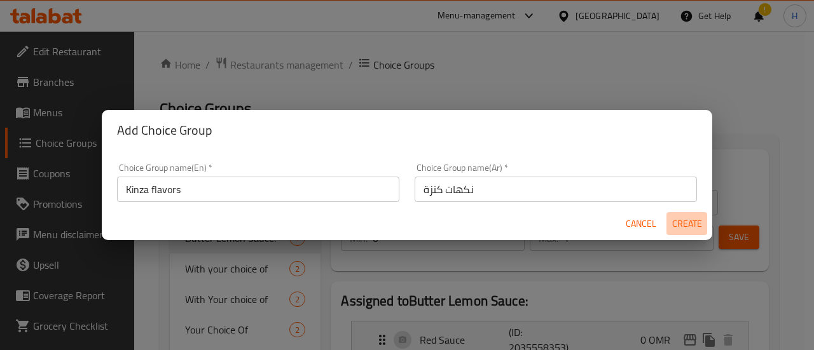
click at [676, 224] on span "Create" at bounding box center [686, 224] width 31 height 16
type input "Kinza flavors"
type input "نكهات كنزة"
type input "0"
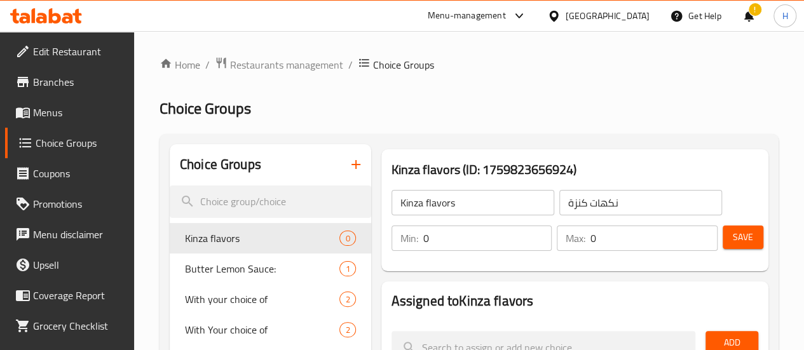
scroll to position [62, 0]
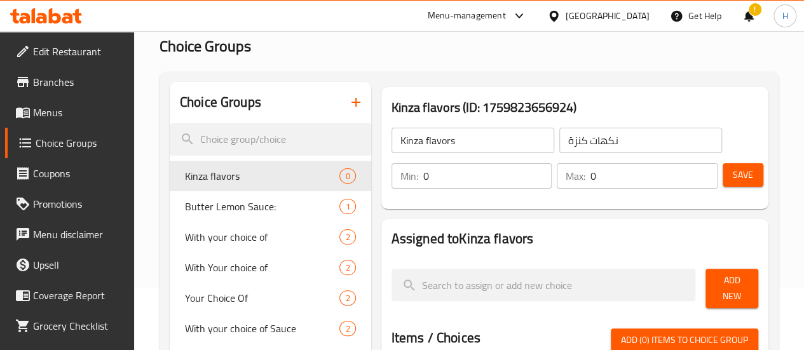
click at [729, 281] on span "Add New" at bounding box center [732, 289] width 32 height 32
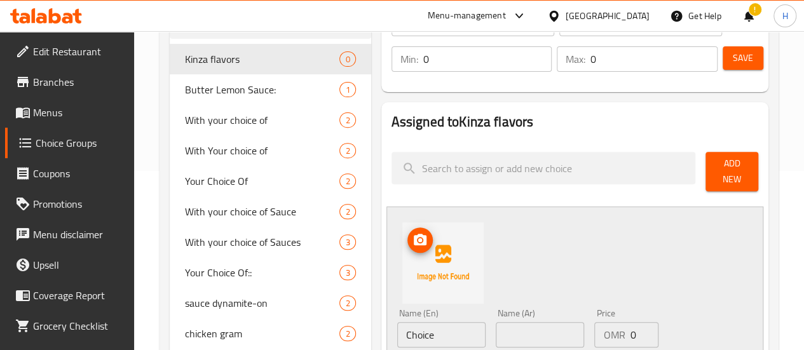
scroll to position [234, 0]
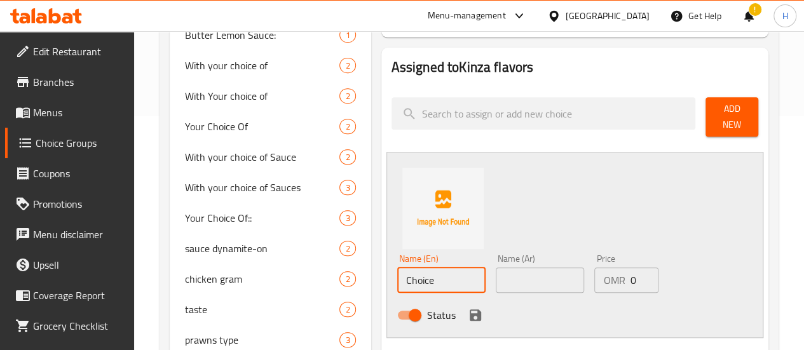
click at [416, 275] on input "Choice" at bounding box center [441, 280] width 88 height 25
paste input "Kinza Cola"
type input "Kinza Cola"
click at [496, 278] on input "text" at bounding box center [540, 280] width 88 height 25
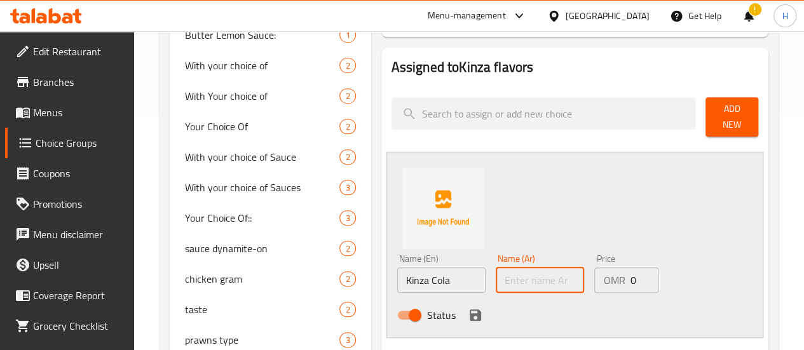
paste input "[PERSON_NAME]"
type input "[PERSON_NAME]"
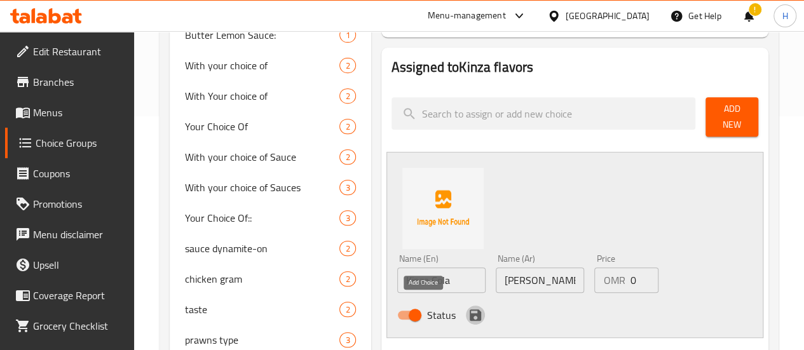
click at [468, 308] on icon "save" at bounding box center [475, 315] width 15 height 15
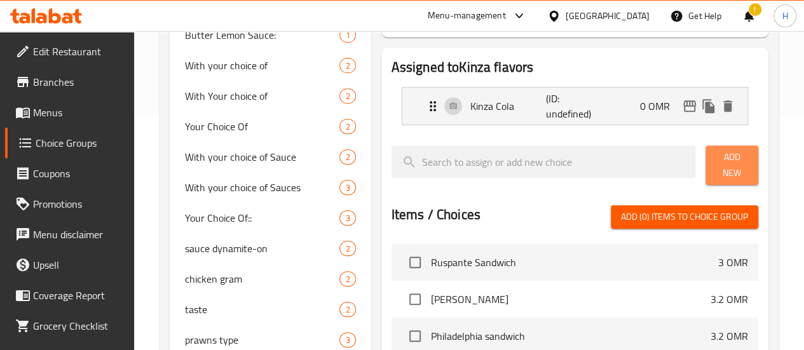
click at [716, 158] on span "Add New" at bounding box center [732, 165] width 32 height 32
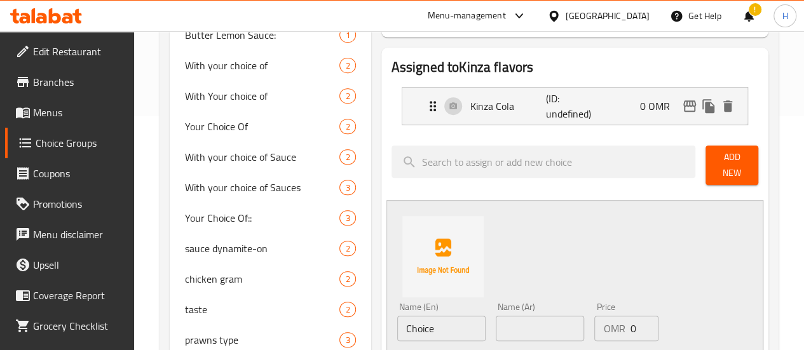
click at [424, 322] on input "Choice" at bounding box center [441, 328] width 88 height 25
paste input "[PERSON_NAME]"
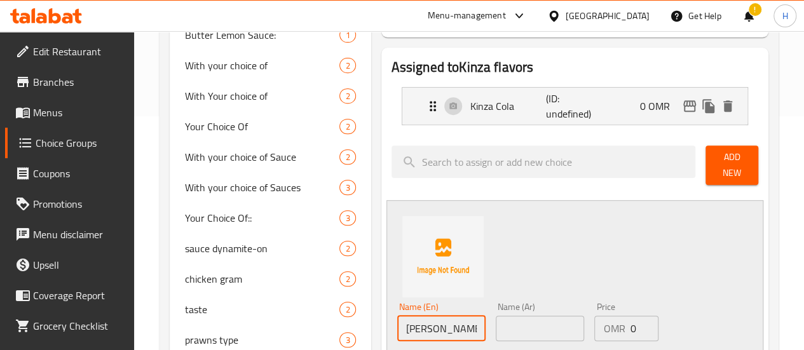
type input "[PERSON_NAME]"
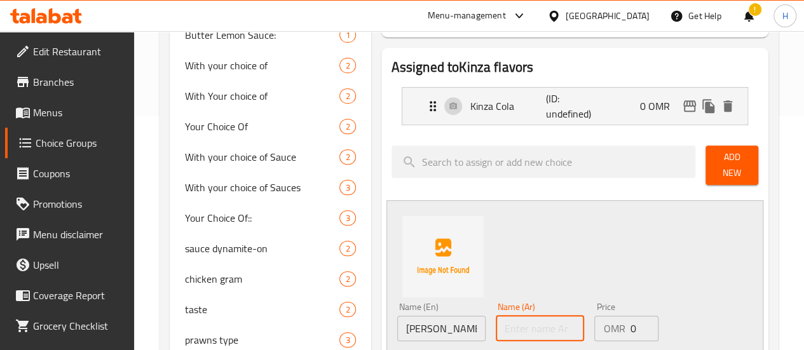
click at [500, 321] on input "text" at bounding box center [540, 328] width 88 height 25
paste input "كينزا ليمون"
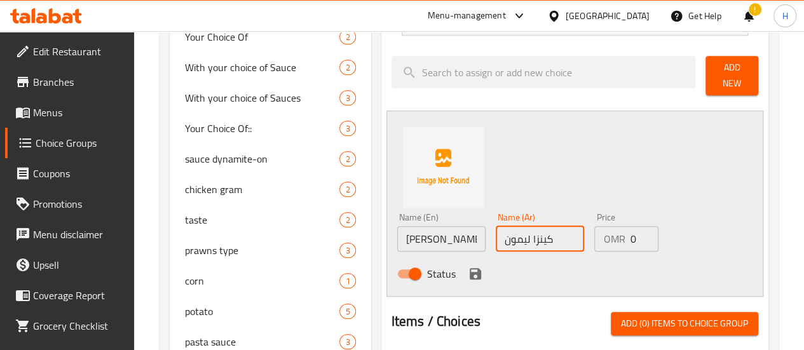
scroll to position [324, 0]
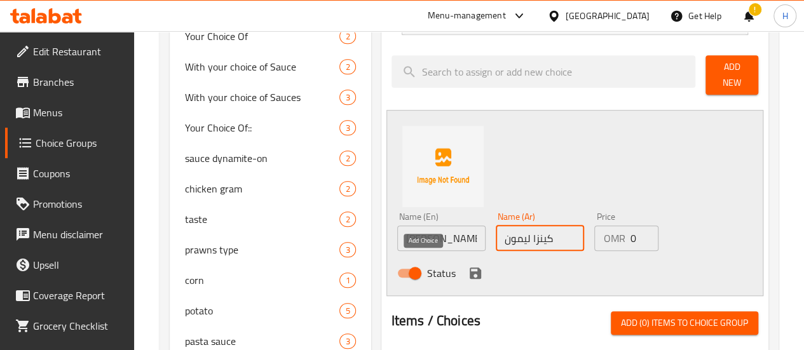
type input "كينزا ليمون"
click at [470, 268] on icon "save" at bounding box center [475, 273] width 11 height 11
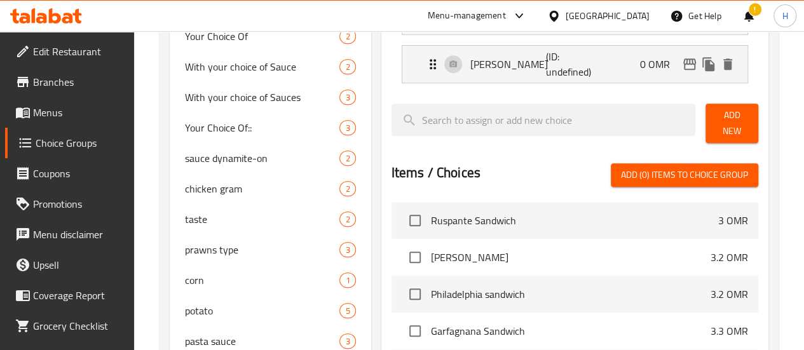
click at [706, 117] on button "Add New" at bounding box center [732, 123] width 53 height 39
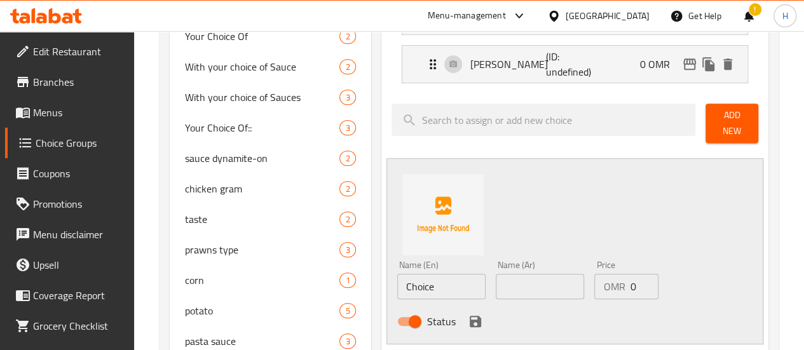
click at [411, 280] on input "Choice" at bounding box center [441, 286] width 88 height 25
paste input "Kinza Diet Cola"
type input "Kinza Diet Cola"
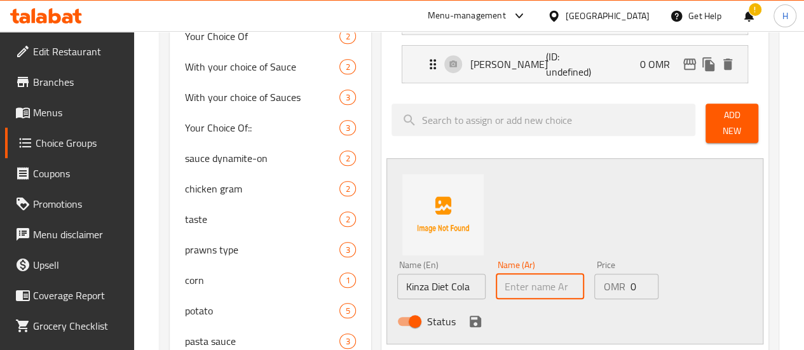
click at [496, 278] on input "text" at bounding box center [540, 286] width 88 height 25
paste input "[PERSON_NAME]"
type input "[PERSON_NAME]"
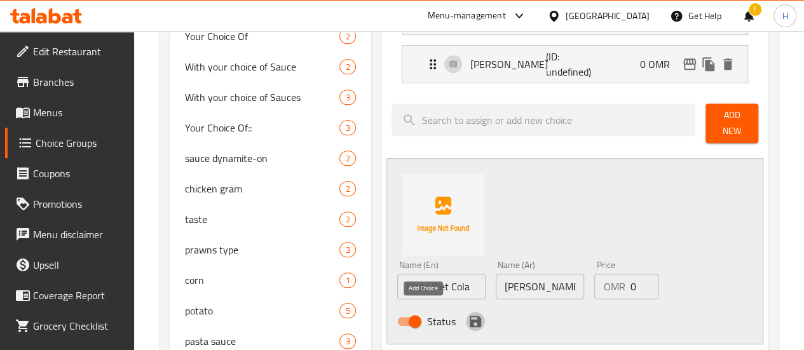
click at [470, 316] on icon "save" at bounding box center [475, 321] width 11 height 11
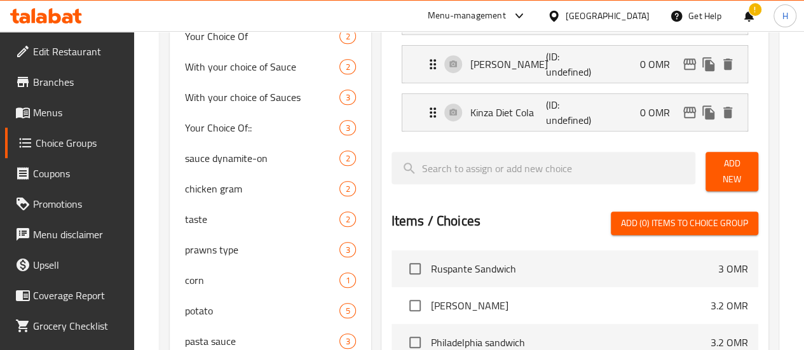
click at [725, 165] on span "Add New" at bounding box center [732, 172] width 32 height 32
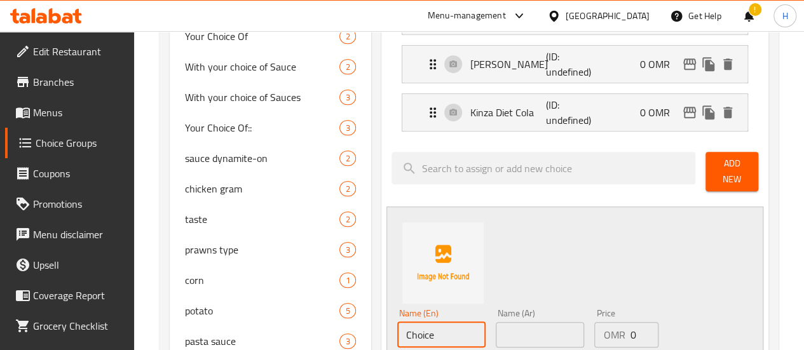
click at [409, 327] on input "Choice" at bounding box center [441, 334] width 88 height 25
paste input "Kinza Orang"
type input "Kinza Orange"
click at [496, 331] on input "text" at bounding box center [540, 334] width 88 height 25
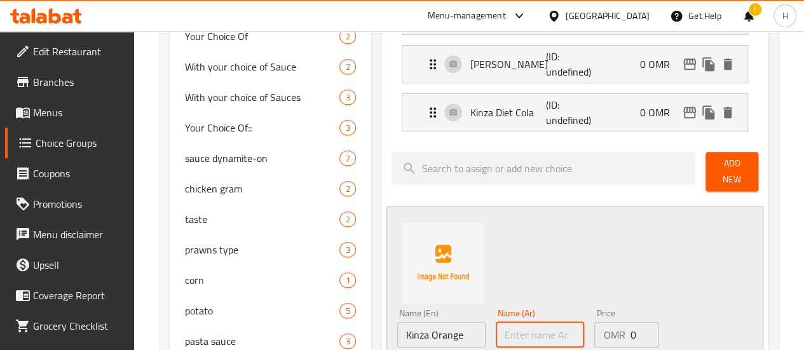
paste input "كينزا برتقال"
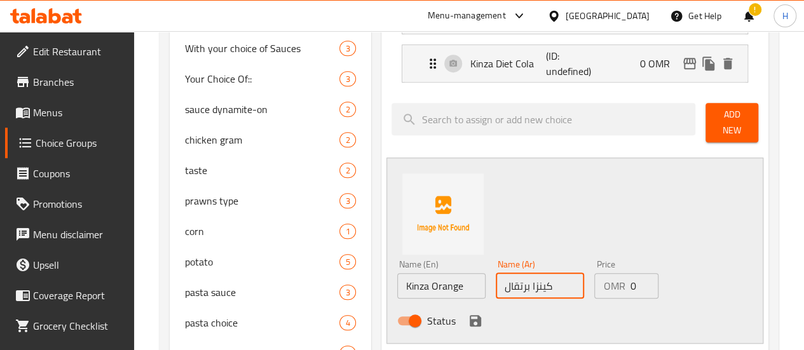
type input "كينزا برتقال"
click at [470, 315] on icon "save" at bounding box center [475, 320] width 11 height 11
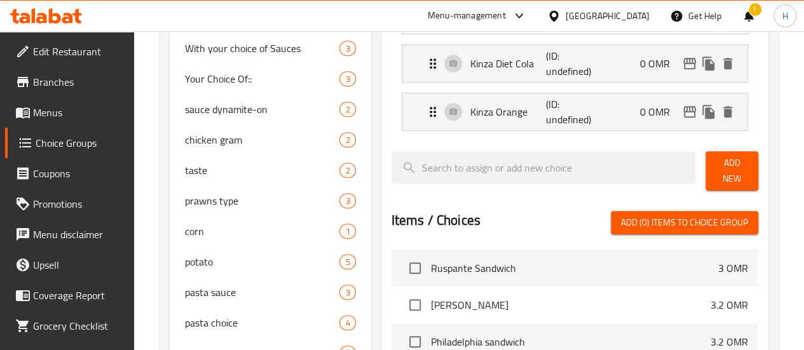
click at [731, 165] on span "Add New" at bounding box center [732, 171] width 32 height 32
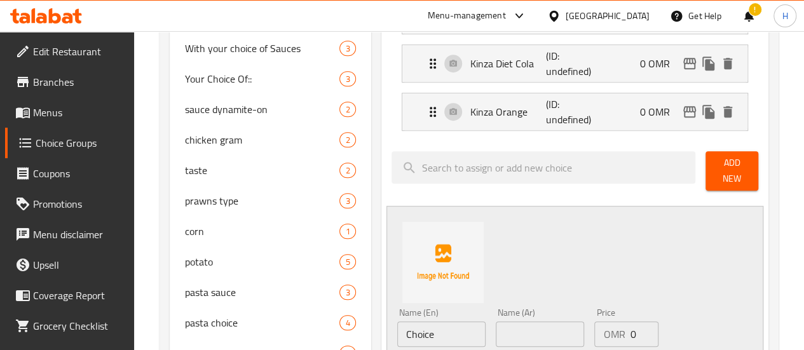
click at [408, 330] on input "Choice" at bounding box center [441, 334] width 88 height 25
paste input "Kinza Citrus"
type input "Kinza Citrus"
click at [496, 331] on input "text" at bounding box center [540, 334] width 88 height 25
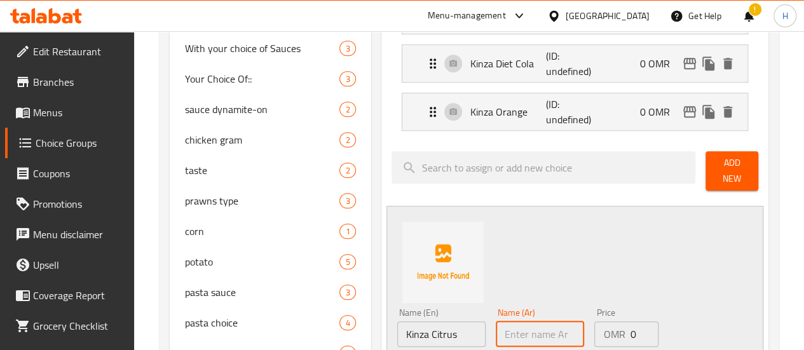
paste input "كينزا حمضيات"
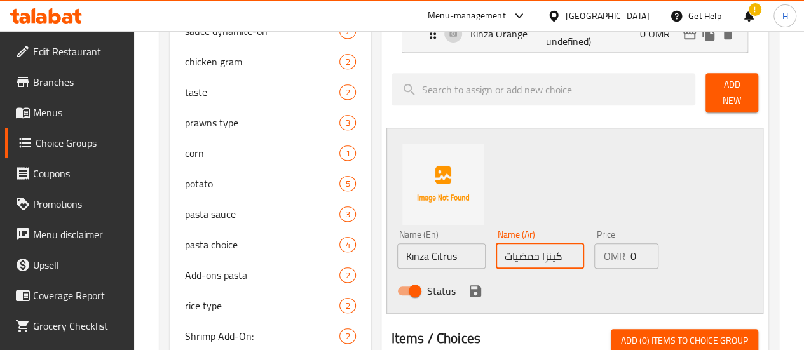
scroll to position [454, 0]
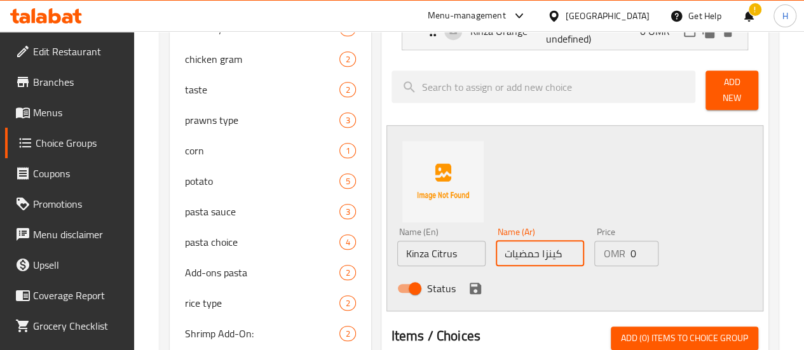
type input "كينزا حمضيات"
click at [416, 288] on div "Status" at bounding box center [540, 288] width 296 height 34
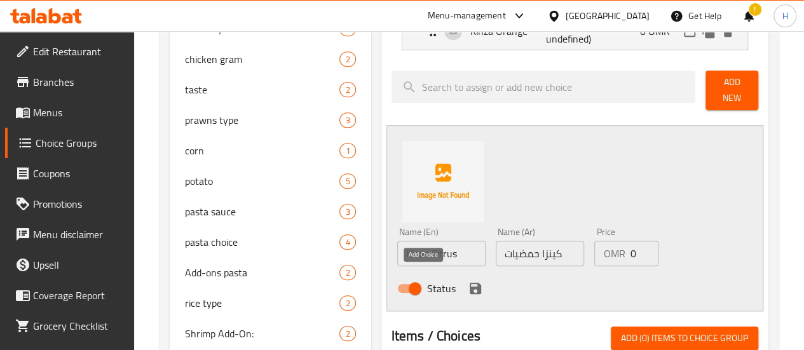
click at [470, 283] on icon "save" at bounding box center [475, 288] width 11 height 11
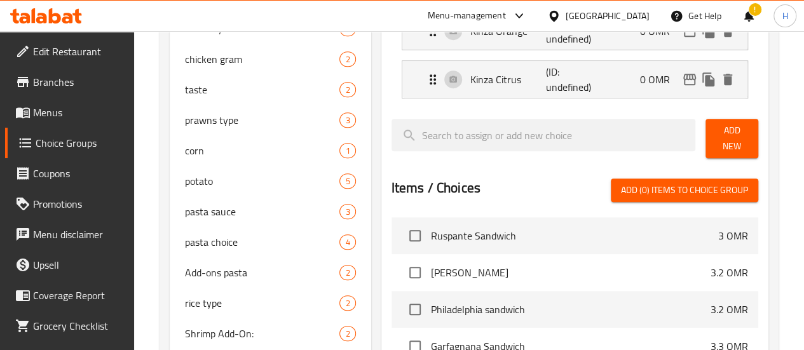
click at [709, 142] on button "Add New" at bounding box center [732, 138] width 53 height 39
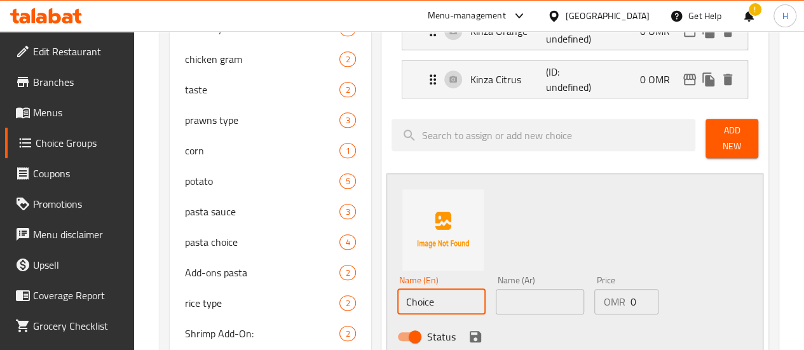
click at [397, 299] on input "Choice" at bounding box center [441, 301] width 88 height 25
paste input "Kinza Blackcurrant"
type input "Kinza Blackcurrant"
click at [503, 289] on input "text" at bounding box center [540, 301] width 88 height 25
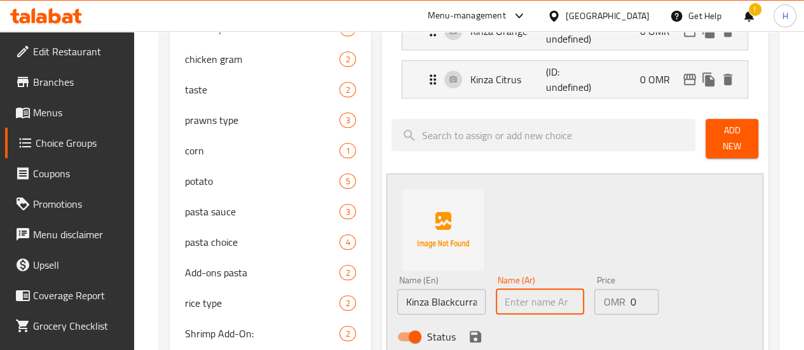
paste input "كينزا توت بري"
type input "كينزا توت بري"
click at [470, 331] on icon "save" at bounding box center [475, 336] width 11 height 11
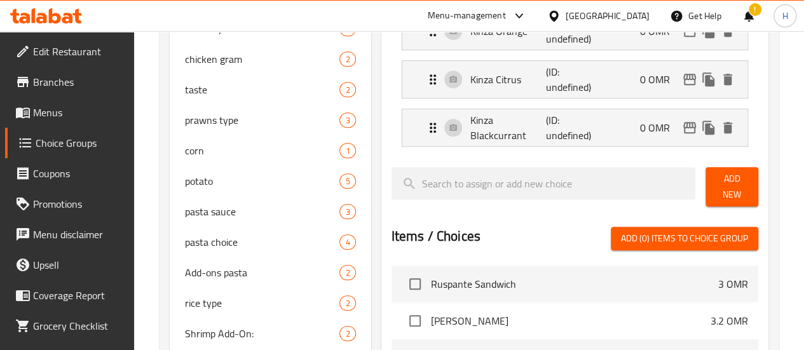
scroll to position [192, 0]
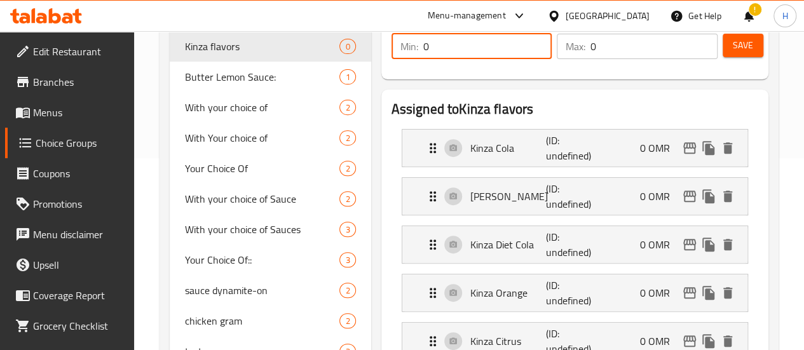
click at [438, 48] on input "0" at bounding box center [487, 46] width 129 height 25
type input "1"
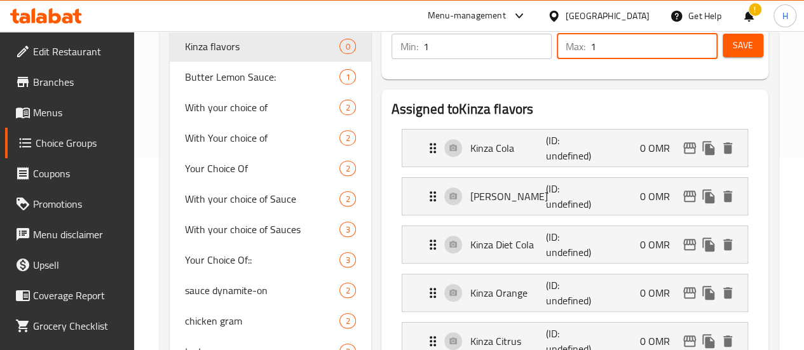
type input "1"
click at [723, 50] on button "Save" at bounding box center [743, 46] width 41 height 24
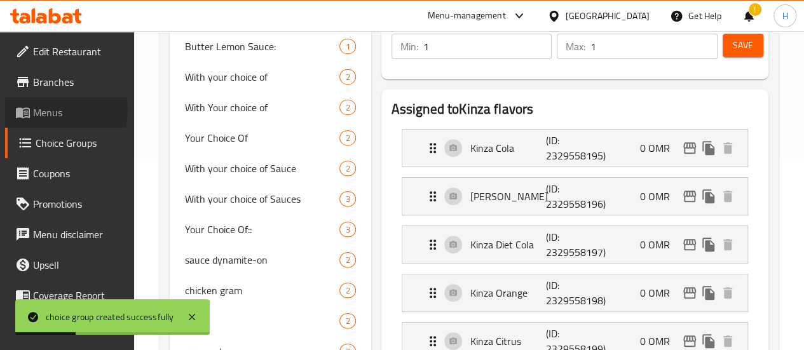
click at [52, 110] on span "Menus" at bounding box center [78, 112] width 91 height 15
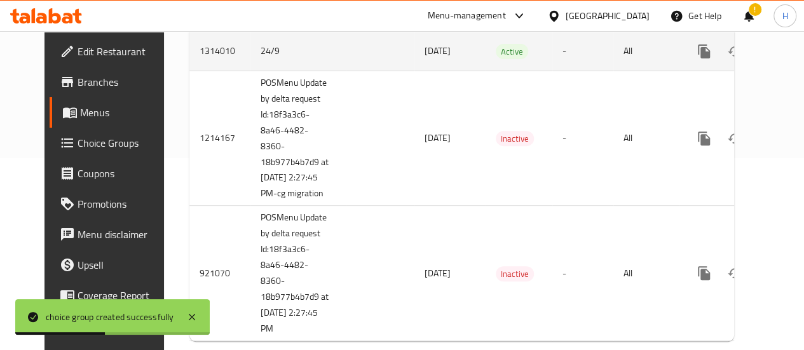
click at [790, 53] on icon "enhanced table" at bounding box center [795, 51] width 11 height 11
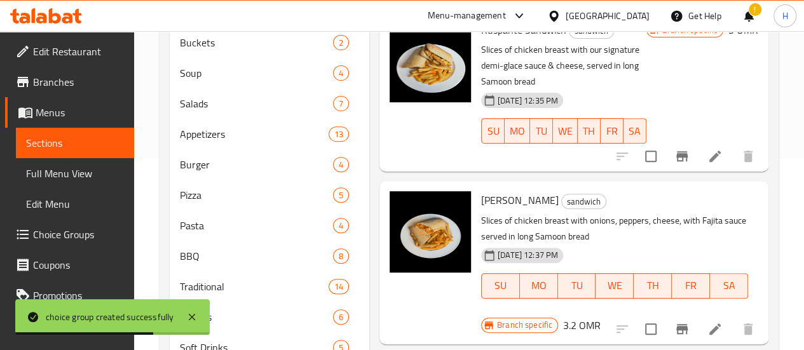
scroll to position [325, 0]
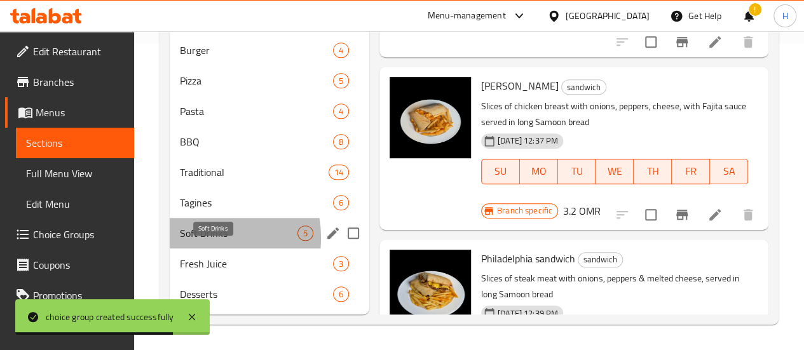
click at [198, 238] on span "Soft Drinks" at bounding box center [239, 233] width 118 height 15
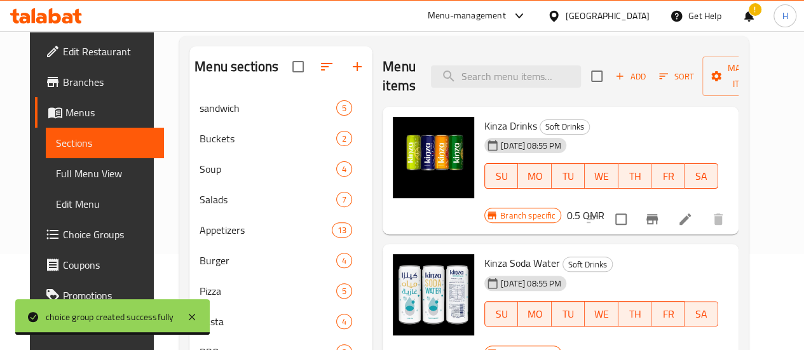
scroll to position [88, 0]
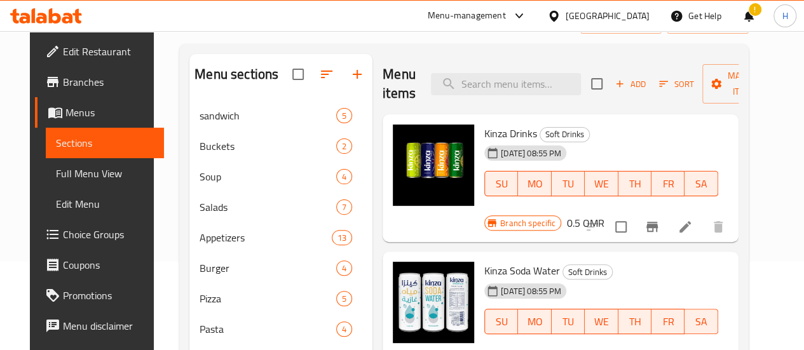
click at [703, 218] on li at bounding box center [685, 227] width 36 height 23
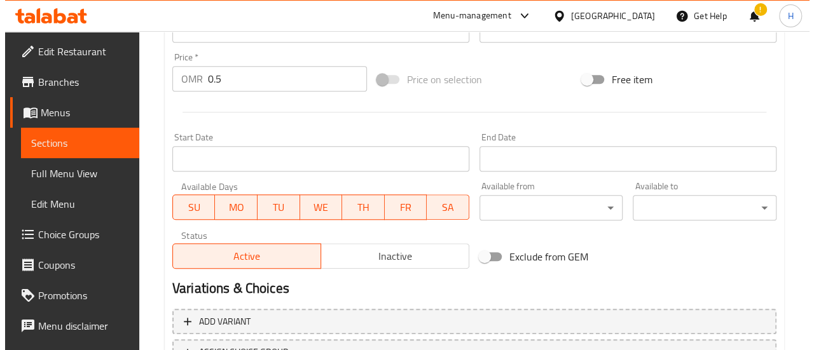
scroll to position [529, 0]
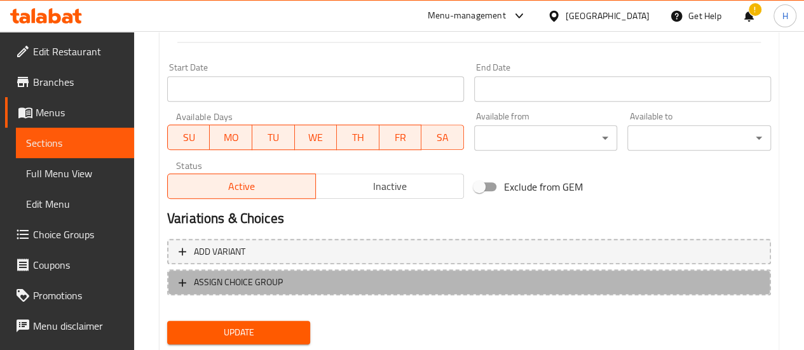
click at [352, 288] on span "ASSIGN CHOICE GROUP" at bounding box center [469, 283] width 581 height 16
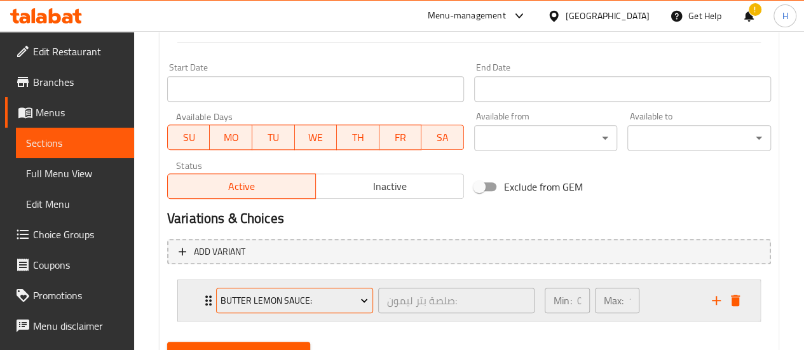
click at [350, 291] on button "Butter Lemon Sauce:" at bounding box center [294, 300] width 157 height 25
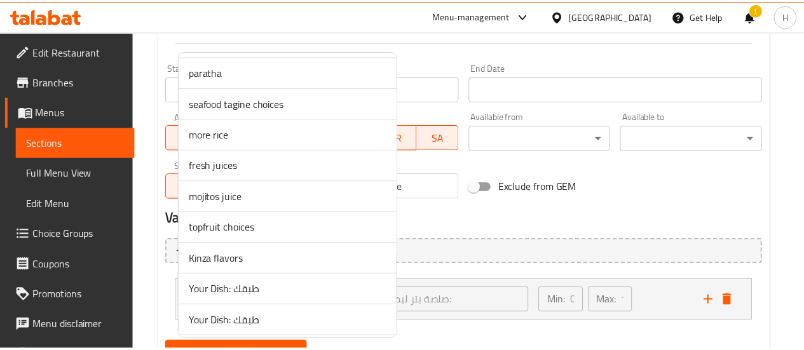
scroll to position [818, 0]
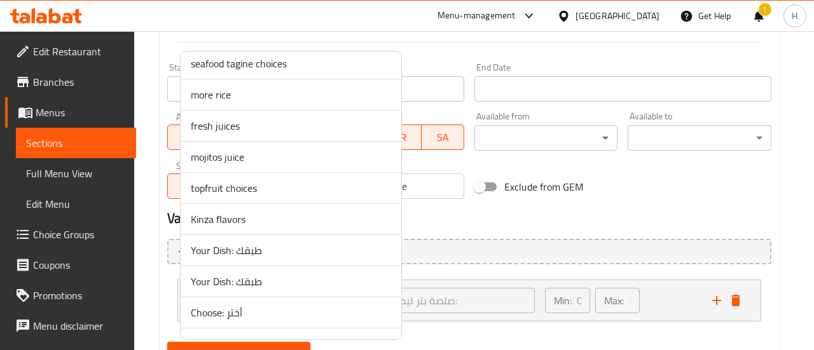
click at [244, 221] on span "Kinza flavors" at bounding box center [291, 219] width 200 height 15
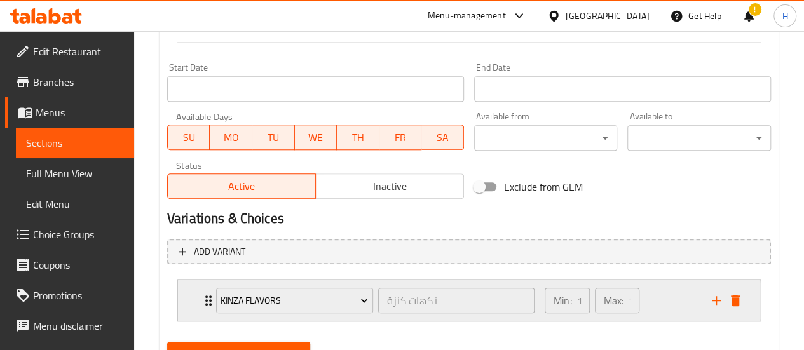
click at [193, 306] on div "Kinza flavors نكهات كنزة ​ Min: 1 ​ Max: 1 ​" at bounding box center [469, 300] width 582 height 41
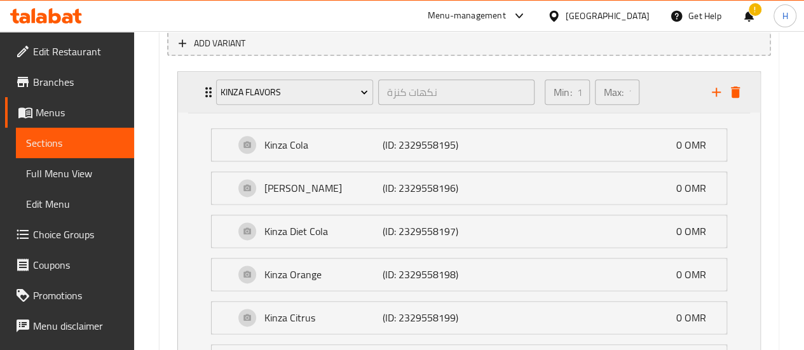
scroll to position [870, 0]
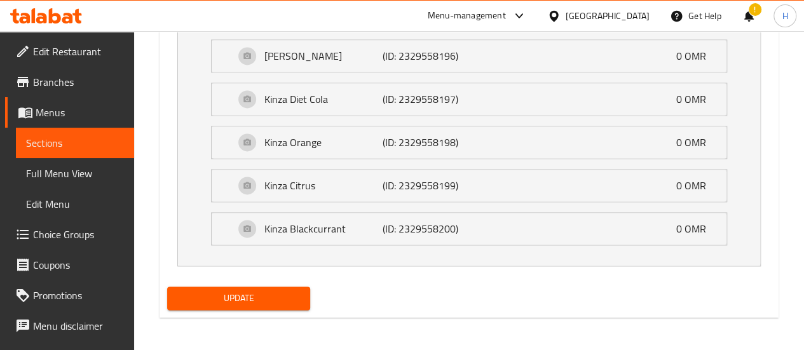
click at [193, 306] on button "Update" at bounding box center [239, 299] width 144 height 24
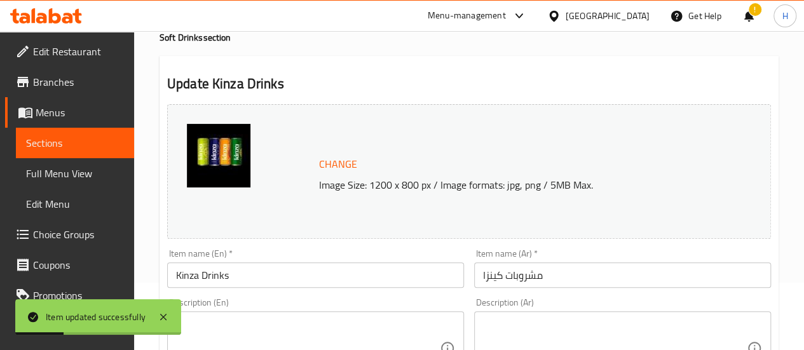
scroll to position [0, 0]
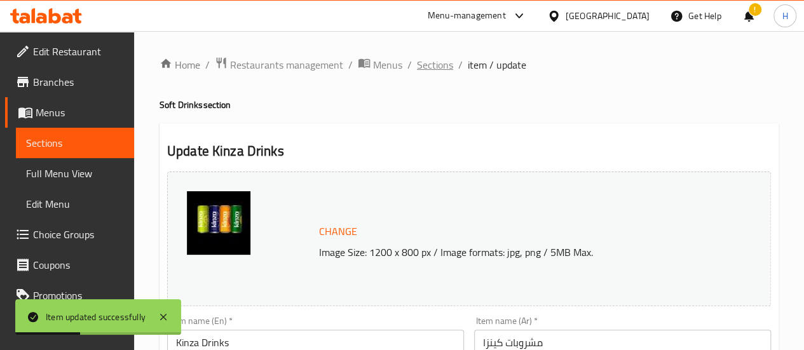
click at [432, 61] on span "Sections" at bounding box center [435, 64] width 36 height 15
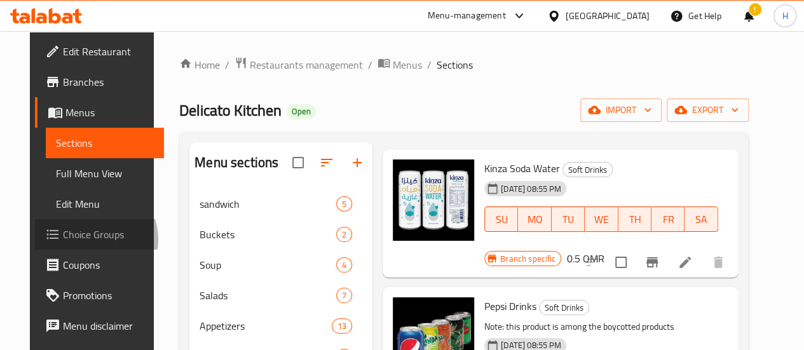
click at [63, 240] on span "Choice Groups" at bounding box center [108, 234] width 91 height 15
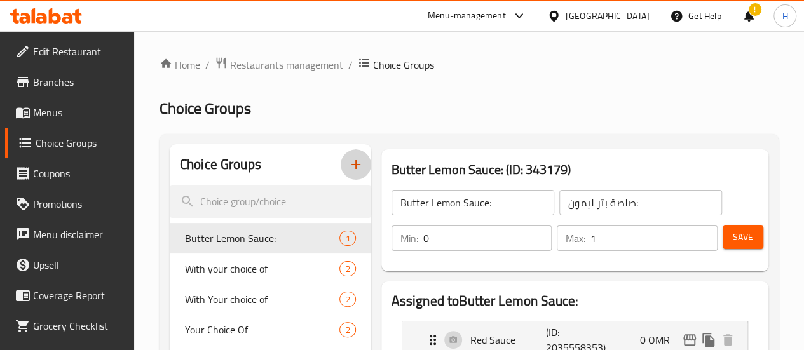
click at [341, 173] on button "button" at bounding box center [356, 164] width 31 height 31
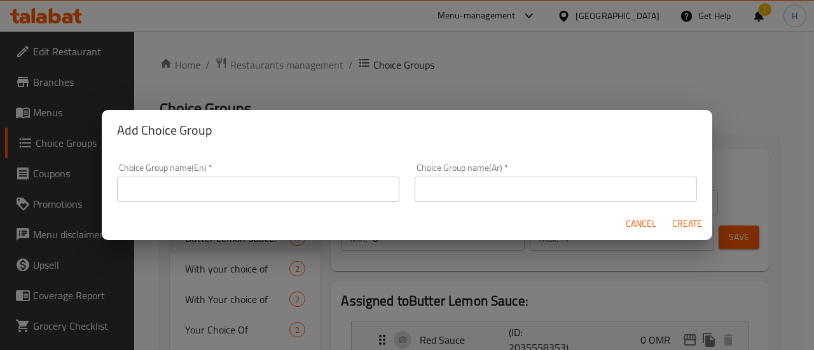
click at [298, 189] on input "text" at bounding box center [258, 189] width 282 height 25
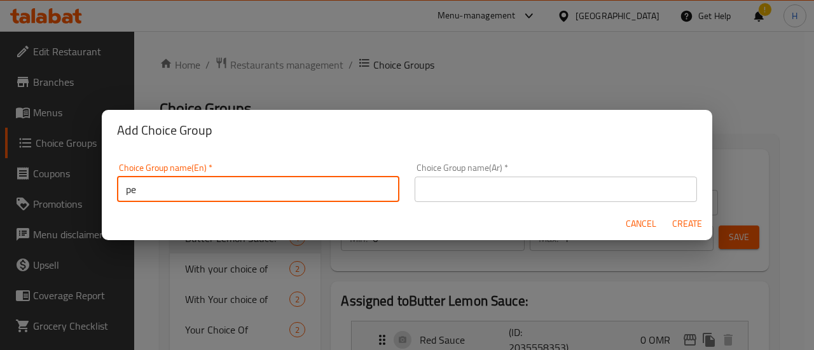
type input "p"
type input "soft drinks flavors"
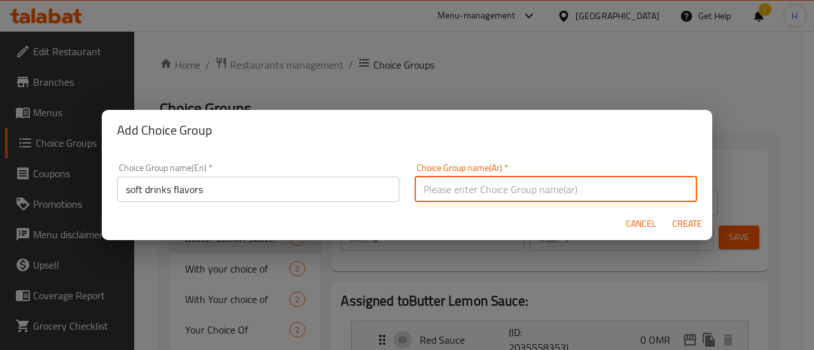
click at [298, 189] on input "soft drinks flavors" at bounding box center [258, 189] width 282 height 25
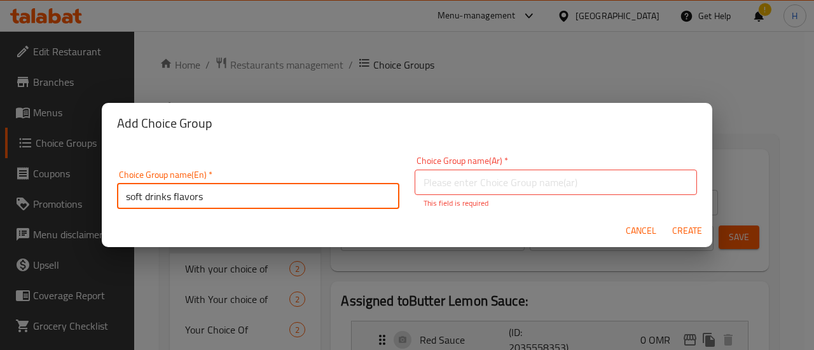
click at [298, 189] on input "soft drinks flavors" at bounding box center [258, 196] width 282 height 25
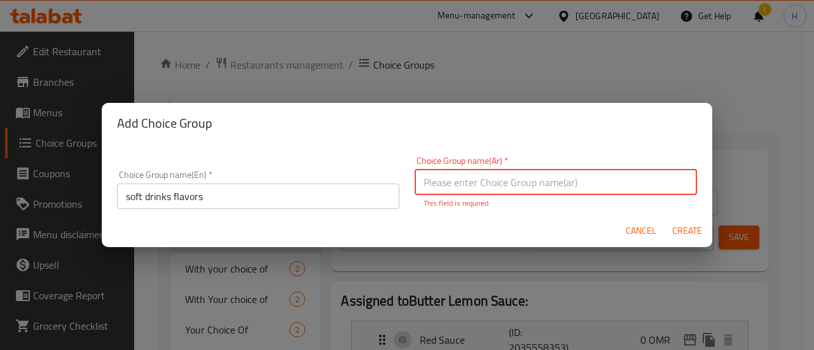
click at [464, 193] on input "text" at bounding box center [555, 182] width 282 height 25
paste input "نكهات المشروبات الغازية"
type input "نكهات المشروبات الغازية"
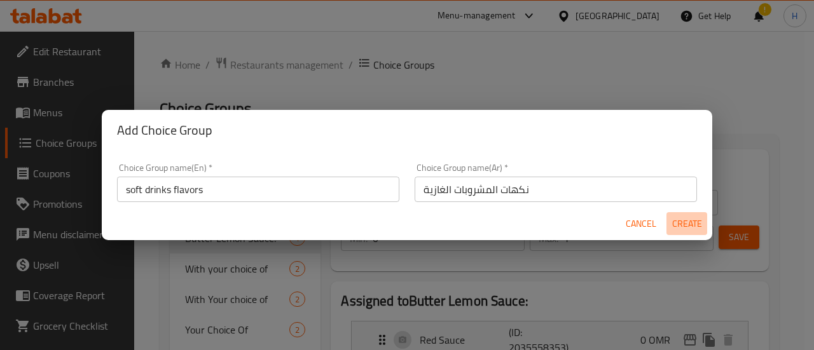
click at [701, 226] on span "Create" at bounding box center [686, 224] width 31 height 16
type input "soft drinks flavors"
type input "نكهات المشروبات الغازية"
type input "0"
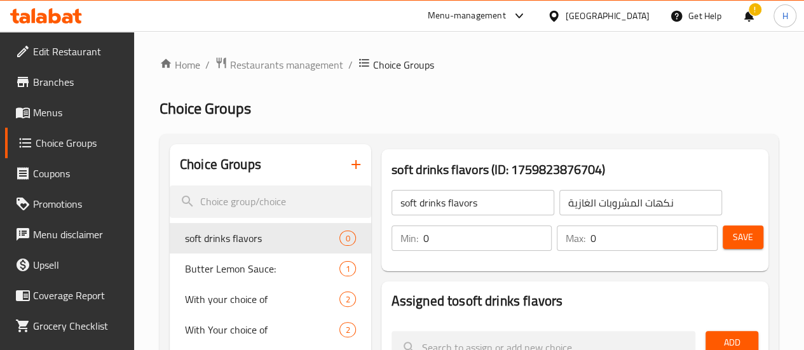
scroll to position [76, 0]
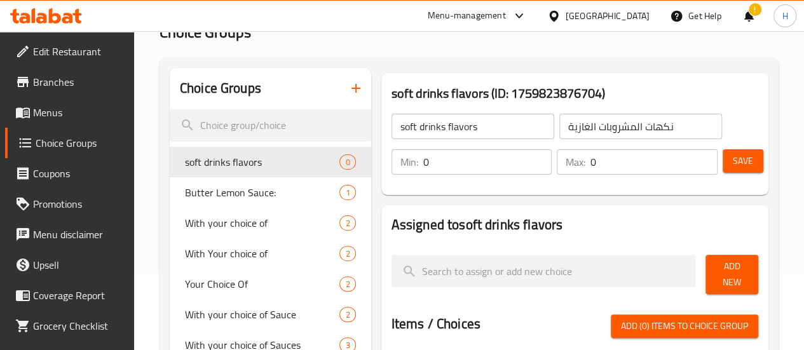
click at [715, 291] on div "Add New" at bounding box center [732, 275] width 63 height 50
click at [716, 274] on span "Add New" at bounding box center [732, 275] width 32 height 32
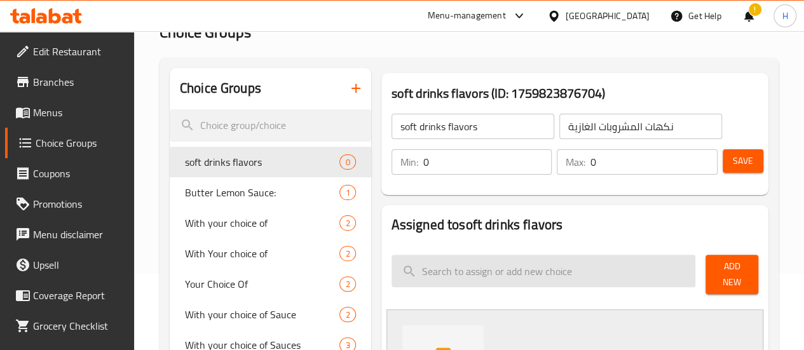
scroll to position [183, 0]
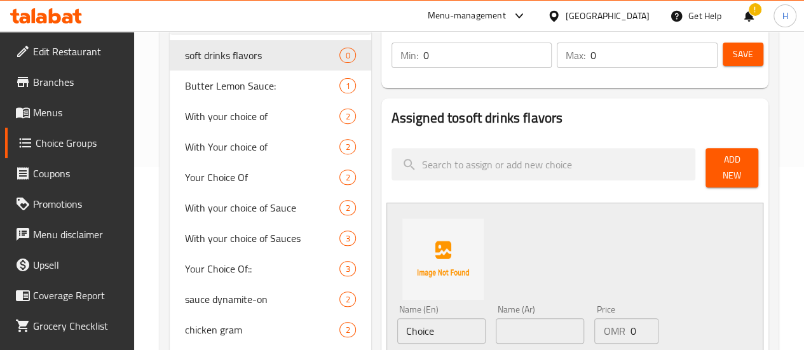
click at [397, 322] on input "Choice" at bounding box center [441, 330] width 88 height 25
click at [397, 329] on input "Choice" at bounding box center [441, 330] width 88 height 25
paste input "Pepsi بيبسي"
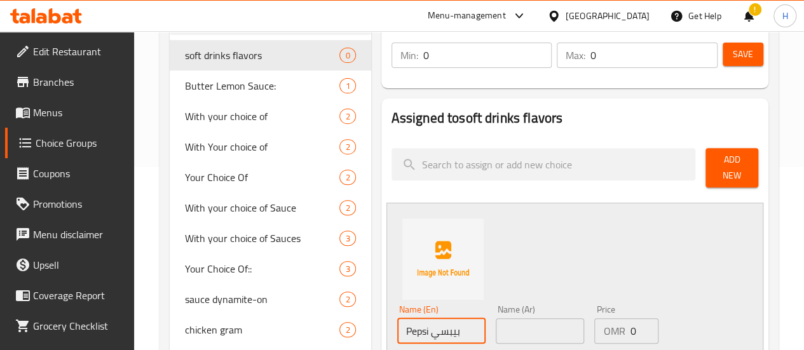
drag, startPoint x: 382, startPoint y: 325, endPoint x: 418, endPoint y: 324, distance: 36.3
click at [418, 324] on input "Pepsi بيبسي" at bounding box center [441, 330] width 88 height 25
type input "Pepsi"
click at [496, 334] on input "text" at bounding box center [540, 330] width 88 height 25
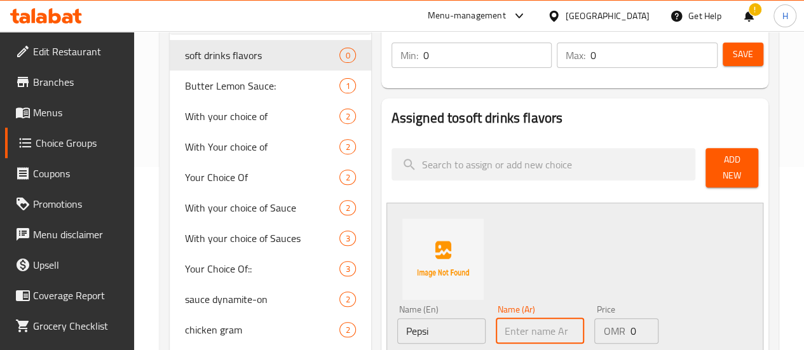
paste input "بيبسي"
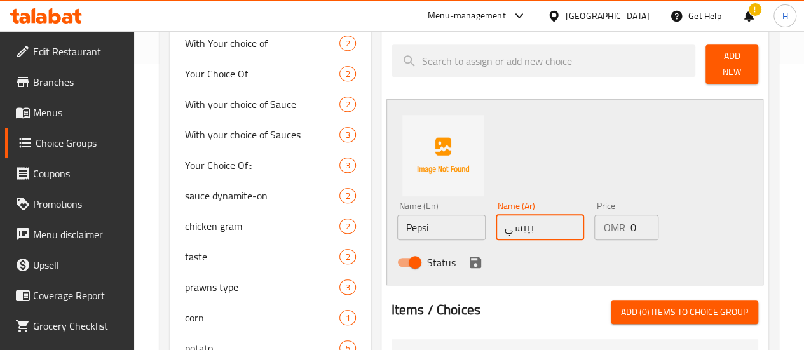
scroll to position [287, 0]
type input "بيبسي"
click at [470, 256] on icon "save" at bounding box center [475, 261] width 11 height 11
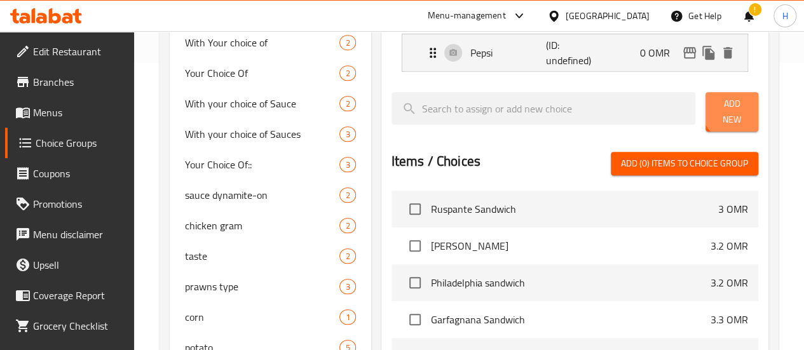
click at [729, 112] on span "Add New" at bounding box center [732, 112] width 32 height 32
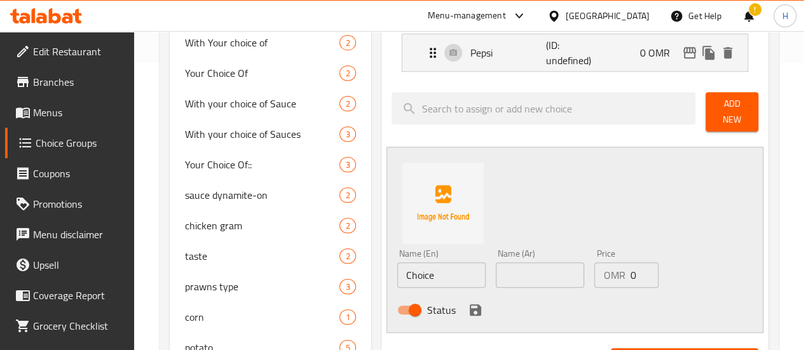
click at [397, 276] on input "Choice" at bounding box center [441, 275] width 88 height 25
click at [403, 271] on input "Choice" at bounding box center [441, 275] width 88 height 25
paste input "Pepsi Diet بيبسي دايت"
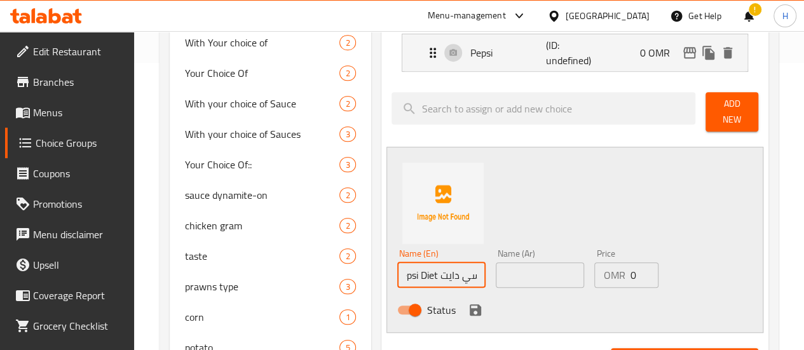
scroll to position [0, 10]
drag, startPoint x: 389, startPoint y: 266, endPoint x: 449, endPoint y: 270, distance: 60.5
click at [449, 270] on div "Name (En) Pepsi Diet بيبسي دايت Name (En)" at bounding box center [441, 268] width 99 height 49
type input "Pepsi Diet"
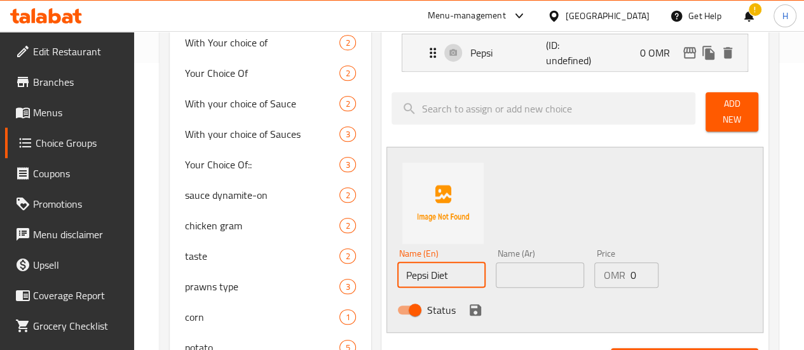
click at [496, 270] on input "text" at bounding box center [540, 275] width 88 height 25
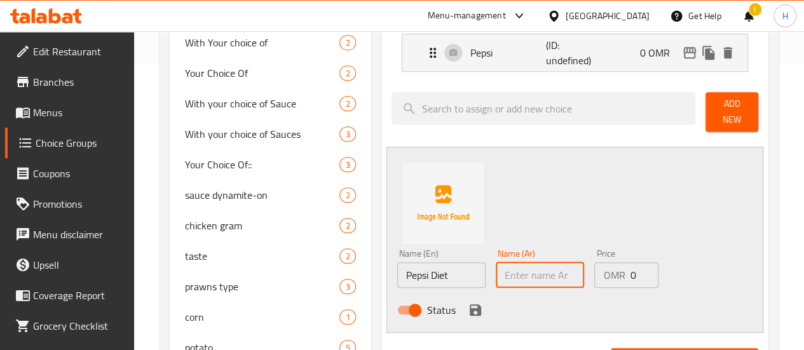
paste input "بيبسي دايت"
type input "بيبسي دايت"
click at [432, 298] on div "Status" at bounding box center [540, 310] width 296 height 34
click at [468, 305] on icon "save" at bounding box center [475, 310] width 15 height 15
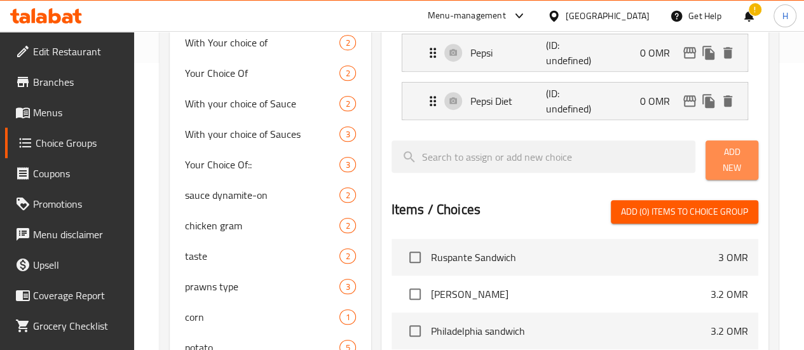
click at [716, 158] on span "Add New" at bounding box center [732, 160] width 32 height 32
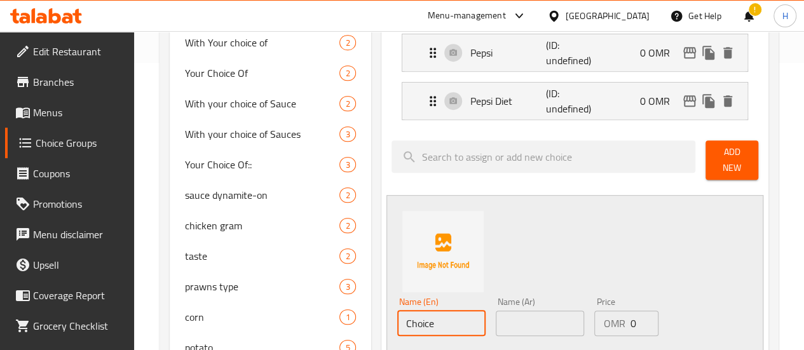
click at [400, 315] on input "Choice" at bounding box center [441, 323] width 88 height 25
paste input "Mountain Dew ماونتن ديو"
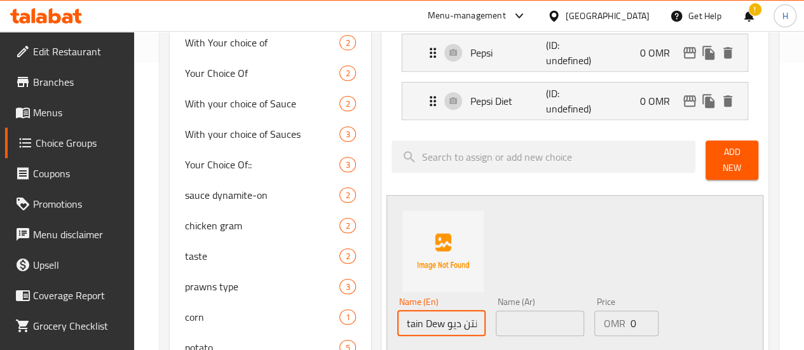
drag, startPoint x: 396, startPoint y: 317, endPoint x: 439, endPoint y: 317, distance: 42.6
click at [439, 317] on input "Mountain Dew ماونتن ديو" at bounding box center [441, 323] width 88 height 25
type input "Mountain Dew"
click at [496, 316] on input "text" at bounding box center [540, 323] width 88 height 25
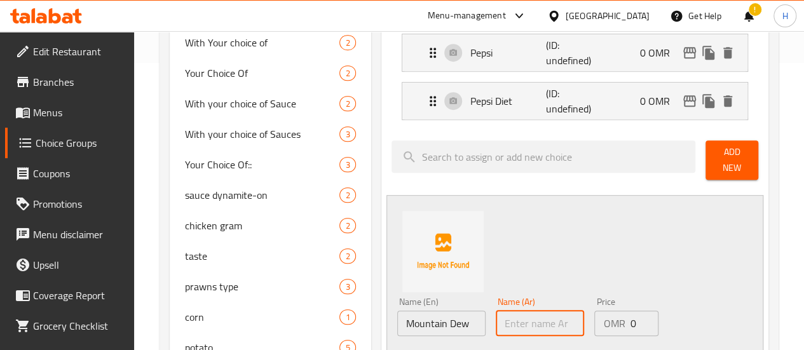
paste input "ماونتن ديو"
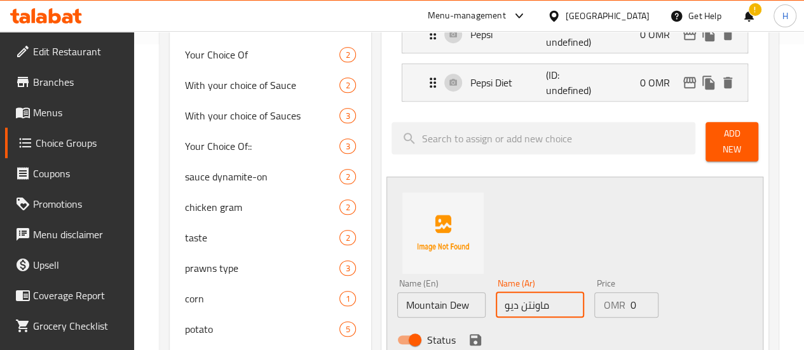
type input "ماونتن ديو"
click at [468, 332] on icon "save" at bounding box center [475, 339] width 15 height 15
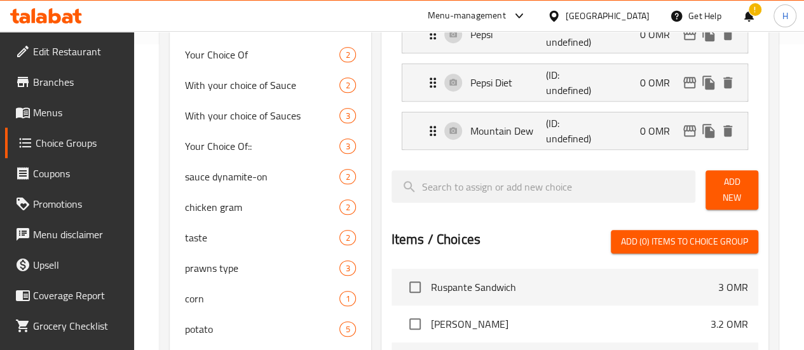
click at [716, 185] on span "Add New" at bounding box center [732, 190] width 32 height 32
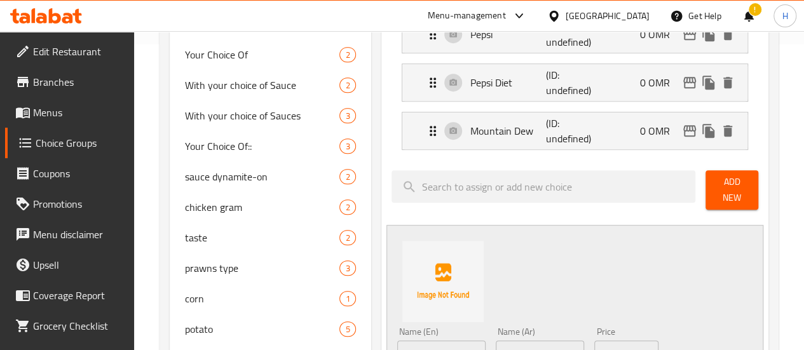
scroll to position [341, 0]
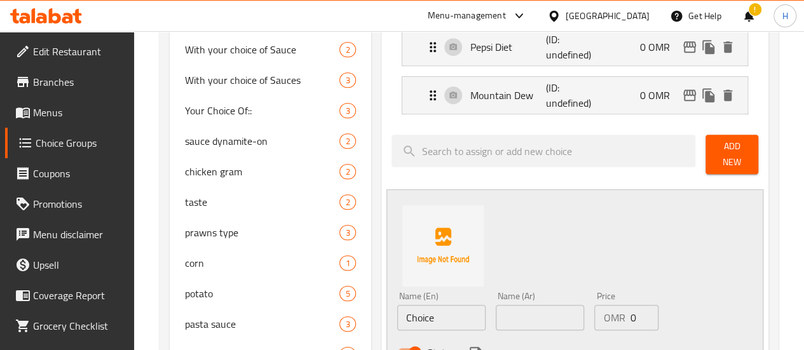
click at [397, 310] on input "Choice" at bounding box center [441, 317] width 88 height 25
paste input "Diet Dew ديو دايت"
drag, startPoint x: 399, startPoint y: 308, endPoint x: 432, endPoint y: 310, distance: 33.1
click at [432, 310] on input "Diet Dew ديو دايت" at bounding box center [441, 317] width 88 height 25
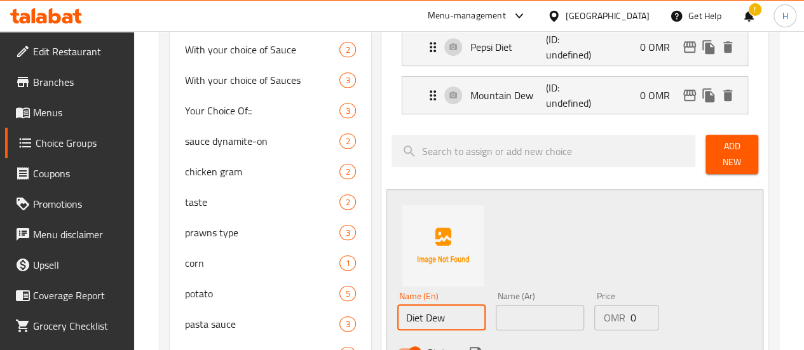
type input "Diet Dew"
click at [496, 308] on input "text" at bounding box center [540, 317] width 88 height 25
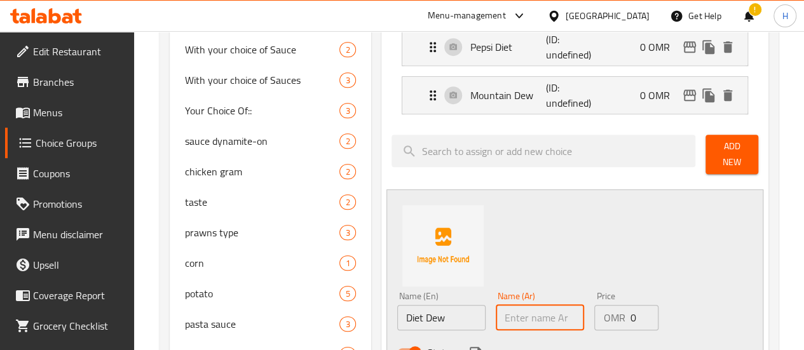
paste input "[PERSON_NAME]"
type input "[PERSON_NAME]"
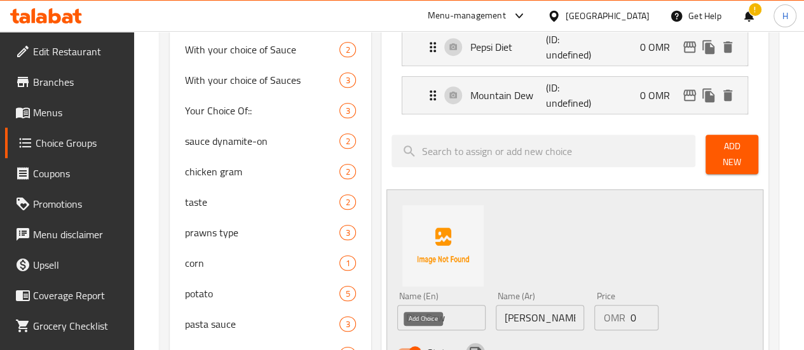
click at [468, 345] on icon "save" at bounding box center [475, 352] width 15 height 15
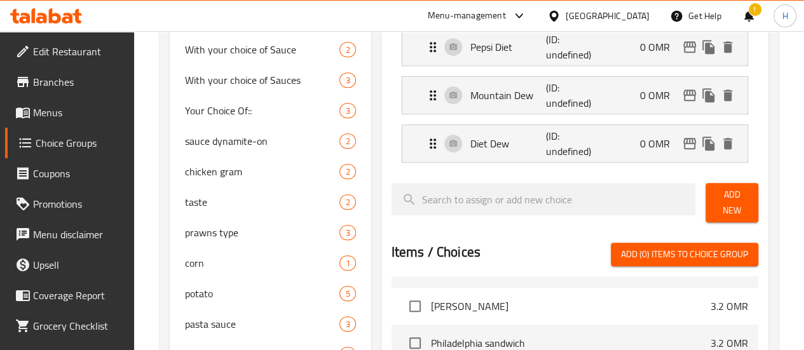
scroll to position [60, 0]
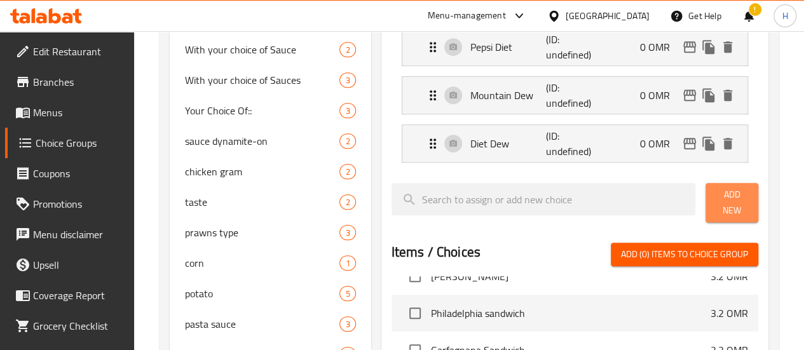
click at [713, 207] on button "Add New" at bounding box center [732, 202] width 53 height 39
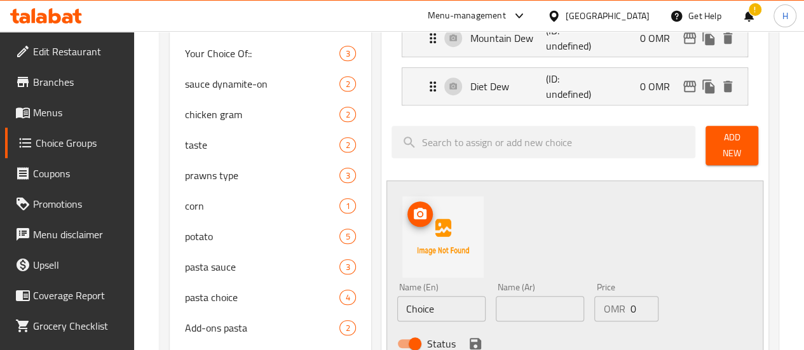
scroll to position [400, 0]
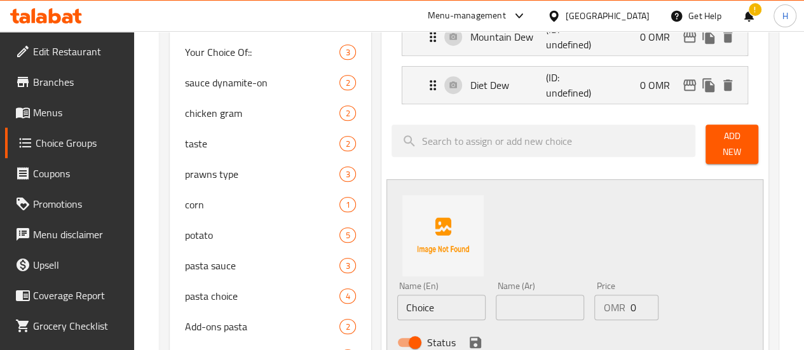
click at [401, 300] on input "Choice" at bounding box center [441, 307] width 88 height 25
paste input "7up سفن أب"
drag, startPoint x: 371, startPoint y: 299, endPoint x: 403, endPoint y: 299, distance: 31.8
click at [403, 299] on input "7up سفن أب" at bounding box center [441, 307] width 88 height 25
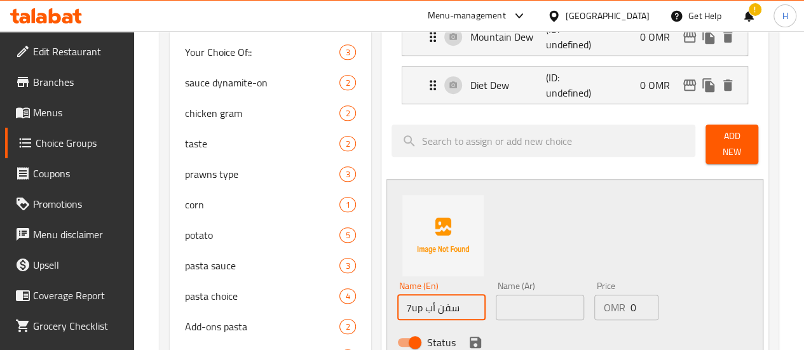
click at [403, 299] on input "7up سفن أب" at bounding box center [441, 307] width 88 height 25
click at [397, 302] on input "7up سفن أب" at bounding box center [441, 307] width 88 height 25
drag, startPoint x: 376, startPoint y: 299, endPoint x: 423, endPoint y: 301, distance: 46.4
click at [423, 301] on input "7up سفن أب" at bounding box center [441, 307] width 88 height 25
type input "7up"
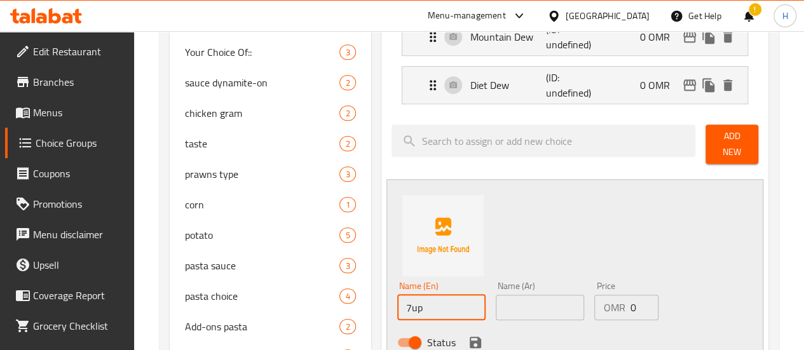
click at [496, 307] on input "text" at bounding box center [540, 307] width 88 height 25
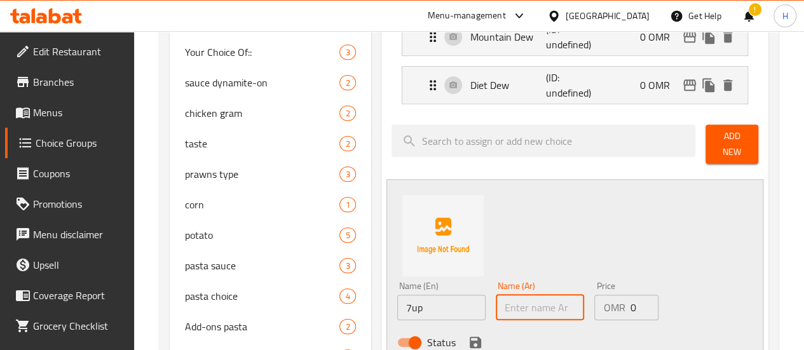
paste input "سفن أب"
type input "سفن أب"
drag, startPoint x: 572, startPoint y: 301, endPoint x: 501, endPoint y: 341, distance: 81.5
click at [501, 341] on div "Name (En) 7up Name (En) Name (Ar) سفن أب Name (Ar) Price OMR 0 Price Status" at bounding box center [540, 318] width 296 height 83
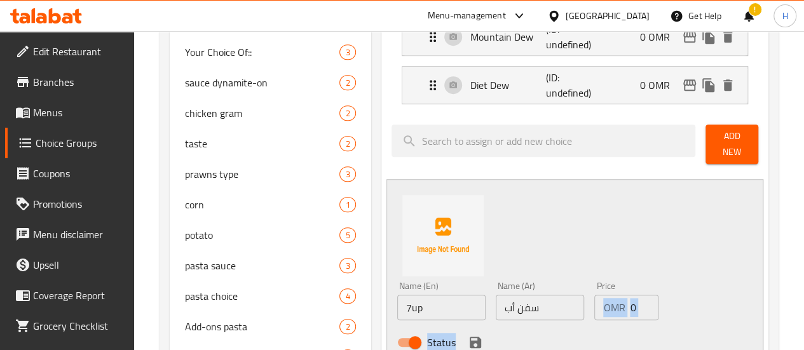
click at [468, 335] on icon "save" at bounding box center [475, 342] width 15 height 15
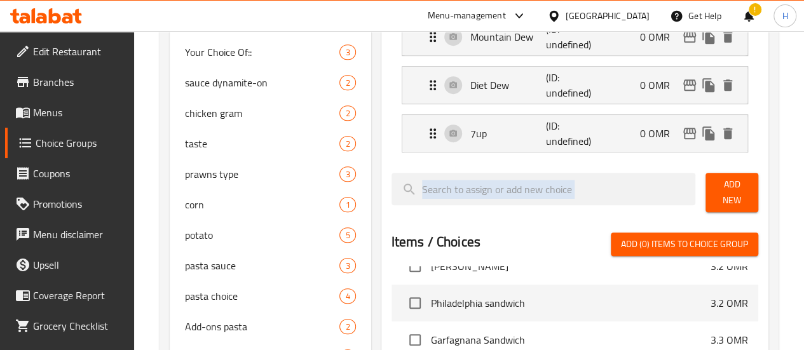
click at [721, 188] on span "Add New" at bounding box center [732, 193] width 32 height 32
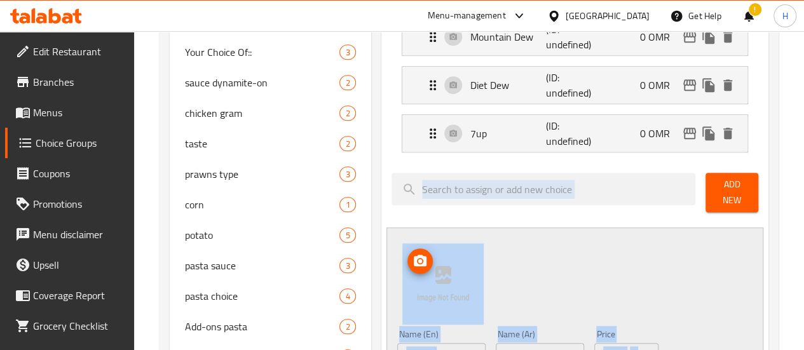
click at [402, 292] on img at bounding box center [442, 283] width 81 height 81
click at [441, 301] on div "Name (En) Choice Name (En) Name (Ar) Name (Ar) Price OMR 0 Price Status" at bounding box center [575, 321] width 377 height 186
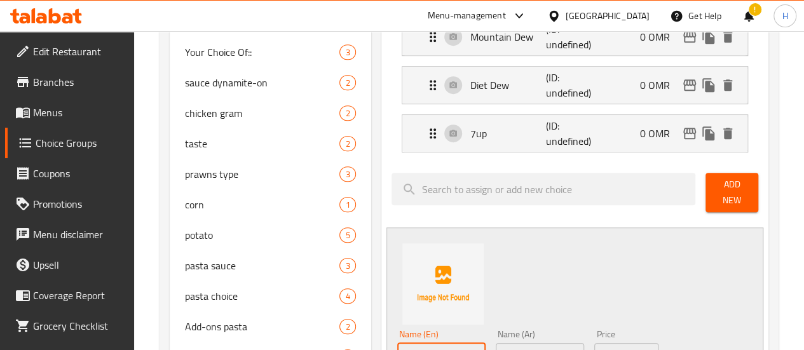
click at [412, 343] on input "Choice" at bounding box center [441, 355] width 88 height 25
paste input "7up Diet سفن أب دايت"
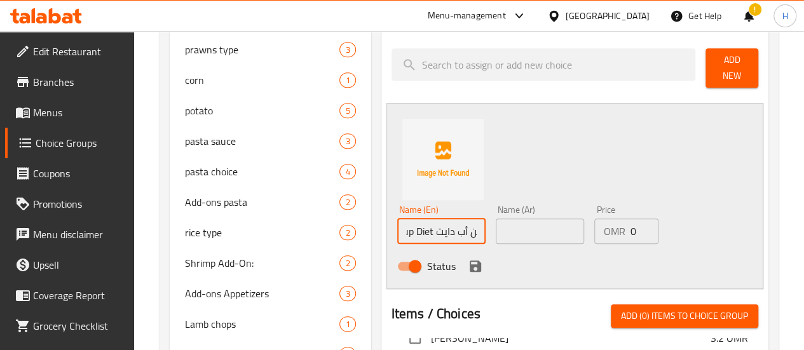
scroll to position [556, 0]
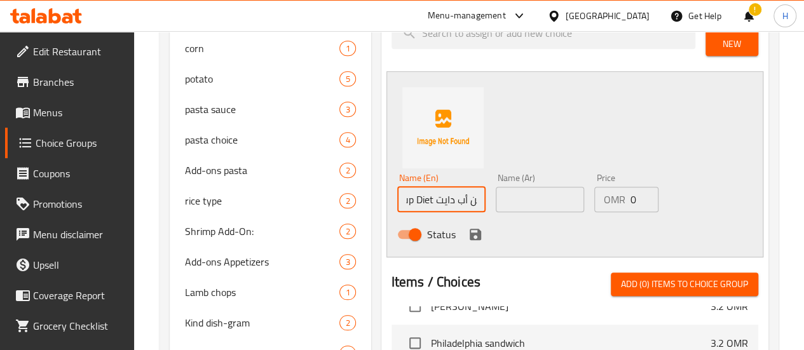
drag, startPoint x: 383, startPoint y: 340, endPoint x: 388, endPoint y: 195, distance: 145.6
click at [397, 195] on input "7up Diet سفن أب دايت" at bounding box center [441, 199] width 88 height 25
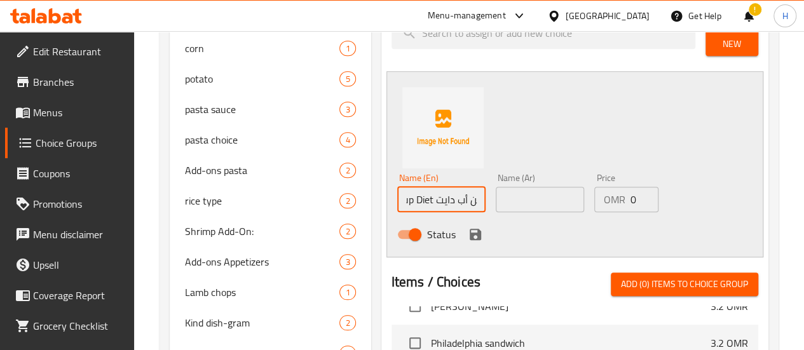
click at [397, 195] on input "7up Diet سفن أب دايت" at bounding box center [441, 199] width 88 height 25
drag, startPoint x: 387, startPoint y: 193, endPoint x: 441, endPoint y: 193, distance: 53.4
click at [441, 193] on input "7up Diet سفن أب دايت" at bounding box center [441, 199] width 88 height 25
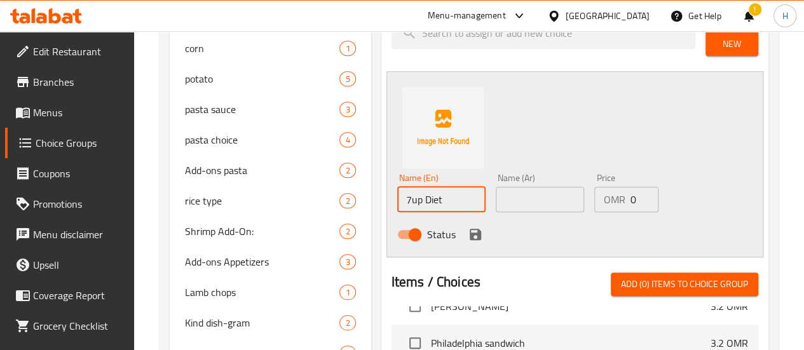
scroll to position [0, 0]
type input "7up Diet"
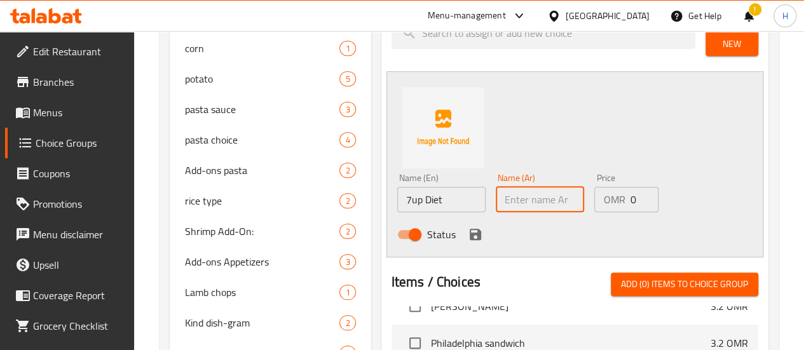
click at [514, 190] on input "text" at bounding box center [540, 199] width 88 height 25
paste input "سفن أب دايت"
type input "سفن أب دايت"
click at [470, 230] on icon "save" at bounding box center [475, 234] width 11 height 11
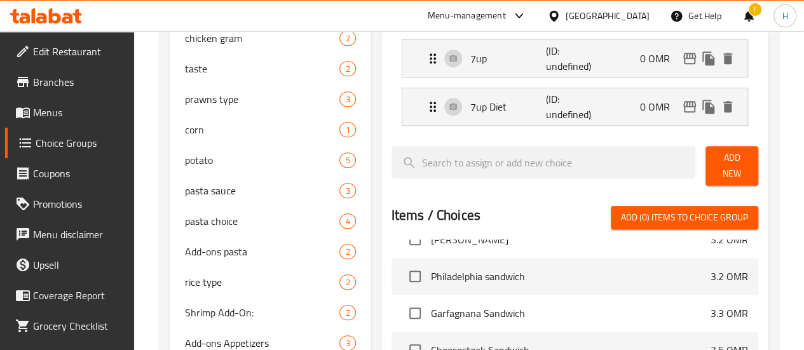
scroll to position [472, 0]
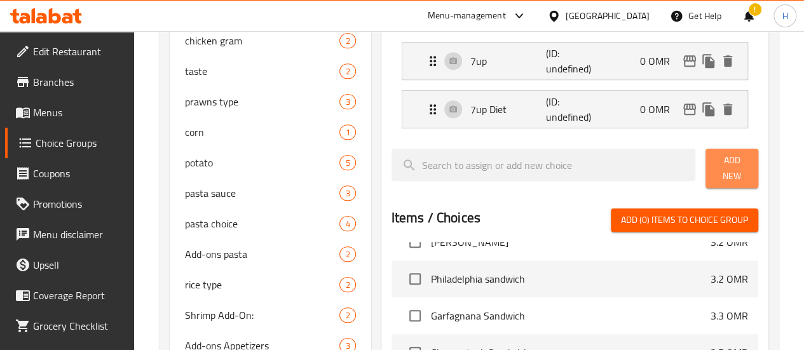
click at [716, 161] on span "Add New" at bounding box center [732, 169] width 32 height 32
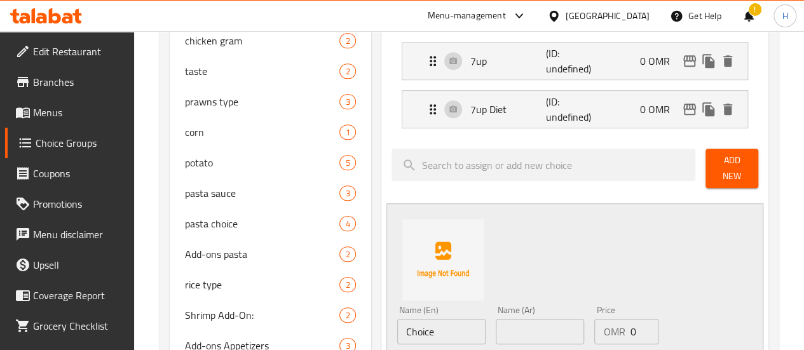
click at [409, 322] on input "Choice" at bounding box center [441, 331] width 88 height 25
paste input "Mirinda Orange ميرندا برتقال"
drag, startPoint x: 388, startPoint y: 321, endPoint x: 448, endPoint y: 330, distance: 60.4
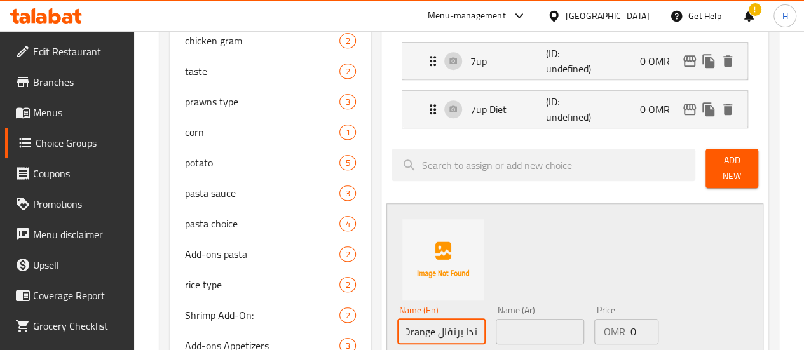
click at [448, 330] on input "Mirinda Orange ميرندا برتقال" at bounding box center [441, 331] width 88 height 25
type input "[PERSON_NAME]"
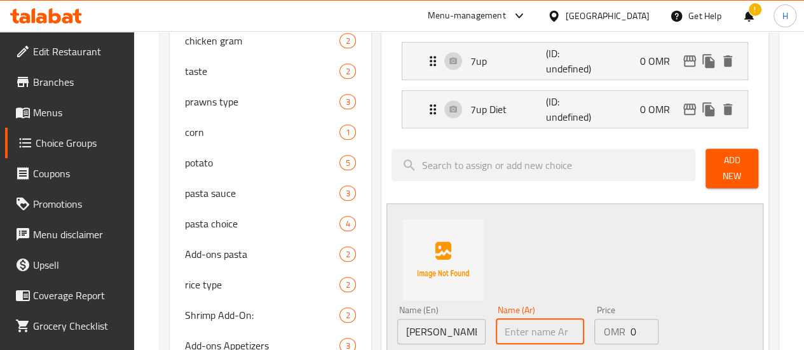
click at [496, 324] on input "text" at bounding box center [540, 331] width 88 height 25
paste input "ميرندا برتقال"
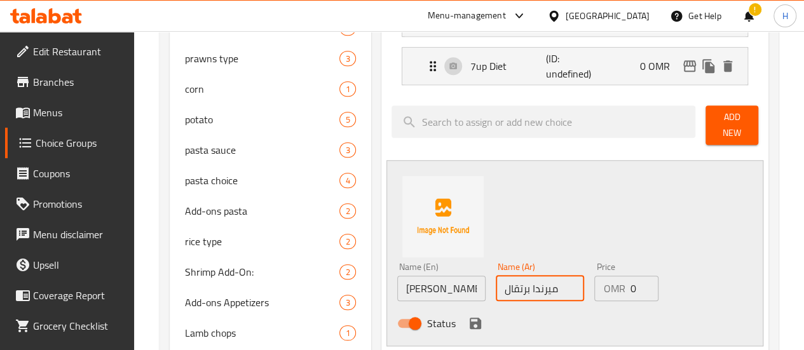
type input "ميرندا برتقال"
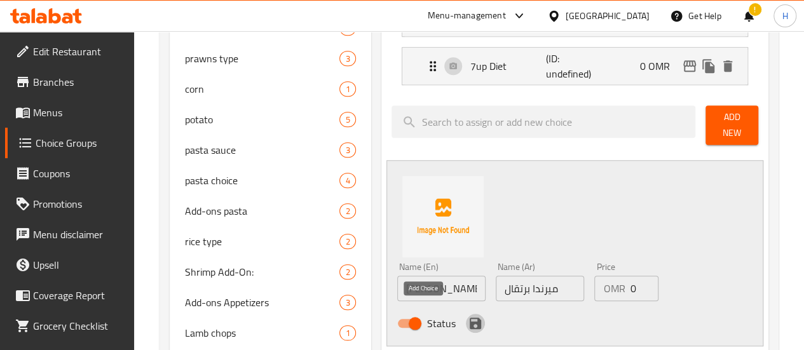
click at [470, 318] on icon "save" at bounding box center [475, 323] width 11 height 11
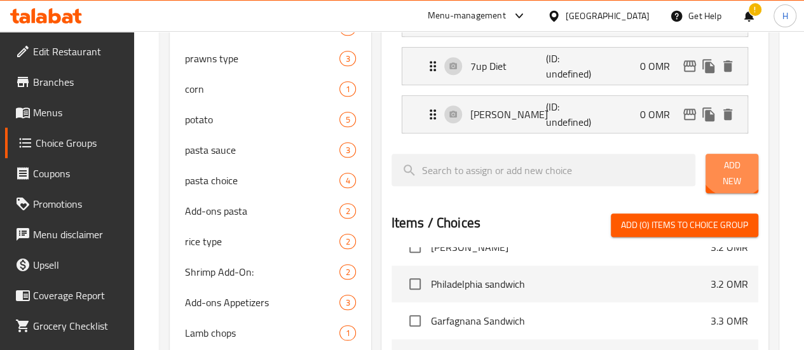
click at [726, 163] on span "Add New" at bounding box center [732, 174] width 32 height 32
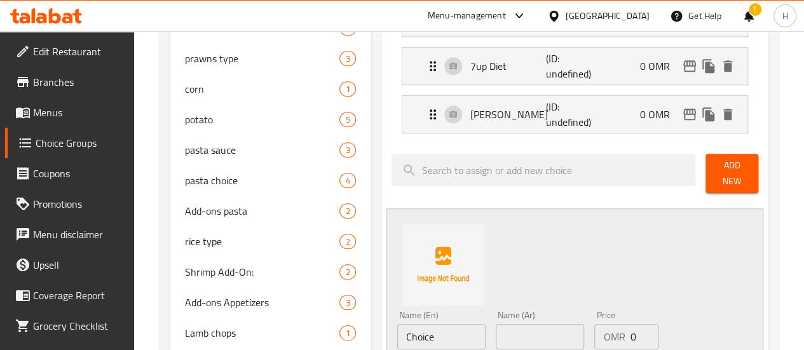
click at [401, 324] on input "Choice" at bounding box center [441, 336] width 88 height 25
paste input "[PERSON_NAME]"
drag, startPoint x: 381, startPoint y: 330, endPoint x: 408, endPoint y: 326, distance: 27.0
click at [408, 326] on input "[PERSON_NAME]" at bounding box center [441, 336] width 88 height 25
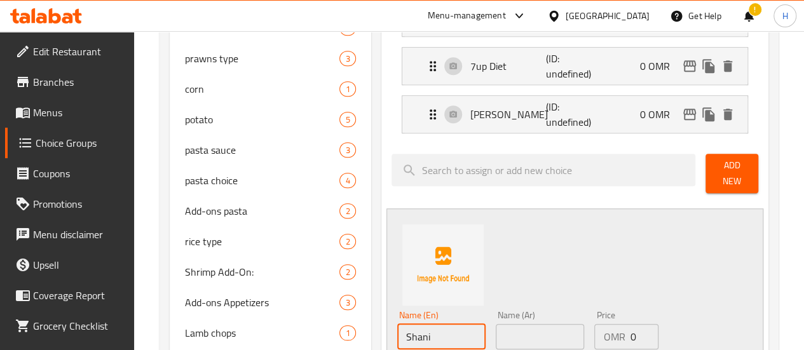
type input "Shani"
click at [496, 330] on input "text" at bounding box center [540, 336] width 88 height 25
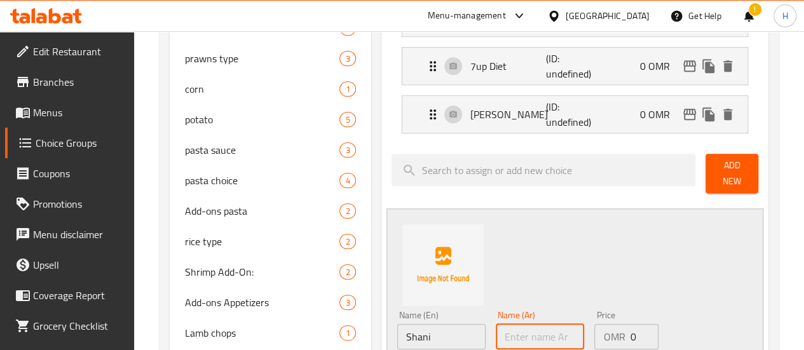
paste input "شاني"
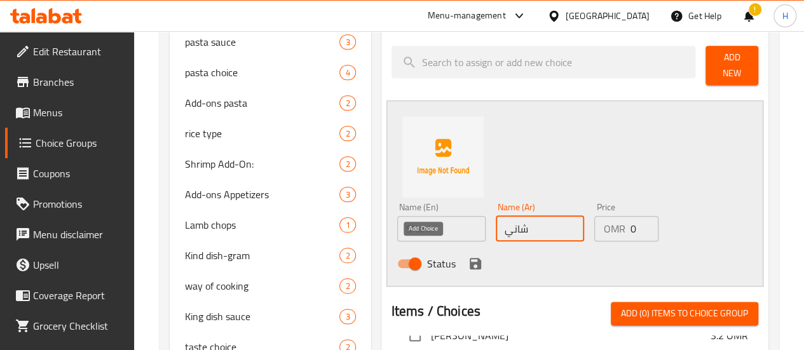
type input "شاني"
click at [468, 256] on icon "save" at bounding box center [475, 263] width 15 height 15
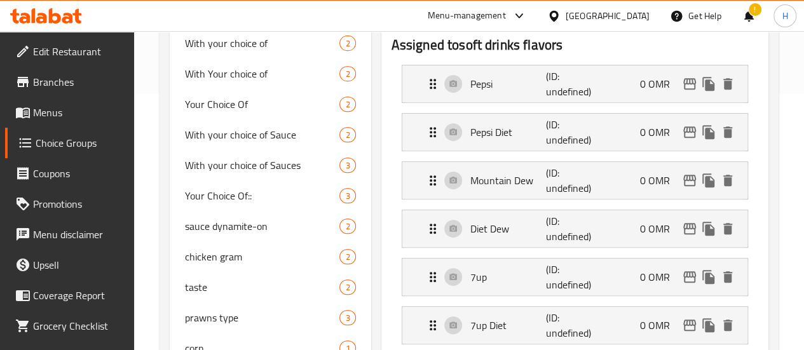
scroll to position [111, 0]
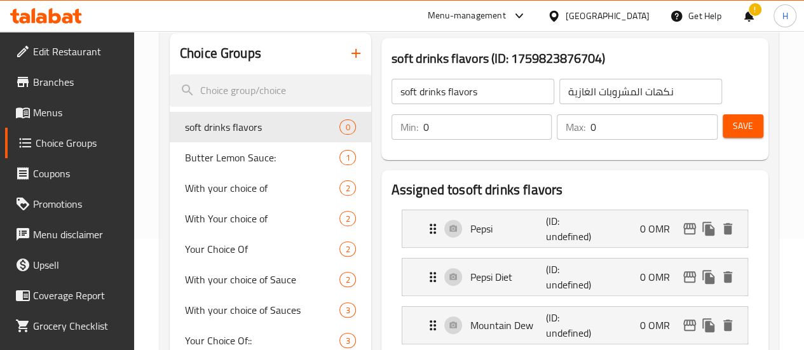
click at [591, 127] on input "0" at bounding box center [654, 126] width 127 height 25
type input "1"
click at [423, 125] on input "0" at bounding box center [487, 126] width 129 height 25
type input "1"
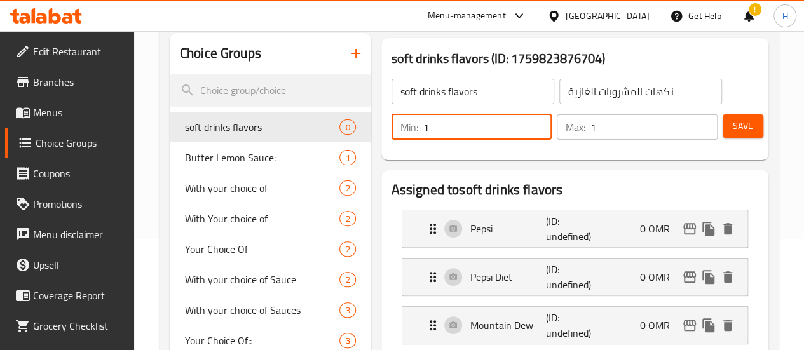
click at [734, 123] on span "Save" at bounding box center [743, 126] width 20 height 16
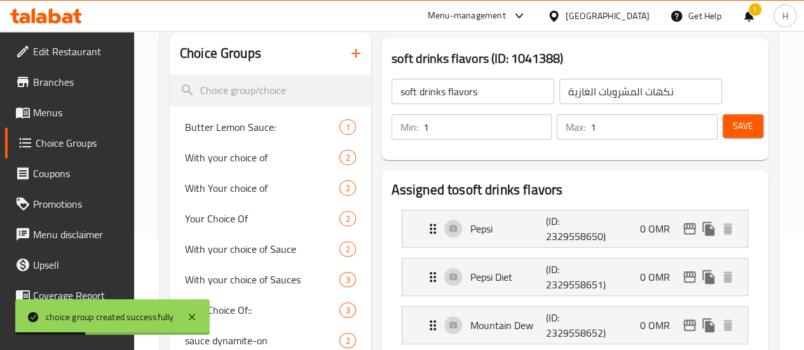
click at [46, 118] on span "Menus" at bounding box center [78, 112] width 91 height 15
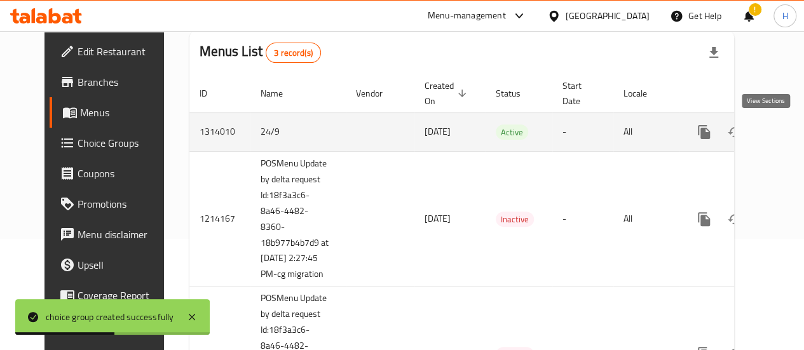
click at [788, 135] on icon "enhanced table" at bounding box center [795, 132] width 15 height 15
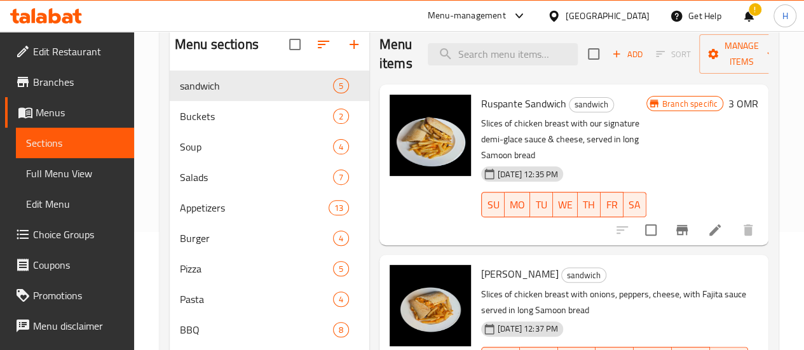
scroll to position [325, 0]
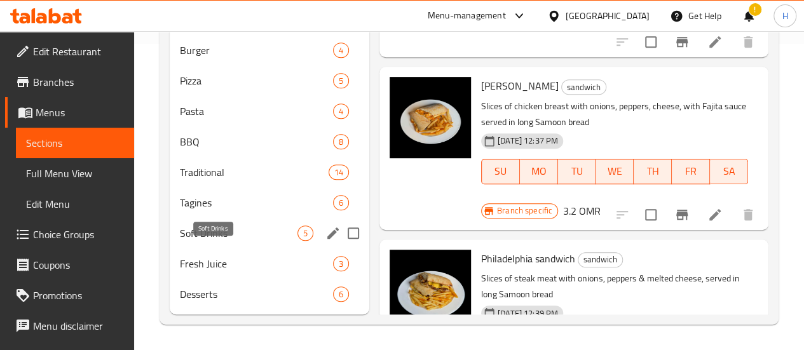
click at [193, 233] on span "Soft Drinks" at bounding box center [239, 233] width 118 height 15
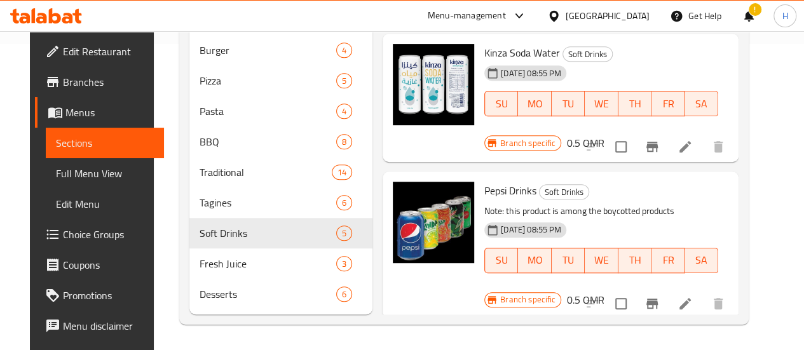
scroll to position [325, 0]
click at [693, 296] on icon at bounding box center [685, 303] width 15 height 15
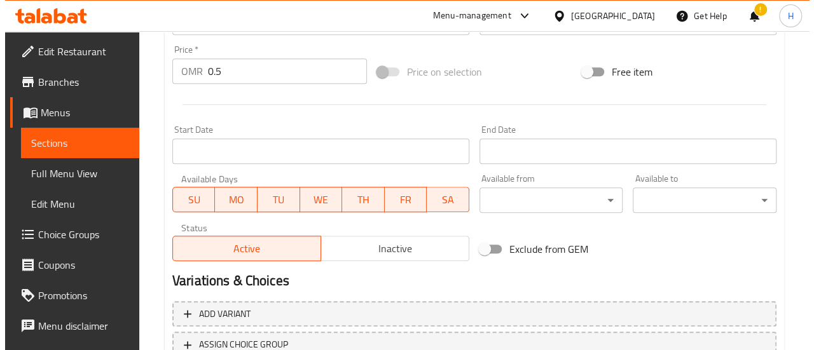
scroll to position [566, 0]
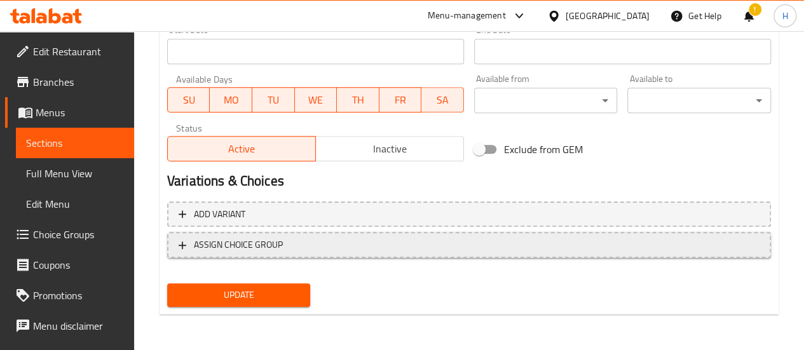
click at [301, 238] on span "ASSIGN CHOICE GROUP" at bounding box center [469, 245] width 581 height 16
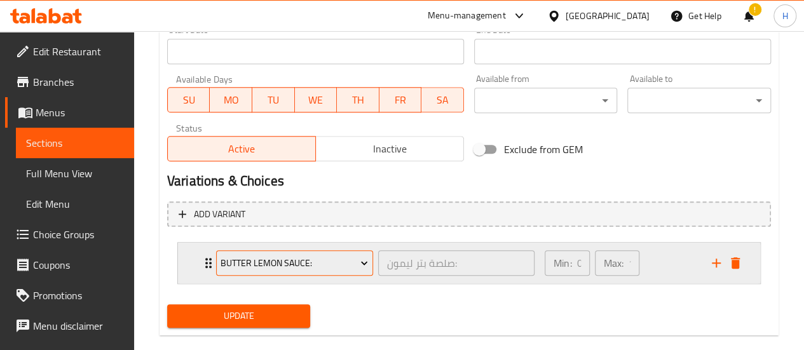
click at [326, 254] on button "Butter Lemon Sauce:" at bounding box center [294, 262] width 157 height 25
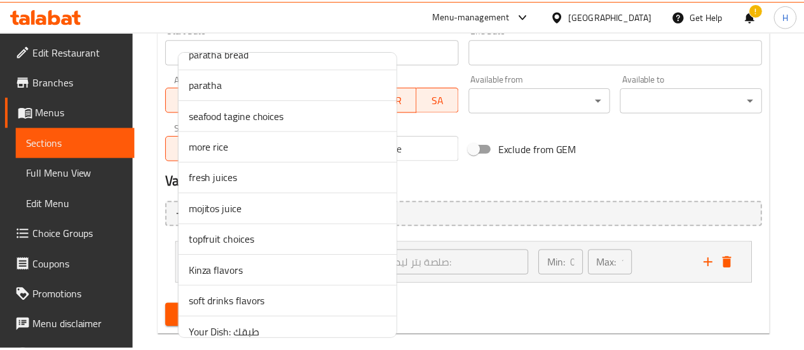
scroll to position [767, 0]
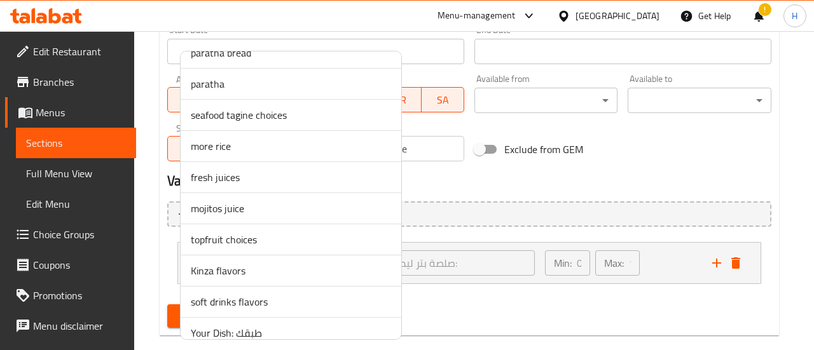
click at [248, 294] on span "soft drinks flavors" at bounding box center [291, 301] width 200 height 15
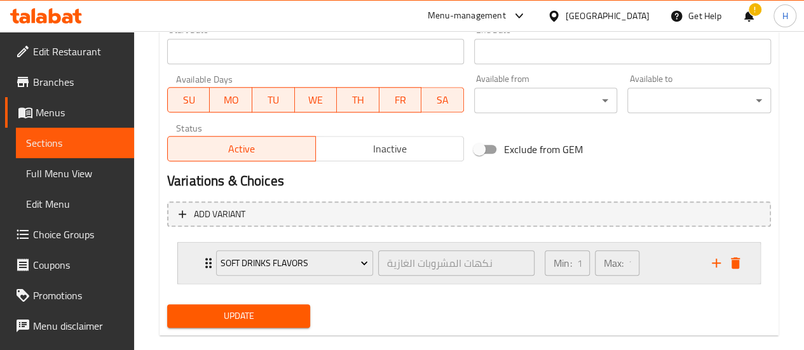
click at [201, 267] on icon "Expand" at bounding box center [208, 263] width 15 height 15
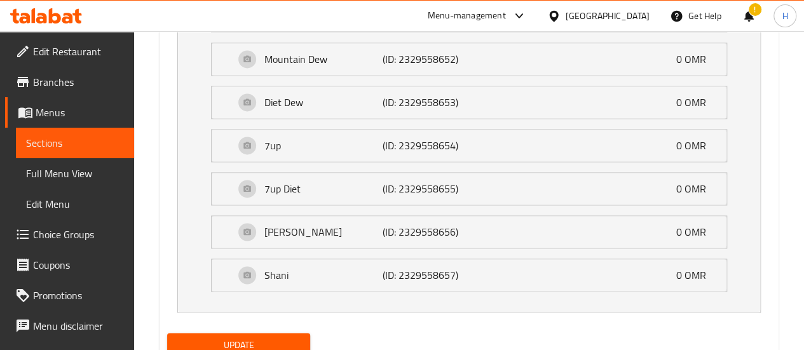
scroll to position [913, 0]
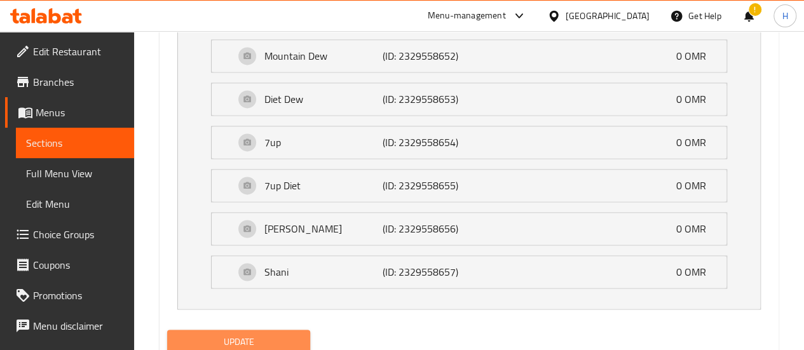
click at [207, 341] on span "Update" at bounding box center [238, 342] width 123 height 16
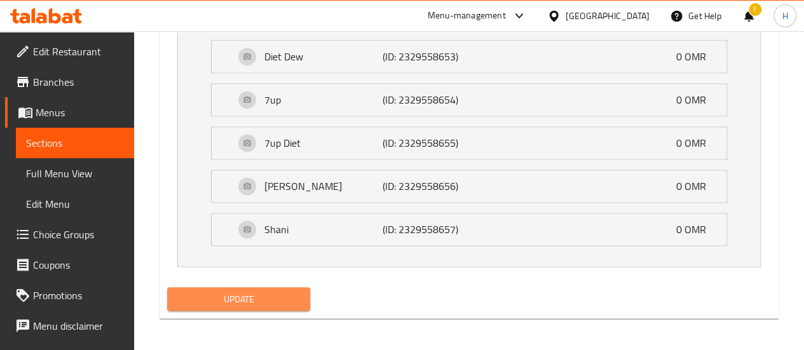
click at [196, 299] on span "Update" at bounding box center [238, 299] width 123 height 16
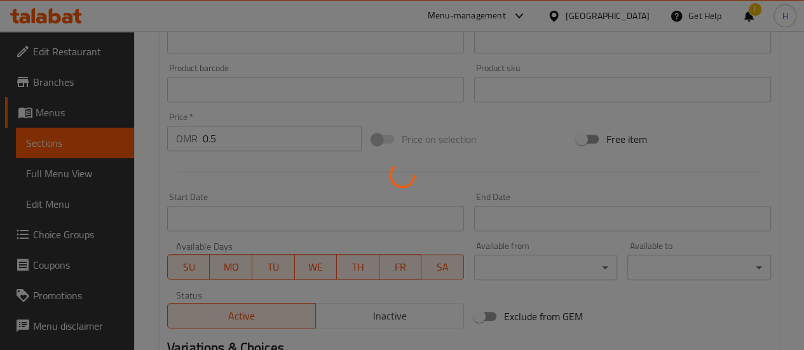
scroll to position [399, 0]
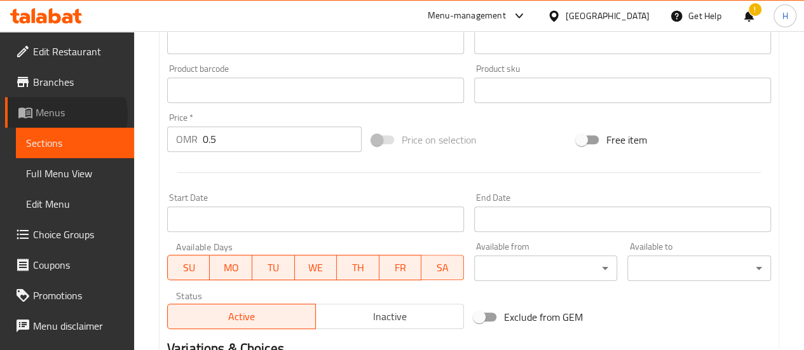
click at [60, 115] on span "Menus" at bounding box center [80, 112] width 88 height 15
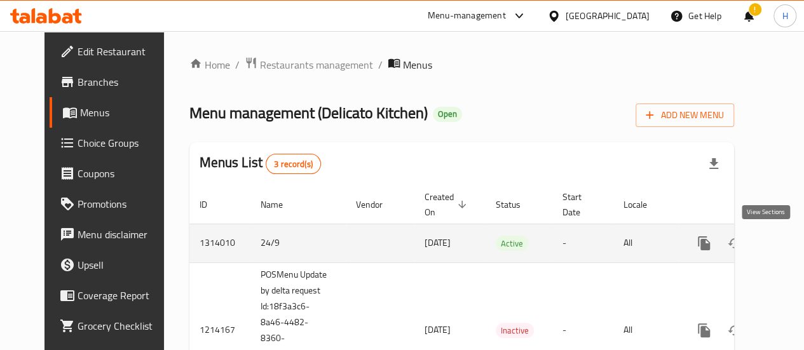
click at [788, 245] on icon "enhanced table" at bounding box center [795, 243] width 15 height 15
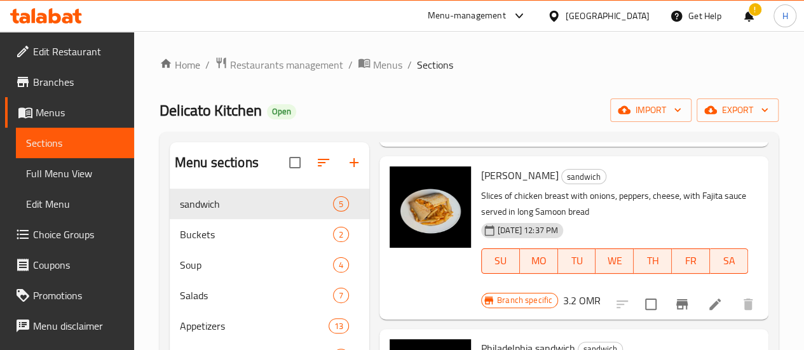
scroll to position [222, 0]
